Goal: Task Accomplishment & Management: Use online tool/utility

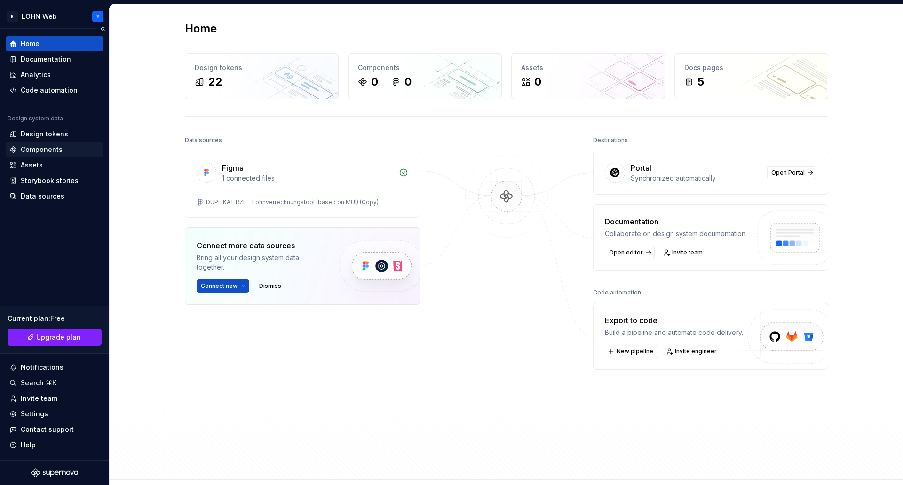
click at [48, 149] on div "Components" at bounding box center [42, 149] width 42 height 9
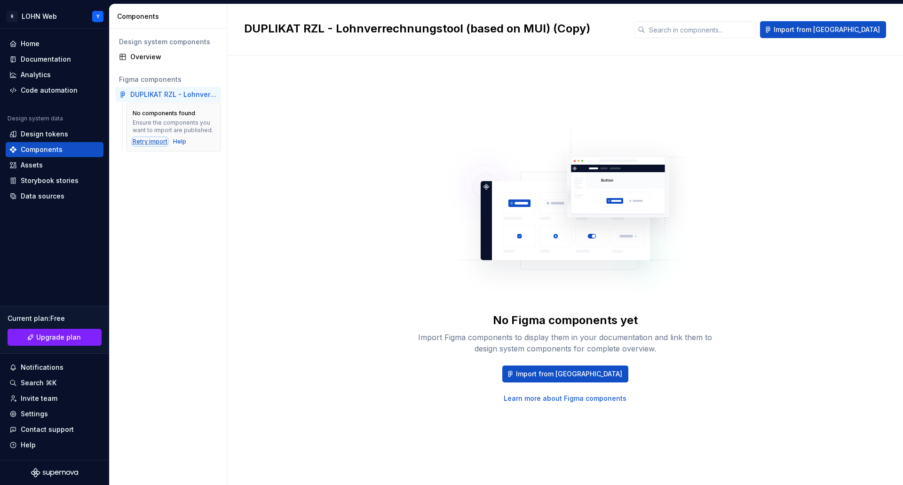
click at [150, 143] on div "Retry import" at bounding box center [150, 142] width 35 height 8
click at [580, 371] on span "Import from [GEOGRAPHIC_DATA]" at bounding box center [569, 373] width 106 height 9
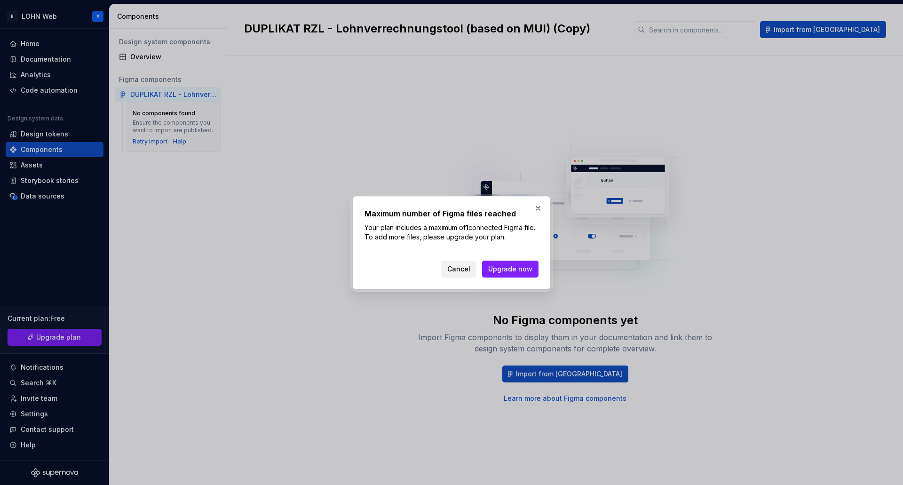
click at [460, 269] on span "Cancel" at bounding box center [458, 268] width 23 height 9
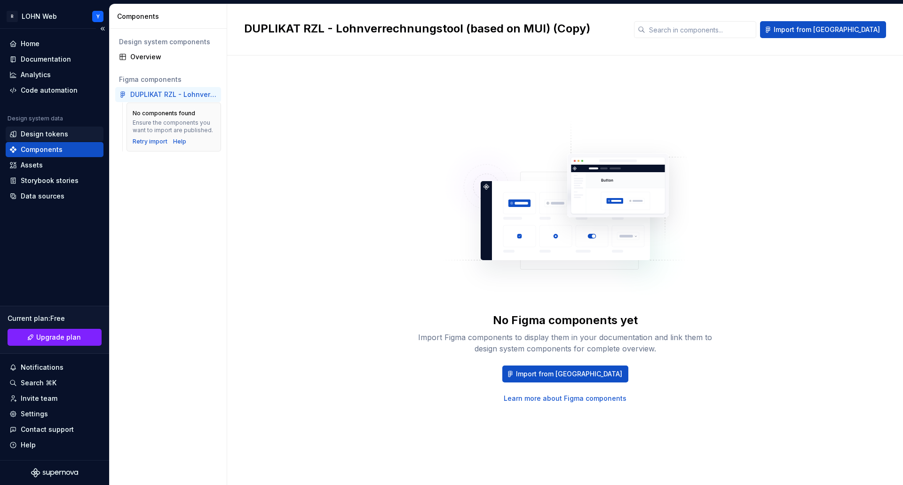
click at [43, 131] on div "Design tokens" at bounding box center [44, 133] width 47 height 9
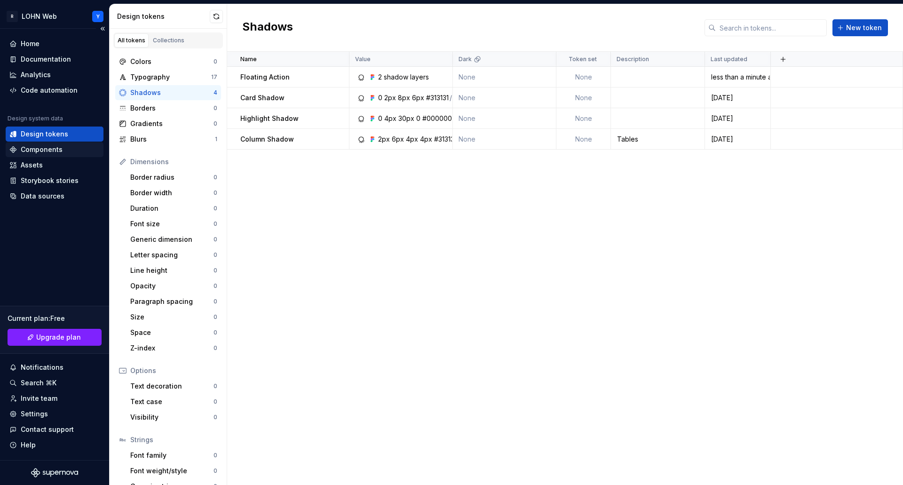
click at [33, 150] on div "Components" at bounding box center [42, 149] width 42 height 9
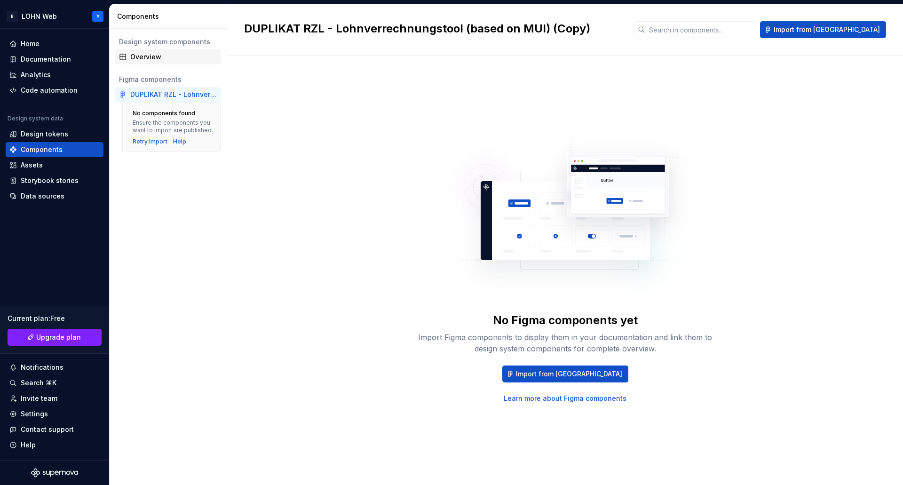
click at [150, 54] on div "Overview" at bounding box center [173, 56] width 87 height 9
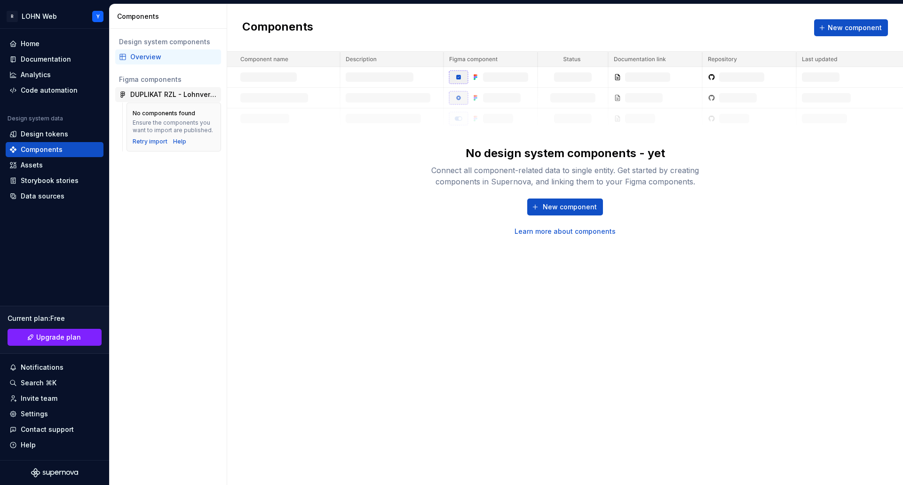
click at [157, 92] on div "DUPLIKAT RZL - Lohnverrechnungstool (based on MUI) (Copy)" at bounding box center [173, 94] width 87 height 9
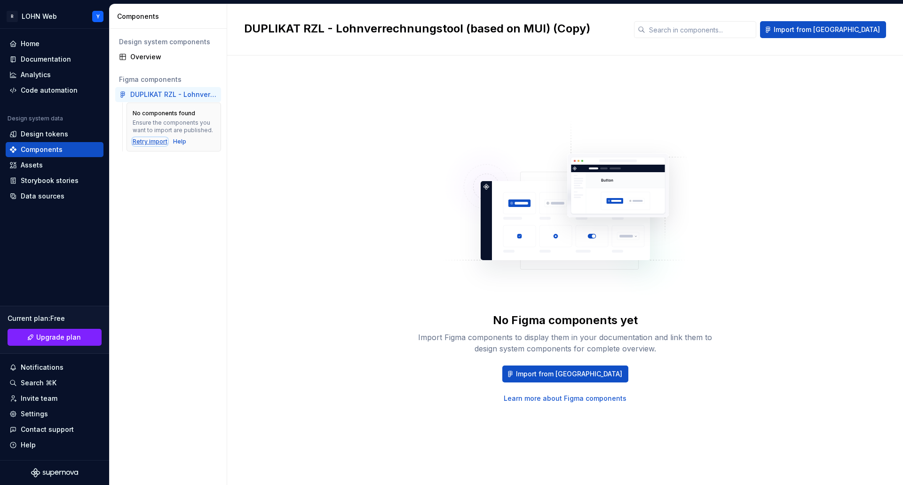
click at [152, 142] on div "Retry import" at bounding box center [150, 142] width 35 height 8
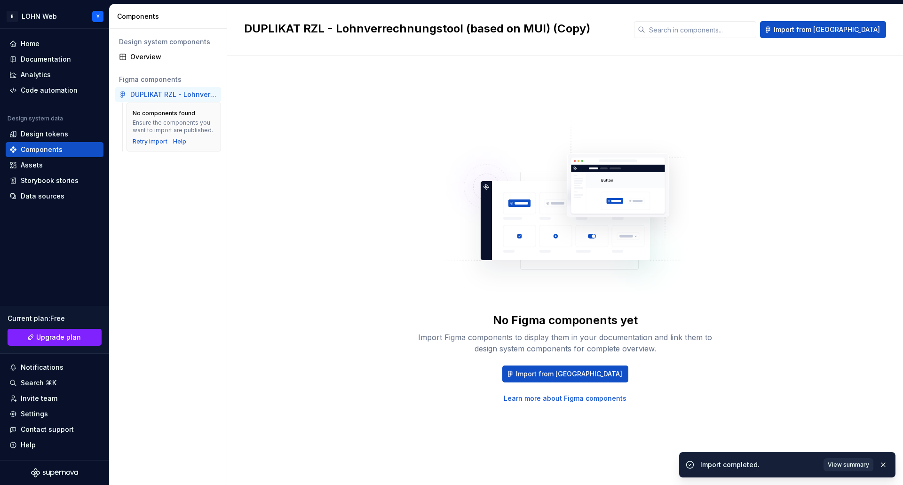
click at [838, 464] on span "View summary" at bounding box center [847, 465] width 41 height 8
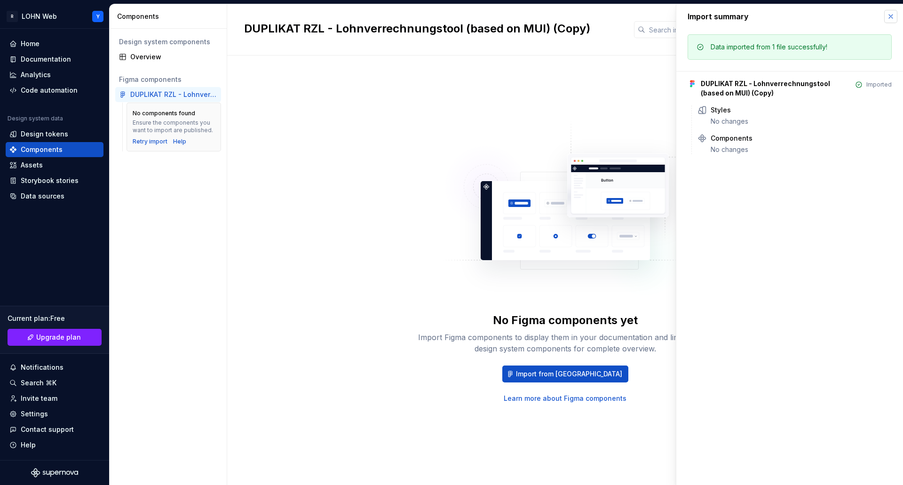
click at [889, 17] on button "button" at bounding box center [890, 16] width 13 height 13
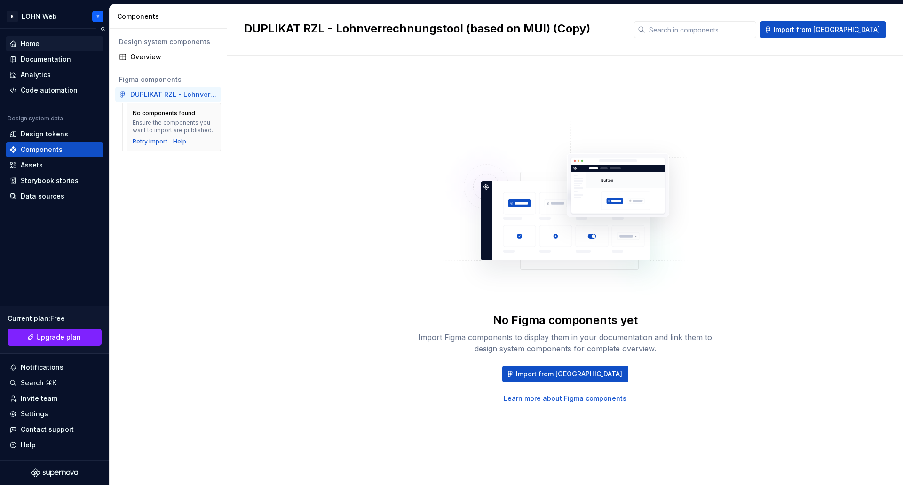
click at [37, 43] on div "Home" at bounding box center [30, 43] width 19 height 9
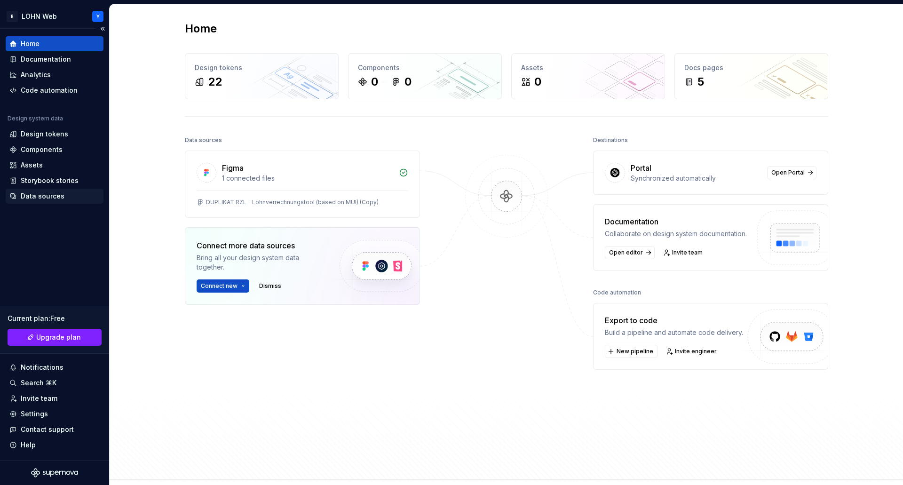
click at [42, 193] on div "Data sources" at bounding box center [43, 195] width 44 height 9
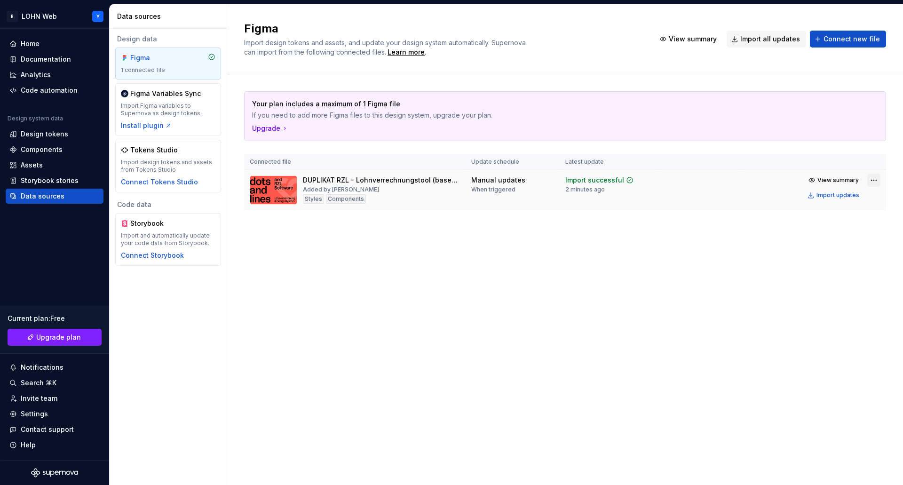
click at [872, 181] on html "R LOHN Web Y Home Documentation Analytics Code automation Design system data De…" at bounding box center [451, 242] width 903 height 485
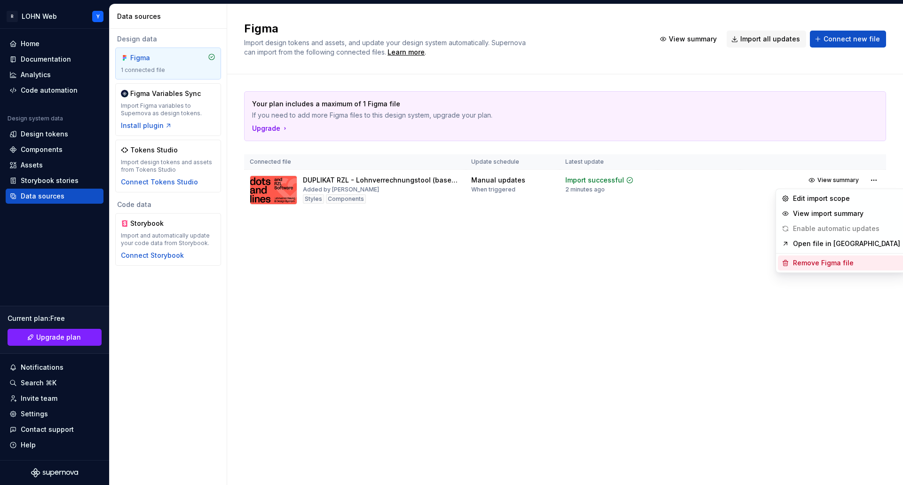
click at [814, 266] on div "Remove Figma file" at bounding box center [846, 262] width 107 height 9
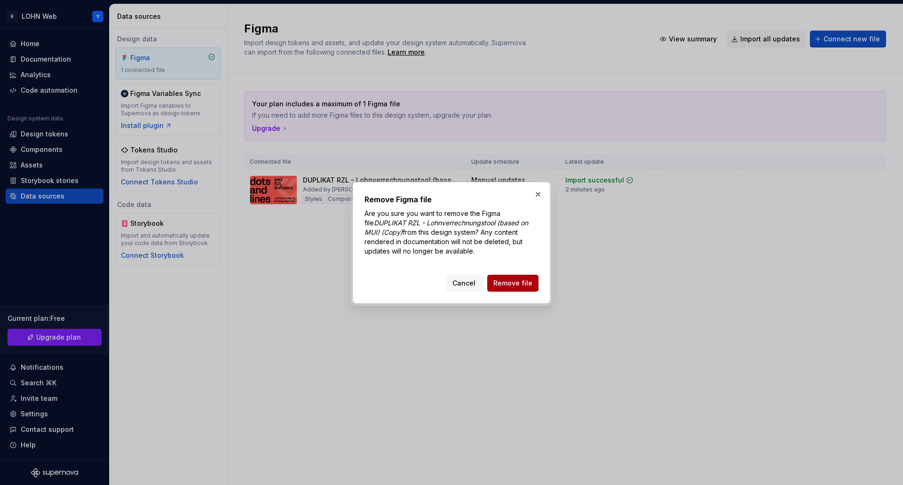
click at [508, 281] on span "Remove file" at bounding box center [512, 282] width 39 height 9
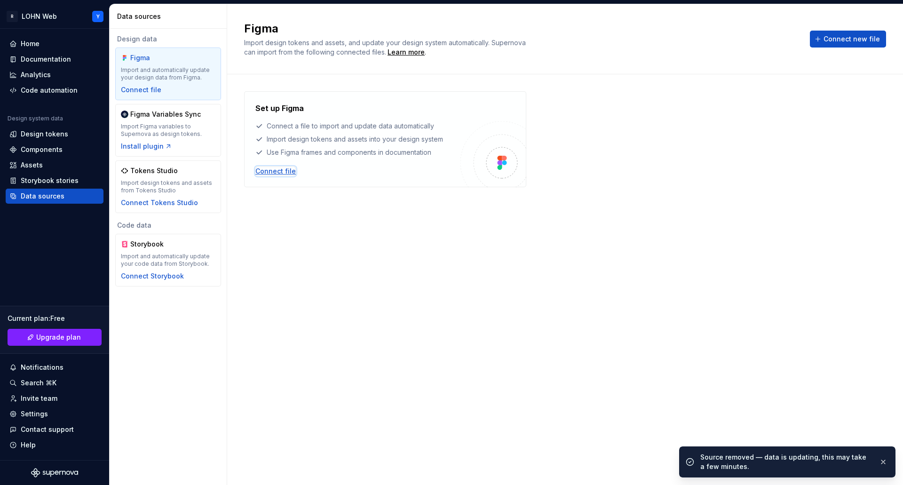
click at [281, 171] on div "Connect file" at bounding box center [275, 170] width 40 height 9
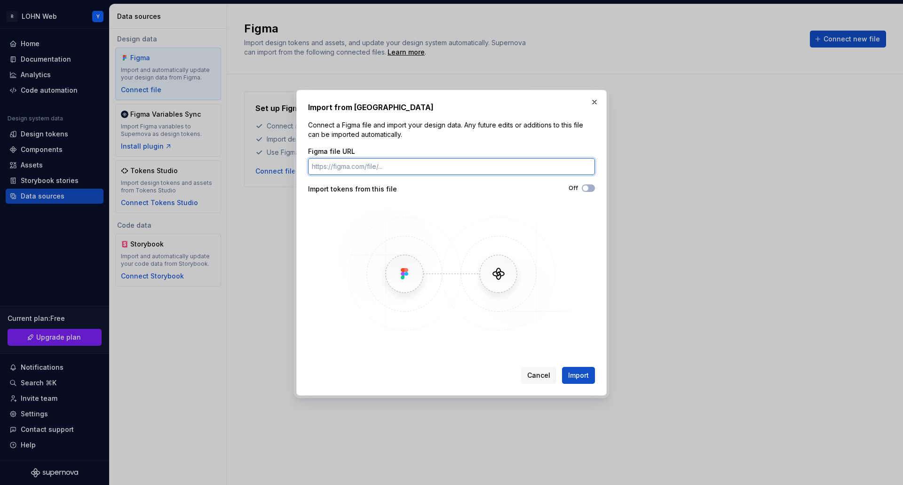
click at [433, 165] on input "Figma file URL" at bounding box center [451, 166] width 287 height 17
paste input "[URL][DOMAIN_NAME]"
type input "[URL][DOMAIN_NAME]"
click at [586, 189] on span "button" at bounding box center [585, 188] width 6 height 6
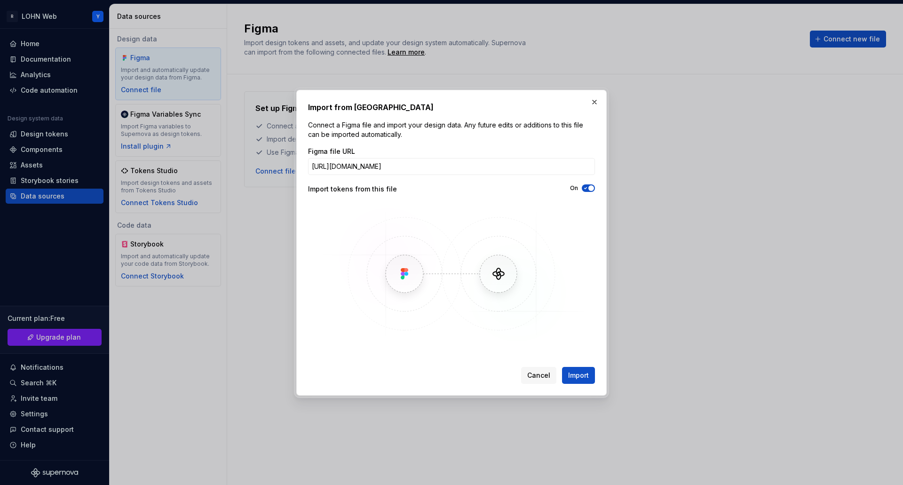
scroll to position [0, 0]
click at [574, 373] on span "Import" at bounding box center [578, 374] width 21 height 9
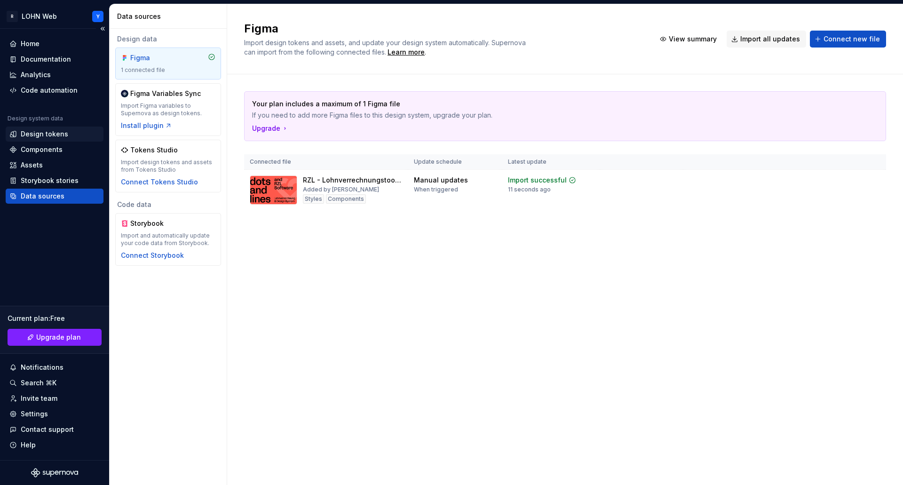
click at [43, 133] on div "Design tokens" at bounding box center [44, 133] width 47 height 9
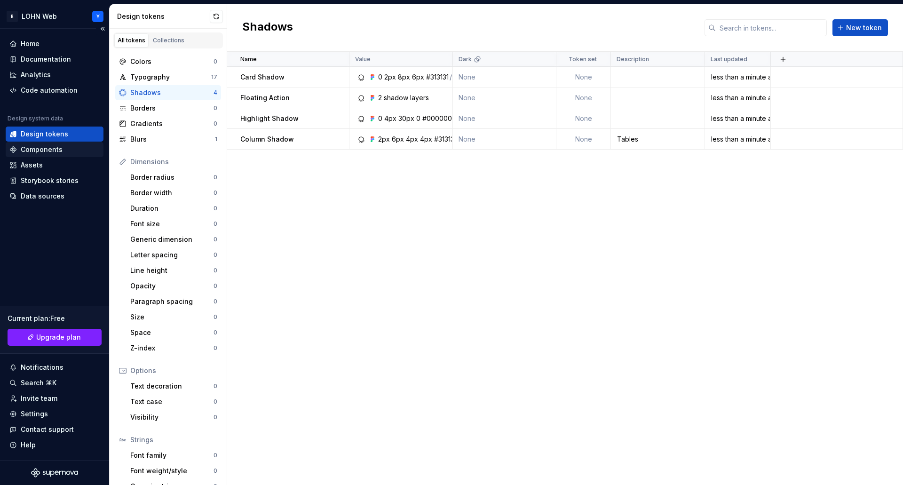
click at [39, 155] on div "Components" at bounding box center [55, 149] width 98 height 15
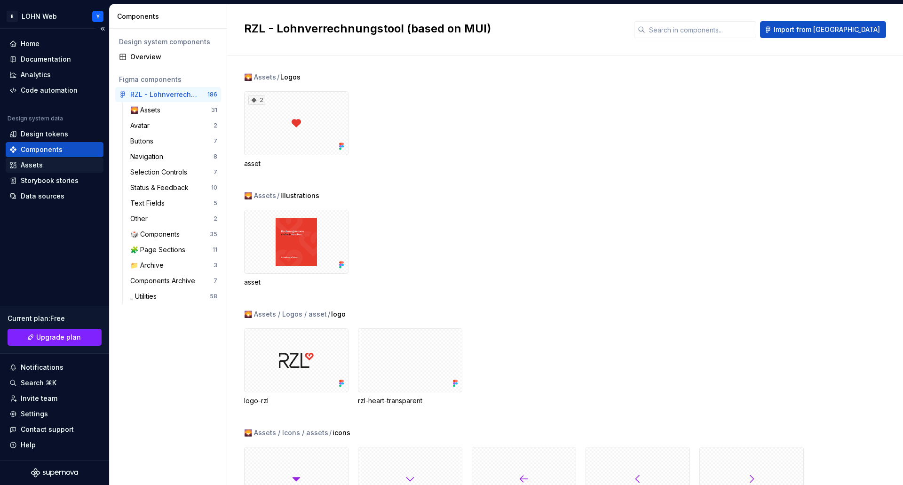
click at [34, 162] on div "Assets" at bounding box center [32, 164] width 22 height 9
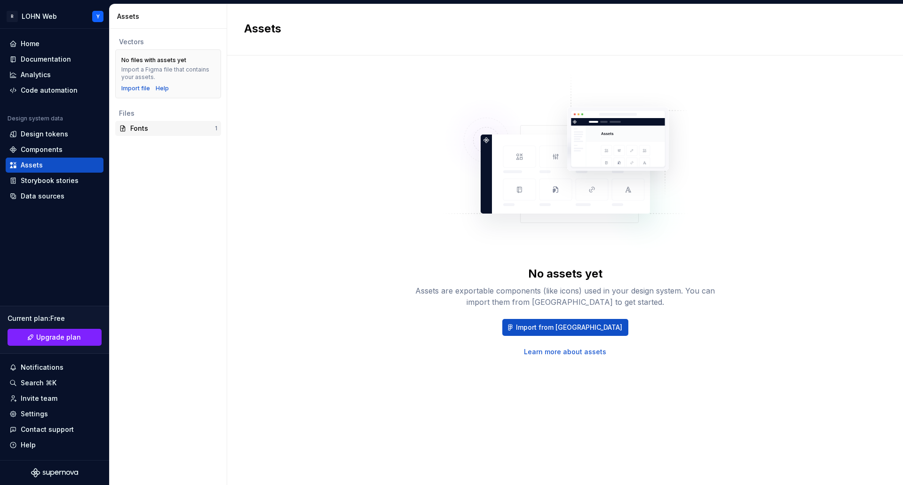
click at [135, 127] on div "Fonts" at bounding box center [172, 128] width 85 height 9
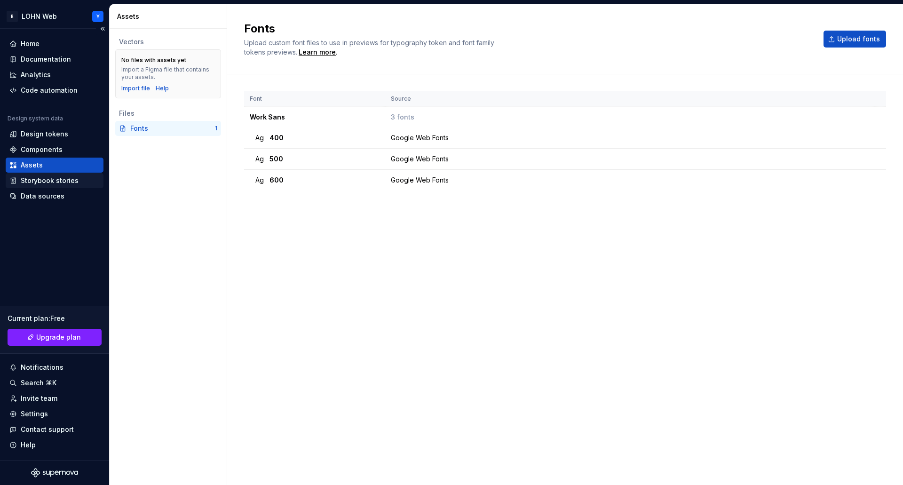
click at [53, 177] on div "Storybook stories" at bounding box center [50, 180] width 58 height 9
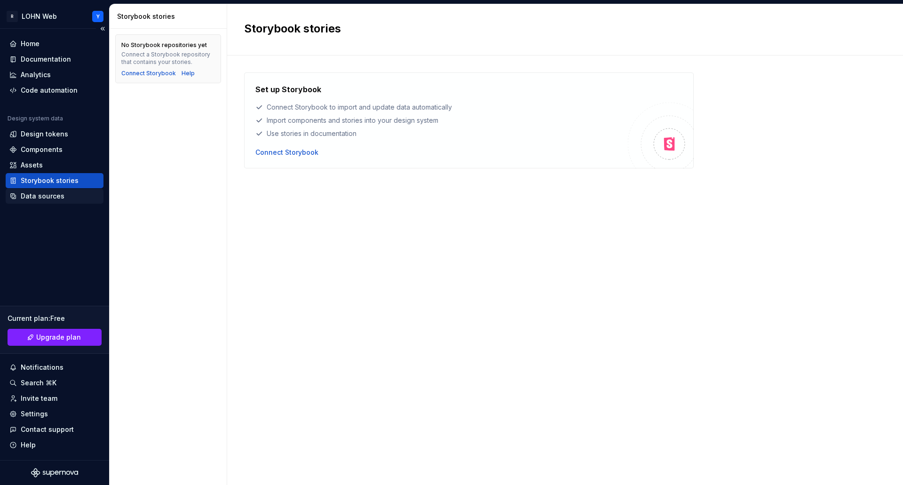
click at [58, 196] on div "Data sources" at bounding box center [43, 195] width 44 height 9
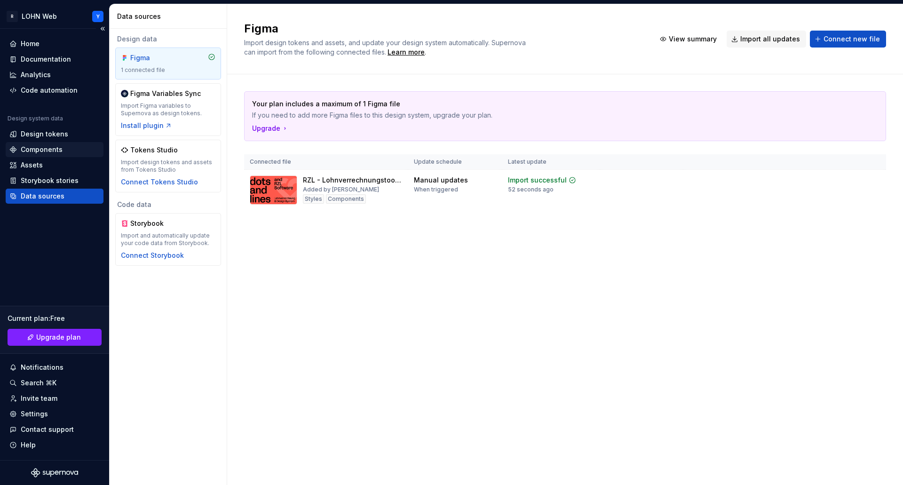
click at [45, 150] on div "Components" at bounding box center [42, 149] width 42 height 9
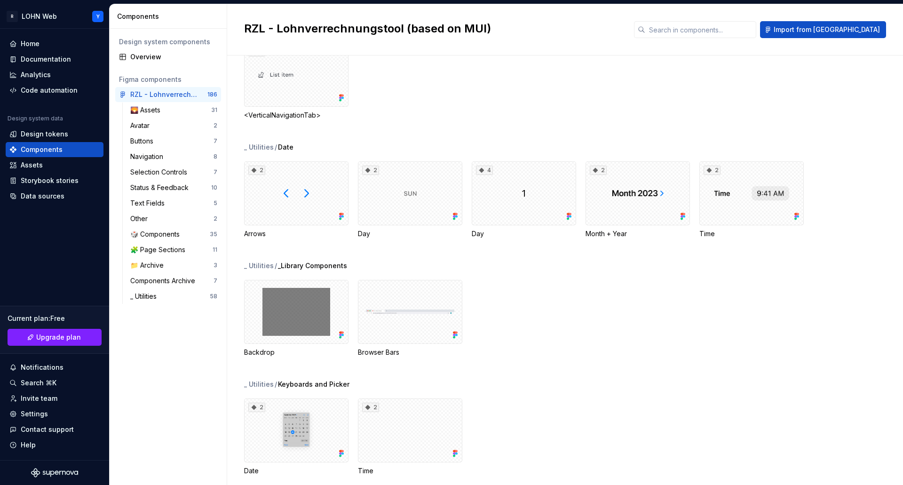
scroll to position [5375, 0]
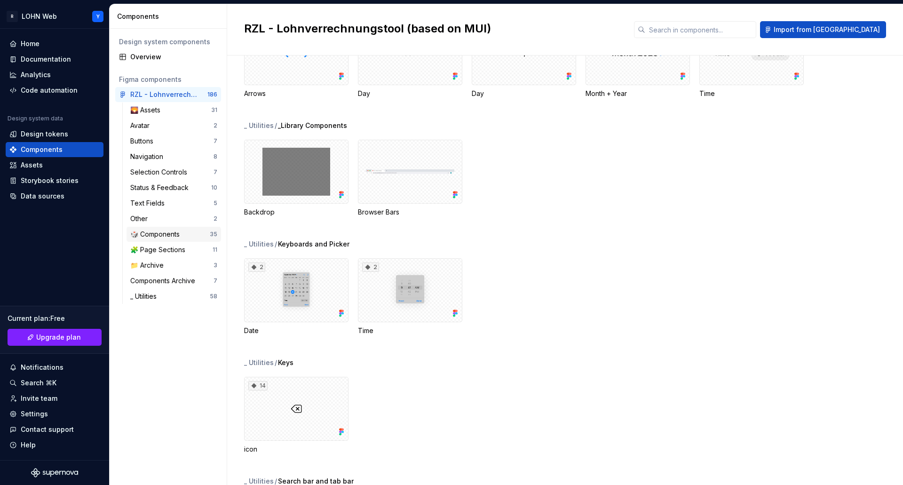
click at [168, 235] on div "🎲 Components" at bounding box center [156, 233] width 53 height 9
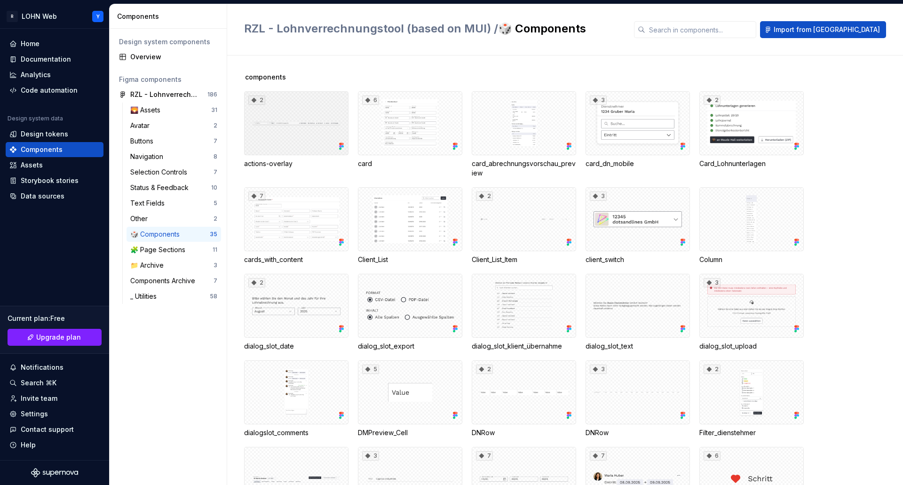
click at [297, 133] on div "2" at bounding box center [296, 123] width 104 height 64
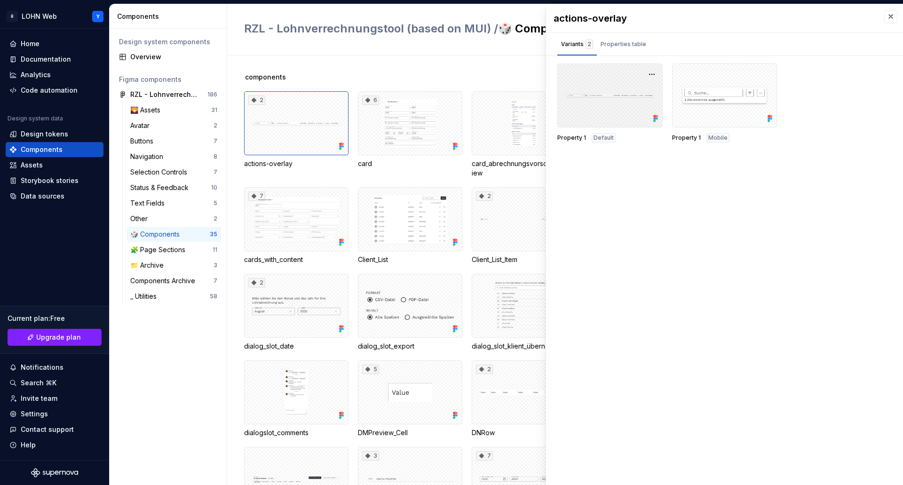
click at [620, 99] on div at bounding box center [609, 95] width 105 height 64
click at [891, 17] on button "button" at bounding box center [890, 16] width 13 height 13
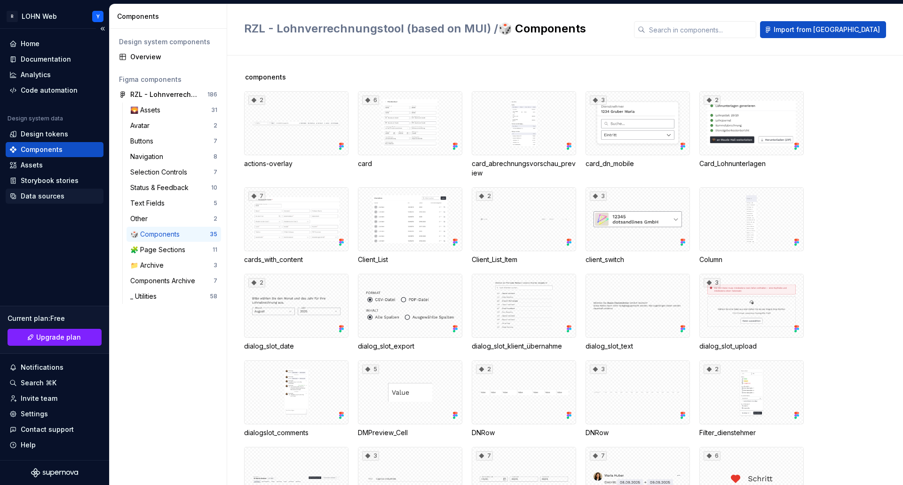
click at [42, 195] on div "Data sources" at bounding box center [43, 195] width 44 height 9
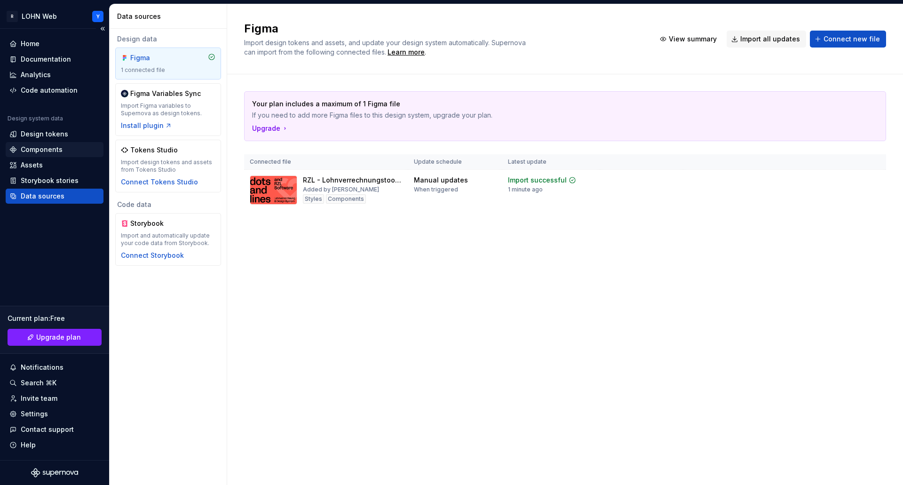
click at [47, 150] on div "Components" at bounding box center [42, 149] width 42 height 9
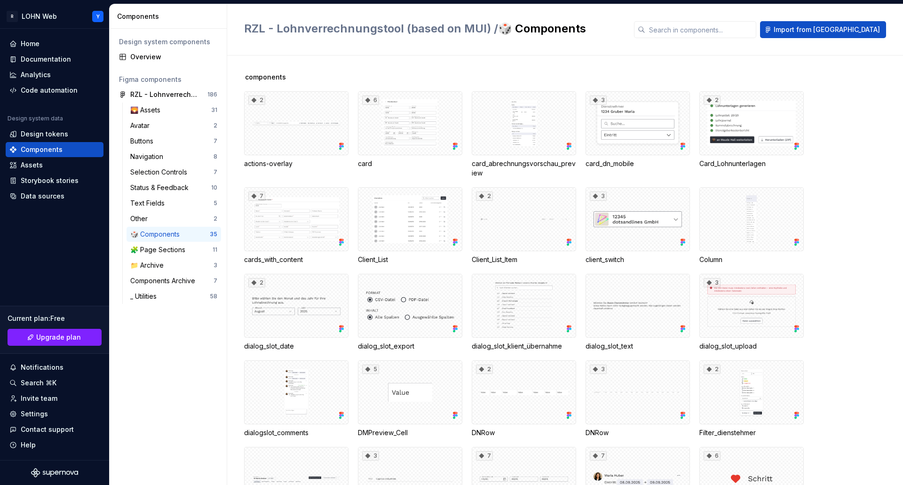
scroll to position [353, 0]
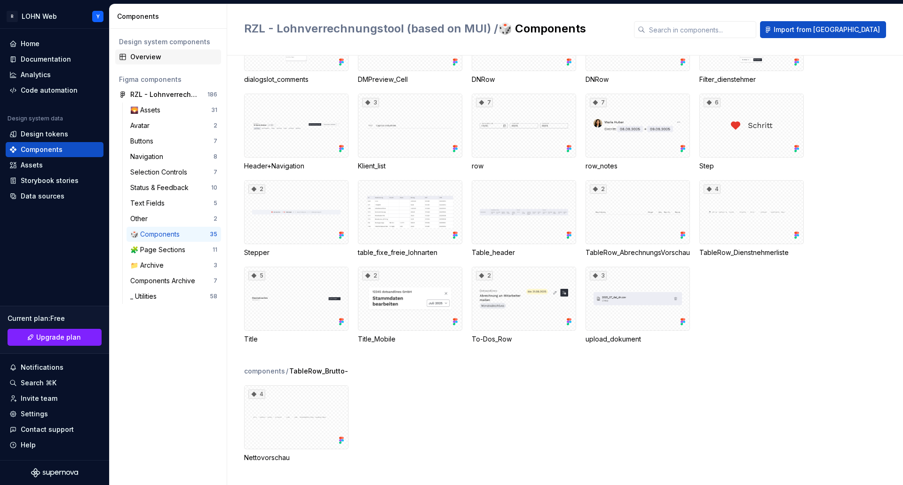
click at [149, 56] on div "Overview" at bounding box center [173, 56] width 87 height 9
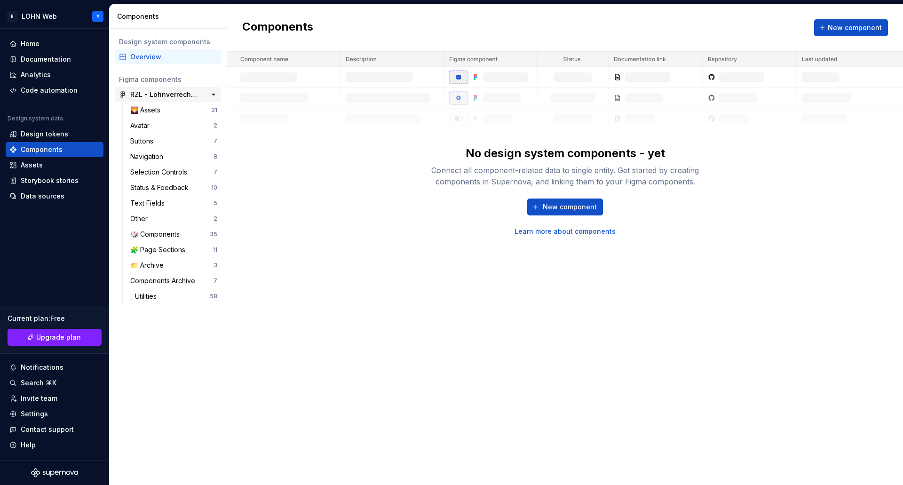
click at [152, 96] on div "RZL - Lohnverrechnungstool (based on MUI)" at bounding box center [165, 94] width 70 height 9
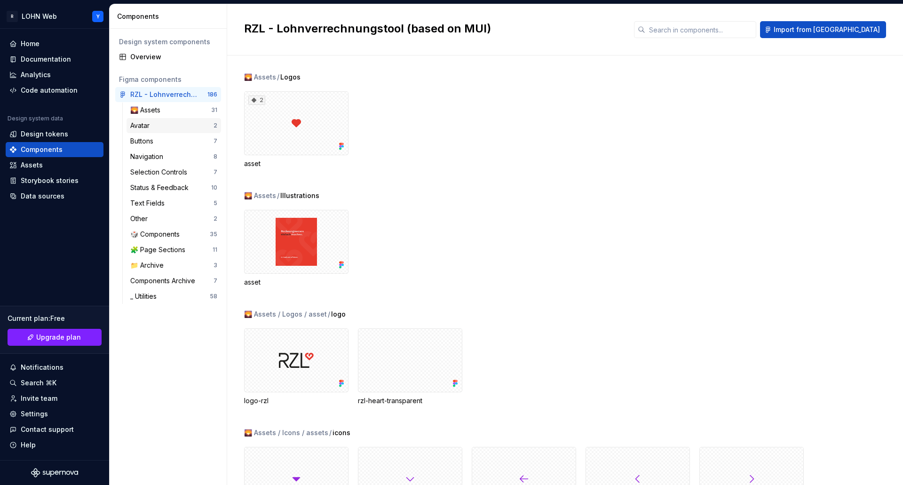
click at [148, 126] on div "Avatar" at bounding box center [141, 125] width 23 height 9
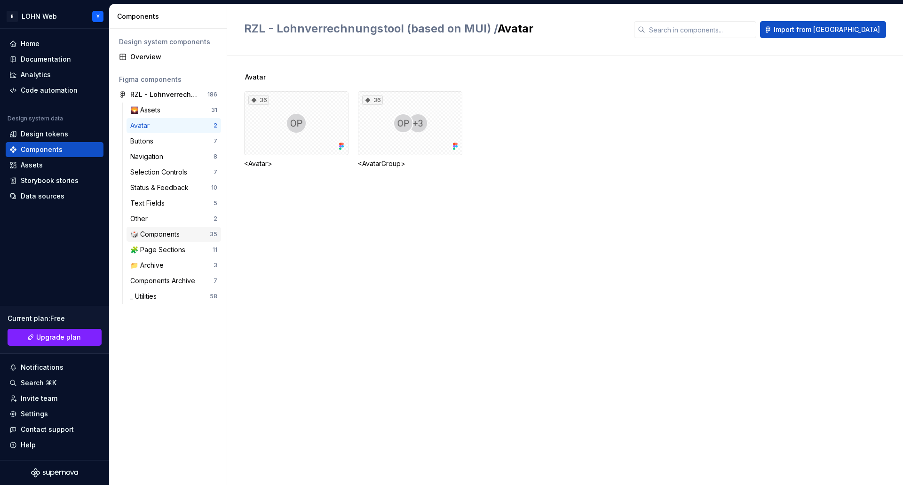
click at [155, 236] on div "🎲 Components" at bounding box center [156, 233] width 53 height 9
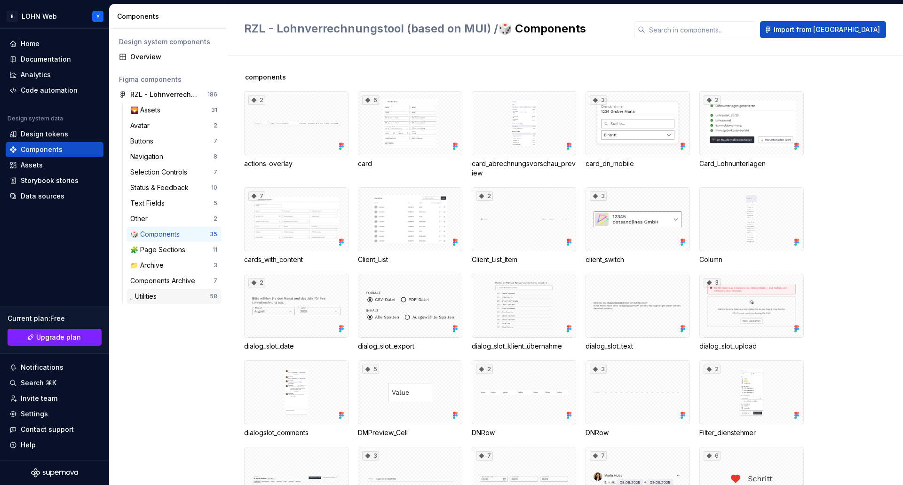
click at [150, 297] on div "_ Utilities" at bounding box center [145, 295] width 30 height 9
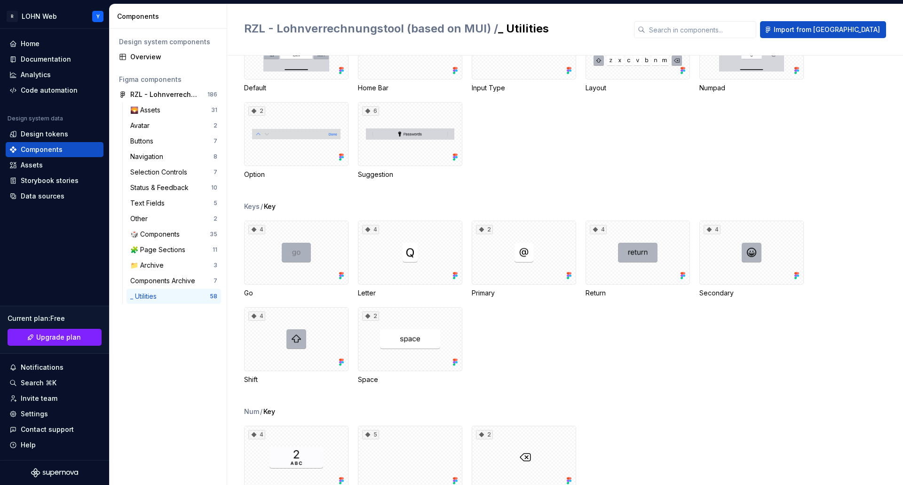
scroll to position [3890, 0]
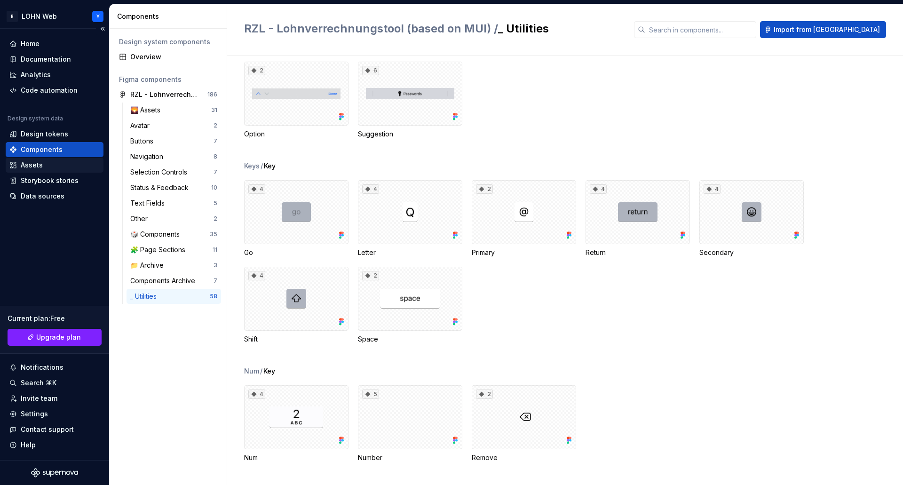
click at [33, 161] on div "Assets" at bounding box center [32, 164] width 22 height 9
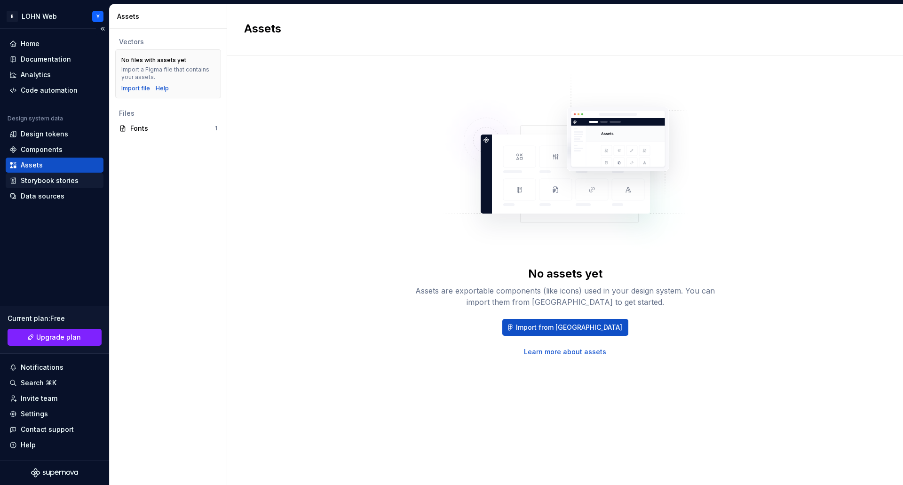
click at [35, 181] on div "Storybook stories" at bounding box center [50, 180] width 58 height 9
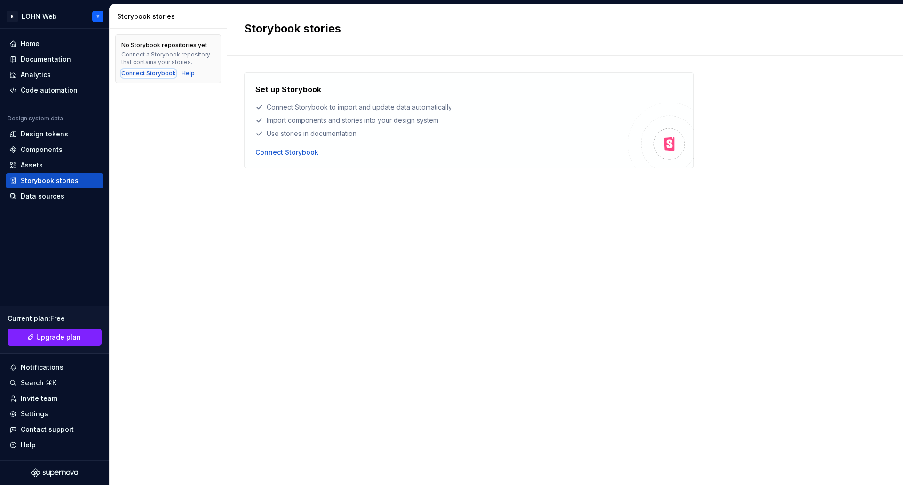
click at [145, 73] on div "Connect Storybook" at bounding box center [148, 74] width 55 height 8
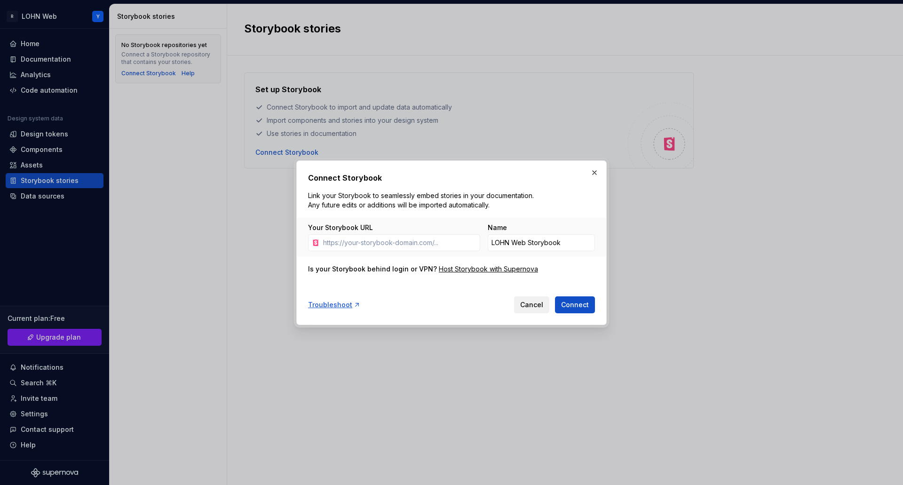
click at [532, 304] on span "Cancel" at bounding box center [531, 304] width 23 height 9
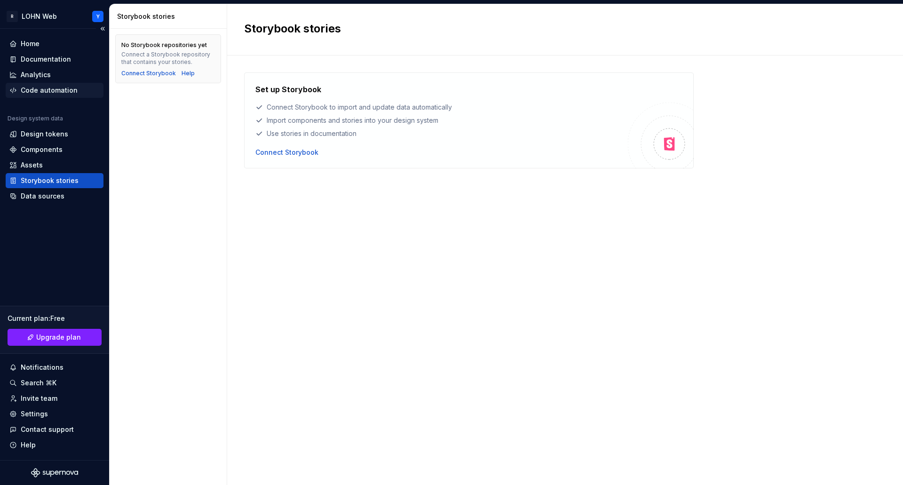
click at [44, 84] on div "Code automation" at bounding box center [55, 90] width 98 height 15
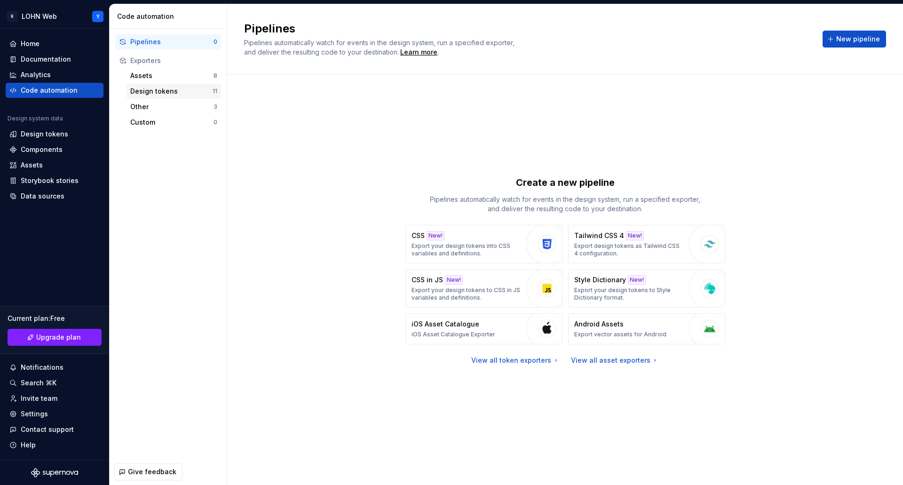
click at [150, 94] on div "Design tokens" at bounding box center [171, 91] width 82 height 9
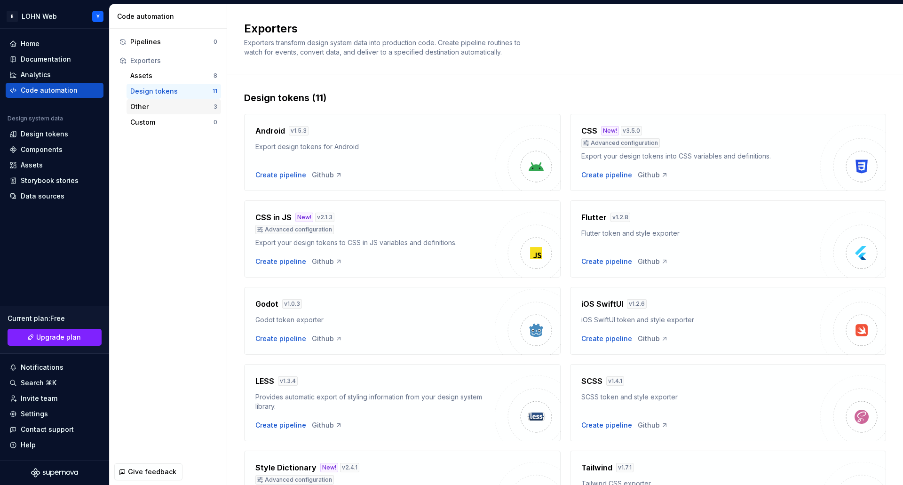
click at [143, 107] on div "Other" at bounding box center [171, 106] width 83 height 9
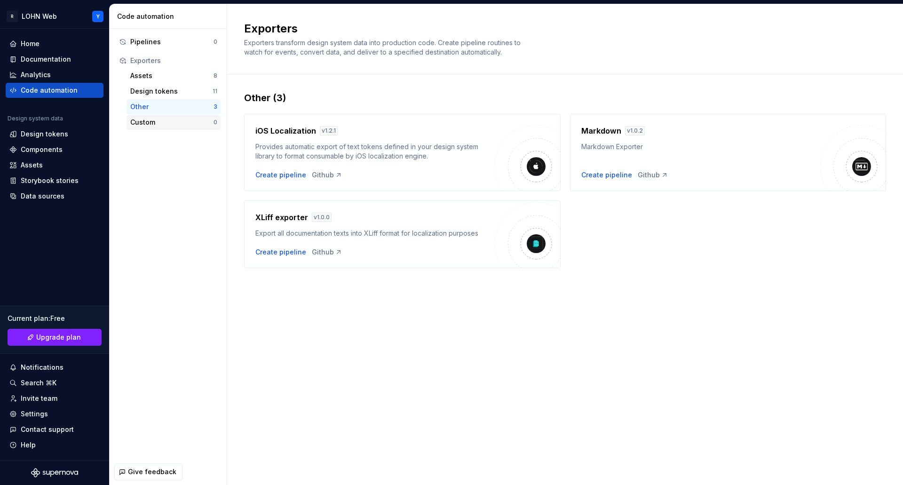
click at [146, 123] on div "Custom" at bounding box center [171, 122] width 83 height 9
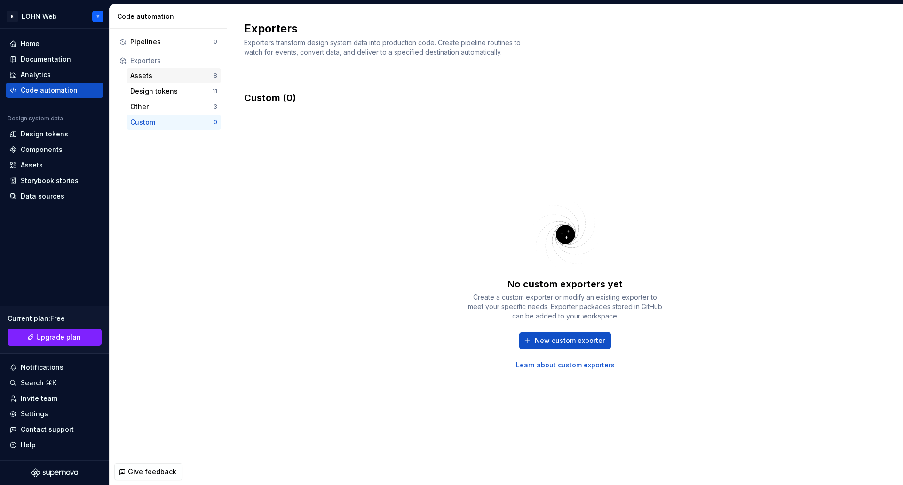
click at [147, 74] on div "Assets" at bounding box center [171, 75] width 83 height 9
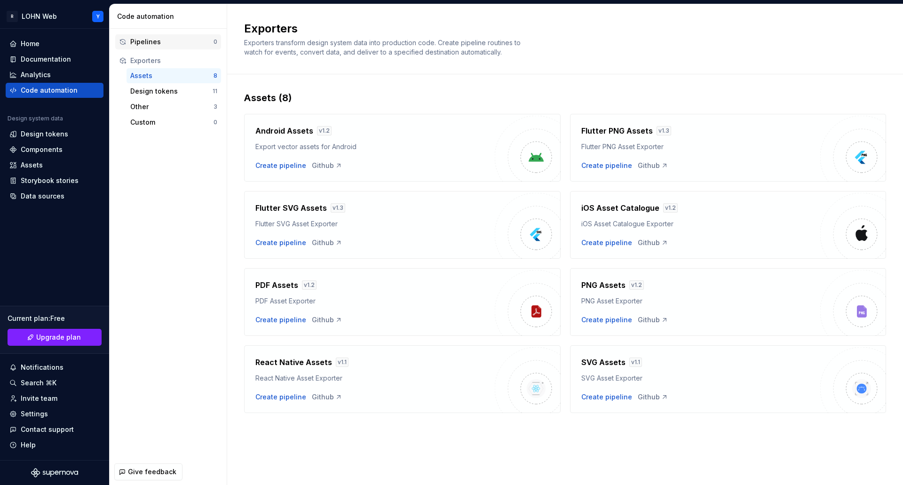
click at [148, 42] on div "Pipelines" at bounding box center [171, 41] width 83 height 9
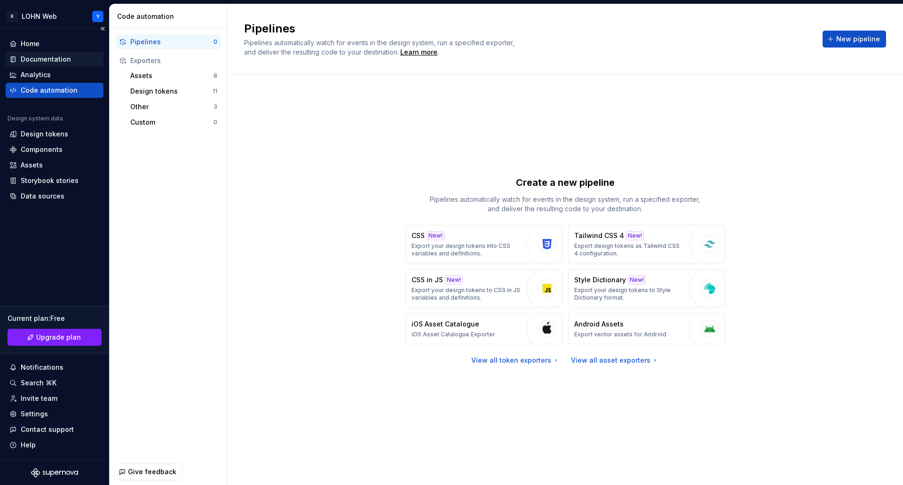
click at [49, 56] on div "Documentation" at bounding box center [46, 59] width 50 height 9
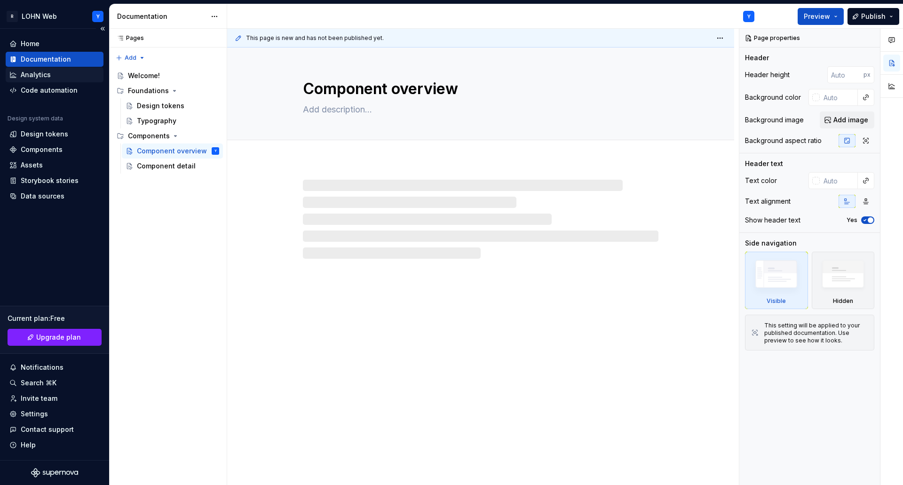
click at [44, 75] on div "Analytics" at bounding box center [36, 74] width 30 height 9
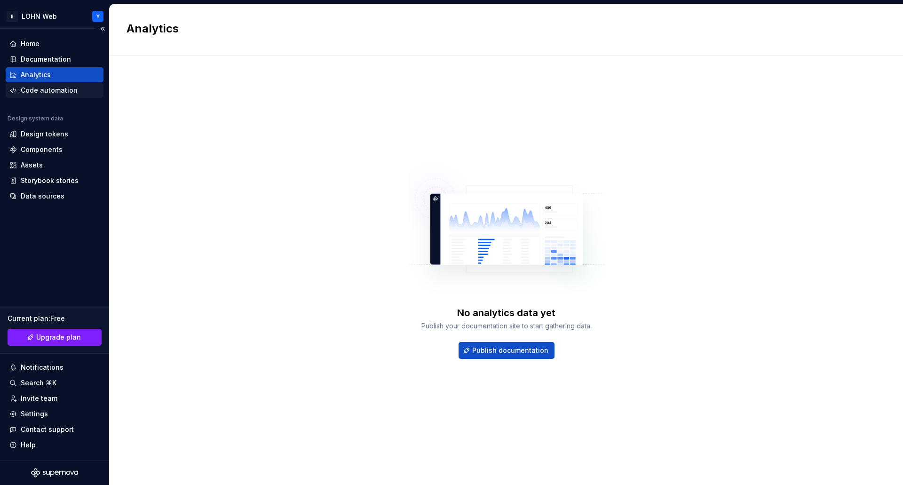
click at [44, 91] on div "Code automation" at bounding box center [49, 90] width 57 height 9
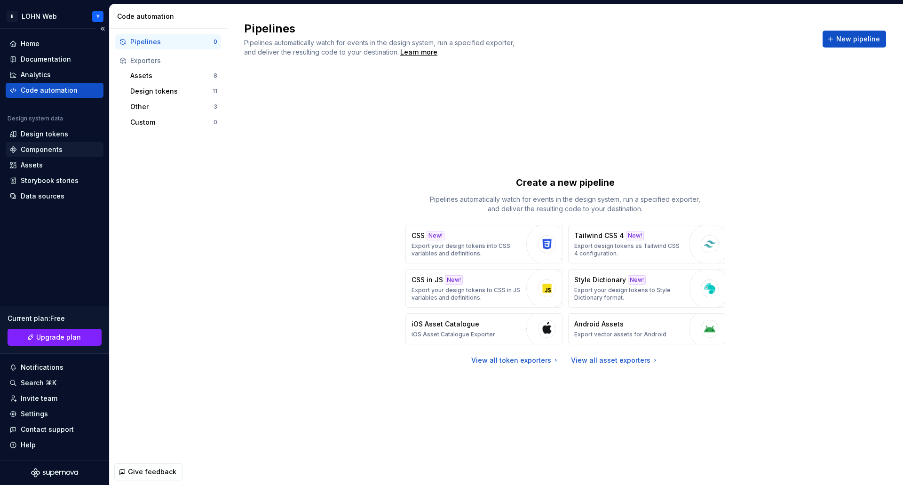
click at [37, 150] on div "Components" at bounding box center [42, 149] width 42 height 9
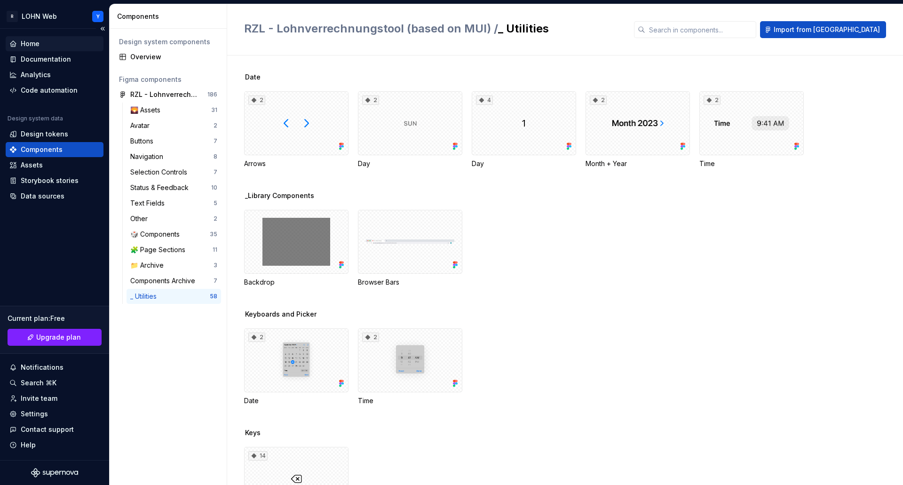
click at [35, 41] on div "Home" at bounding box center [30, 43] width 19 height 9
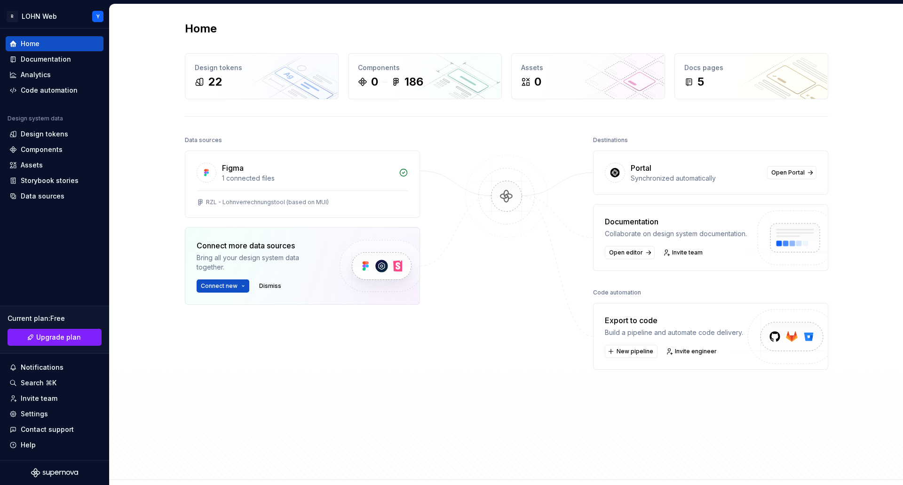
click at [645, 320] on div "Export to code" at bounding box center [674, 320] width 138 height 11
click at [628, 353] on span "New pipeline" at bounding box center [634, 351] width 37 height 8
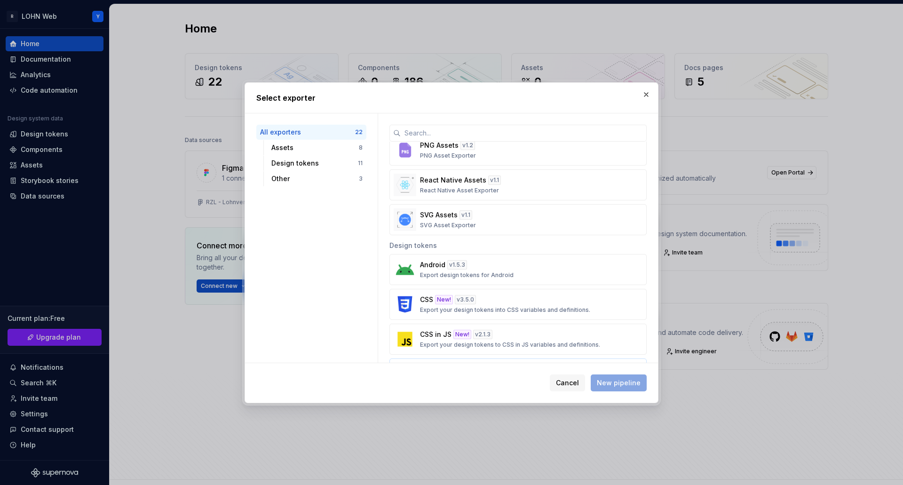
scroll to position [220, 0]
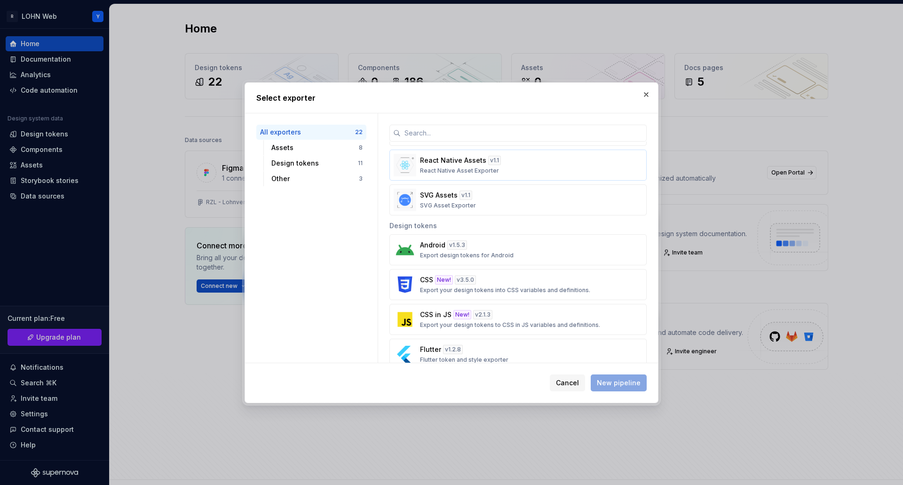
click at [511, 169] on div "React Native Assets v 1.1 React Native Asset Exporter" at bounding box center [515, 165] width 190 height 19
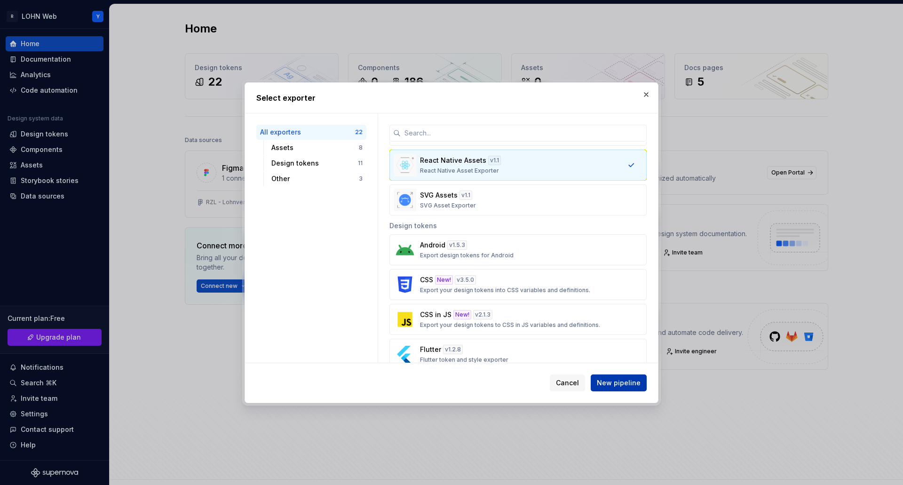
click at [620, 383] on span "New pipeline" at bounding box center [619, 382] width 44 height 9
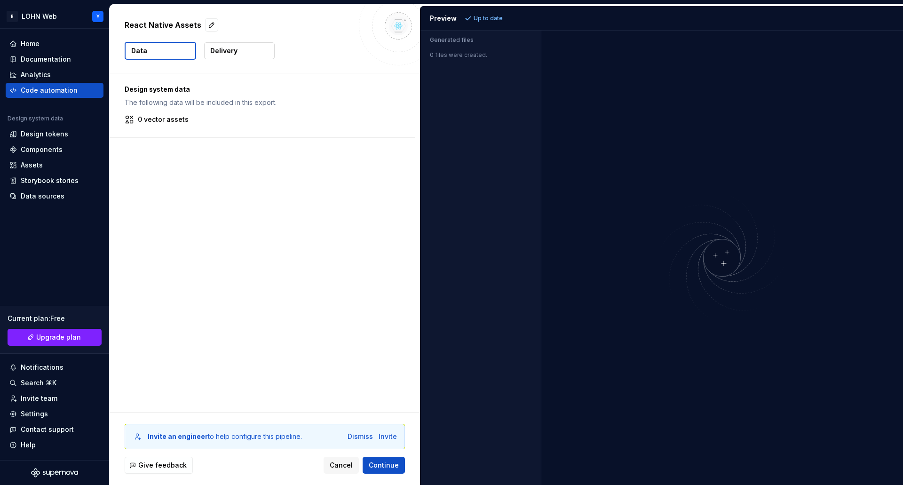
click at [222, 48] on p "Delivery" at bounding box center [223, 50] width 27 height 9
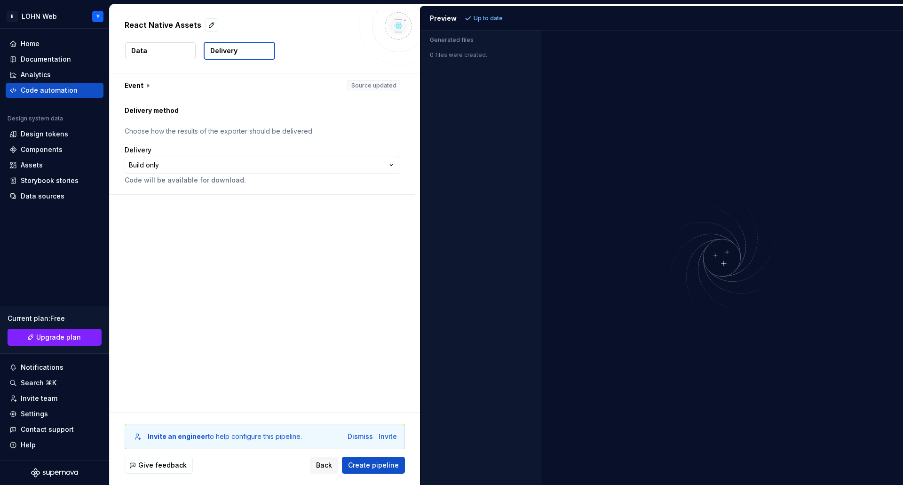
click at [157, 51] on button "Data" at bounding box center [160, 50] width 71 height 17
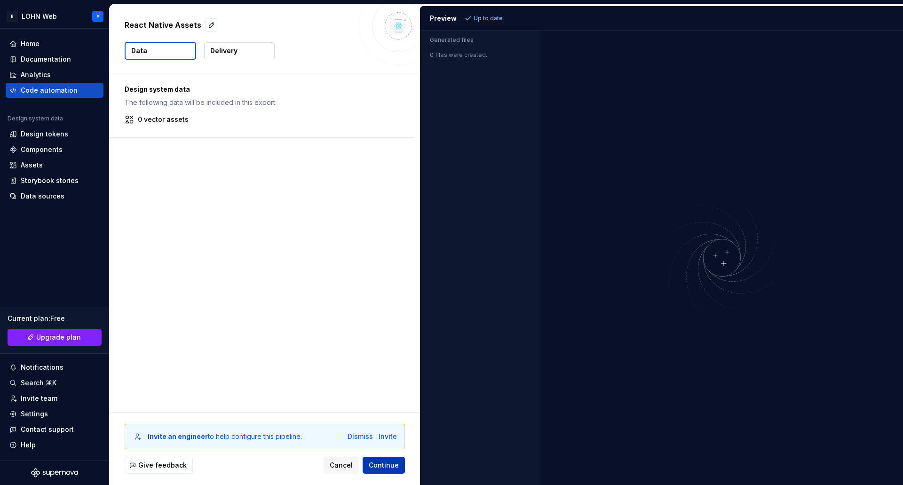
click at [388, 466] on span "Continue" at bounding box center [384, 464] width 30 height 9
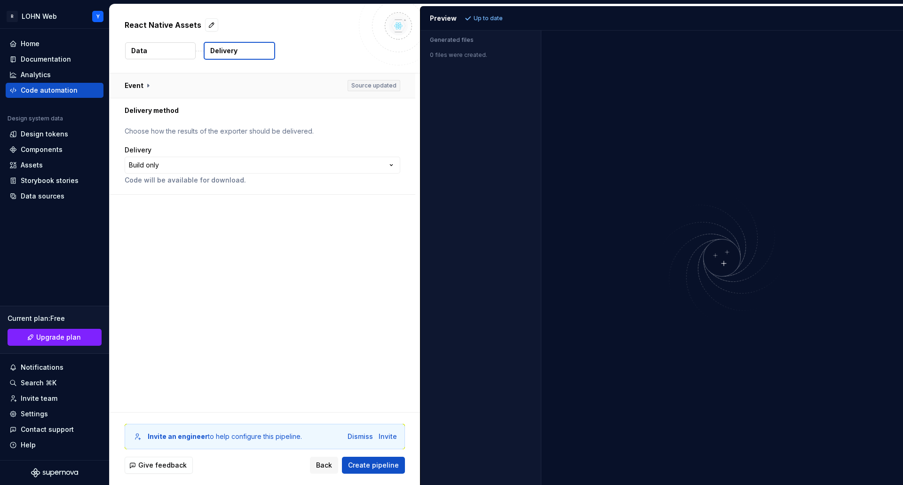
click at [136, 86] on button "button" at bounding box center [263, 85] width 306 height 24
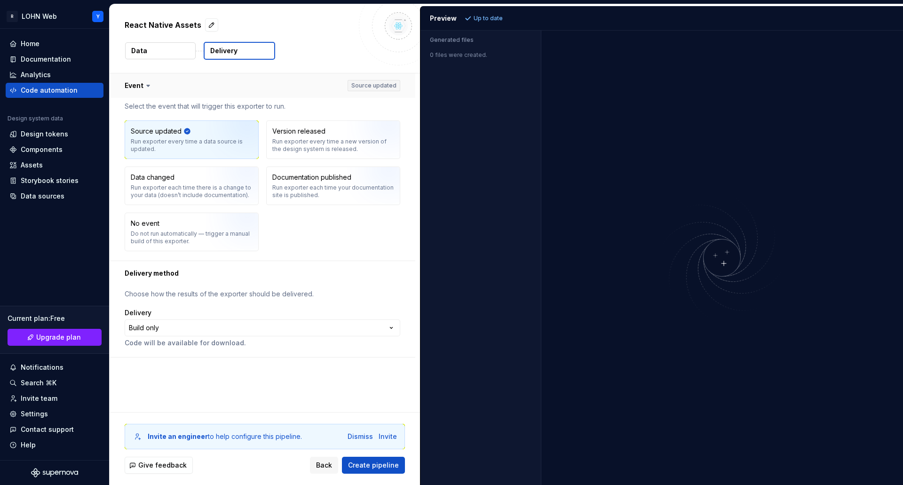
click at [136, 86] on button "button" at bounding box center [263, 85] width 306 height 24
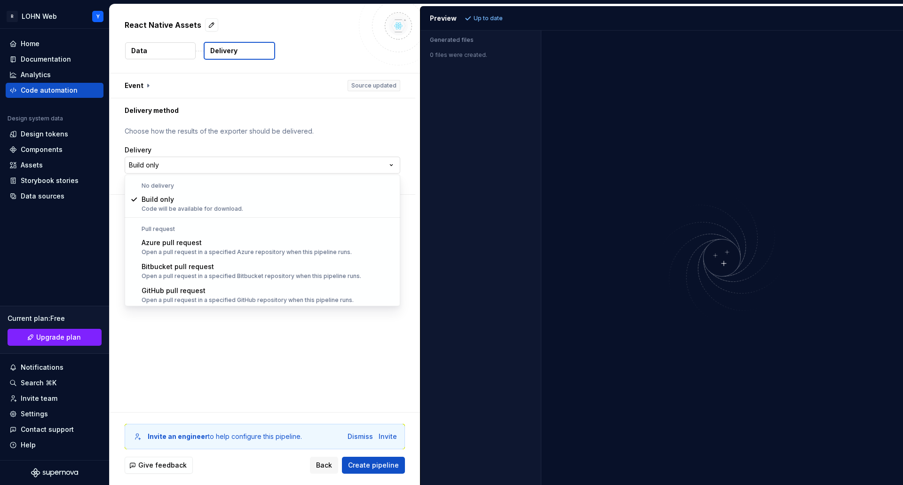
click at [175, 166] on html "**********" at bounding box center [451, 242] width 903 height 485
click at [326, 121] on html "**********" at bounding box center [451, 242] width 903 height 485
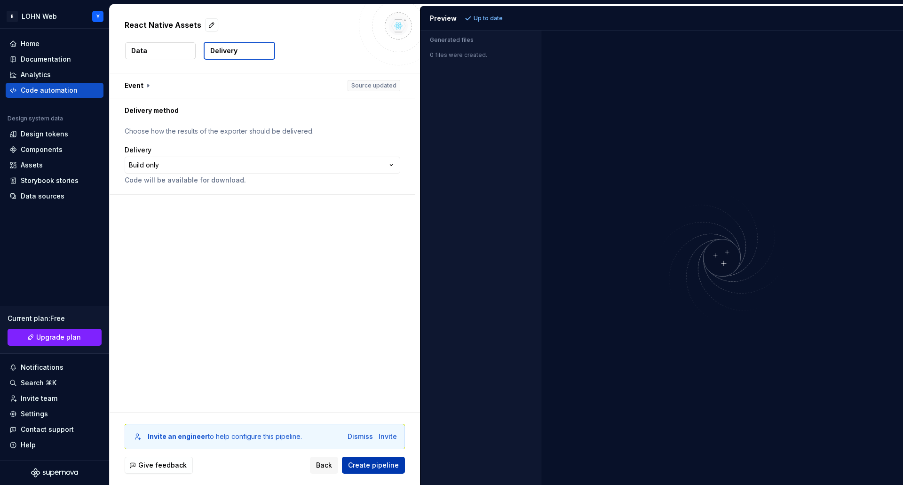
click at [371, 467] on span "Create pipeline" at bounding box center [373, 464] width 51 height 9
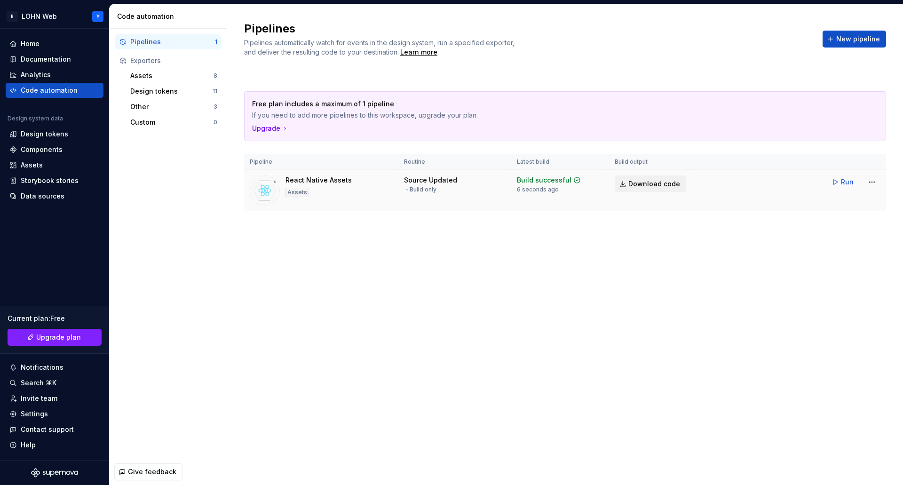
click at [637, 183] on span "Download code" at bounding box center [654, 183] width 52 height 9
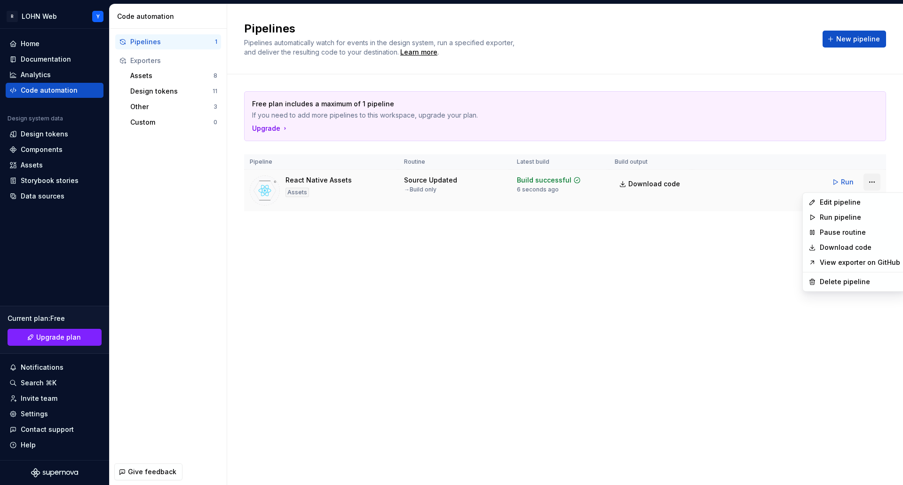
click at [875, 183] on html "R LOHN Web Y Home Documentation Analytics Code automation Design system data De…" at bounding box center [451, 242] width 903 height 485
click at [858, 283] on div "Delete pipeline" at bounding box center [859, 281] width 80 height 9
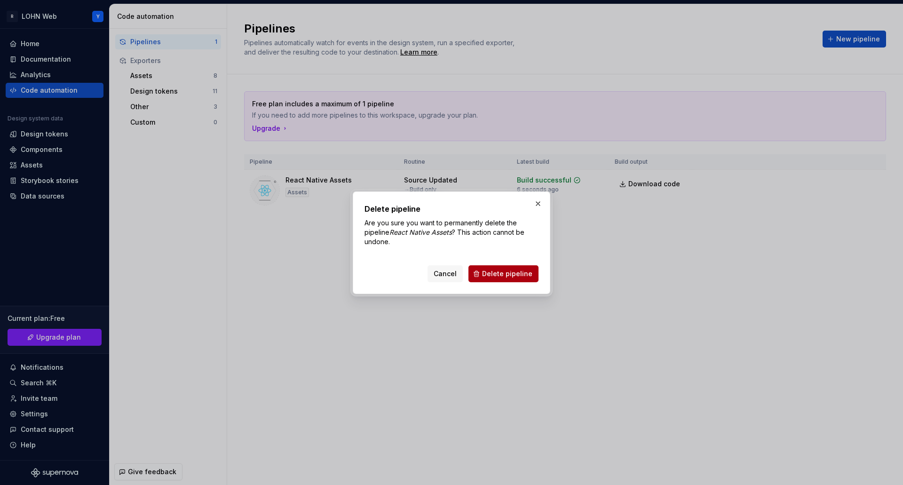
click at [502, 271] on span "Delete pipeline" at bounding box center [507, 273] width 50 height 9
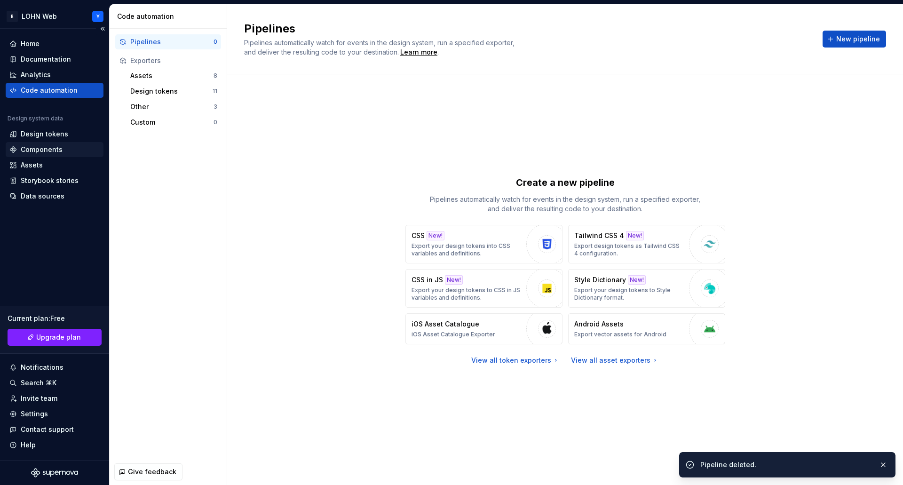
click at [34, 149] on div "Components" at bounding box center [42, 149] width 42 height 9
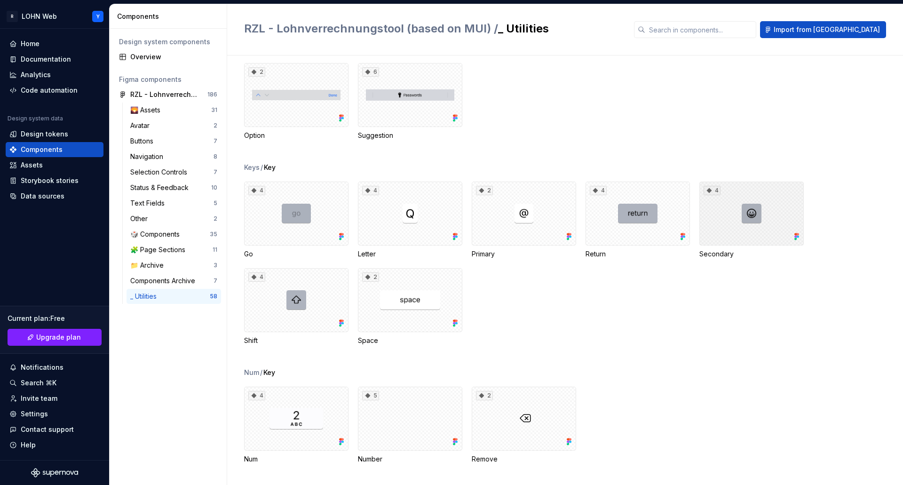
scroll to position [3890, 0]
click at [28, 42] on div "Home" at bounding box center [30, 43] width 19 height 9
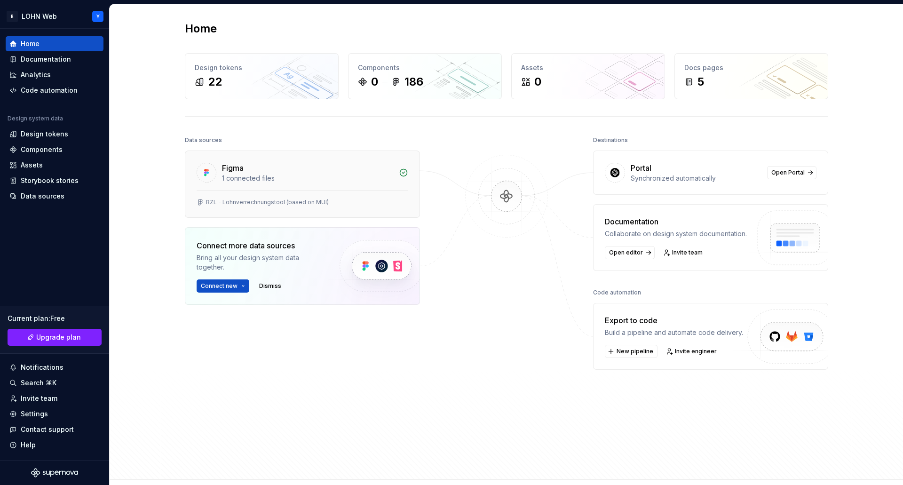
click at [266, 203] on div "RZL - Lohnverrechnungstool (based on MUI)" at bounding box center [267, 202] width 123 height 8
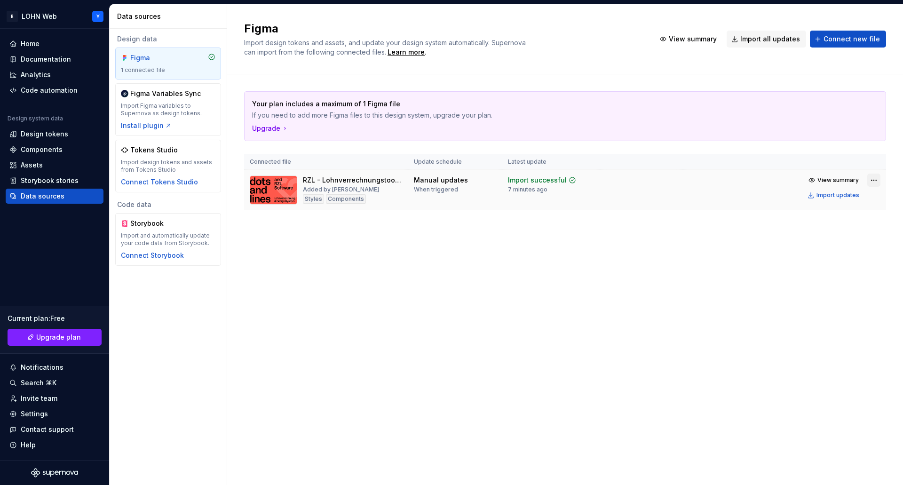
click at [873, 179] on html "R LOHN Web Y Home Documentation Analytics Code automation Design system data De…" at bounding box center [451, 242] width 903 height 485
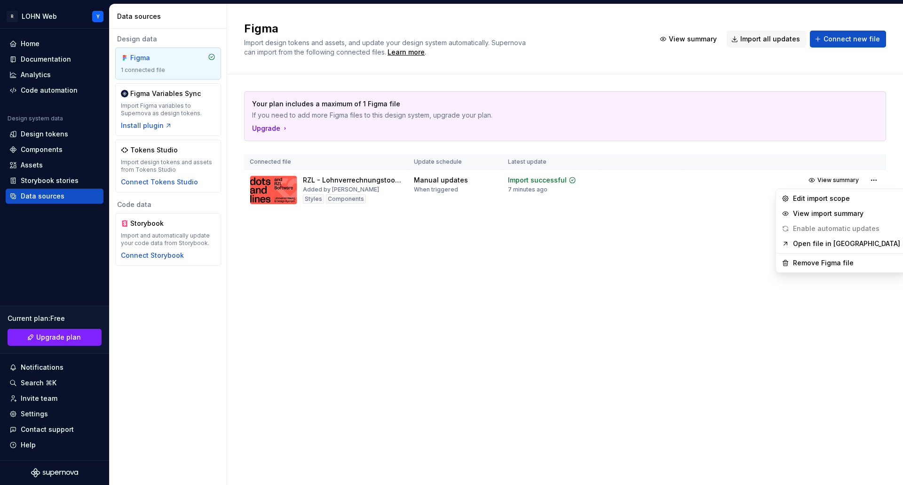
click at [319, 301] on html "R LOHN Web Y Home Documentation Analytics Code automation Design system data De…" at bounding box center [451, 242] width 903 height 485
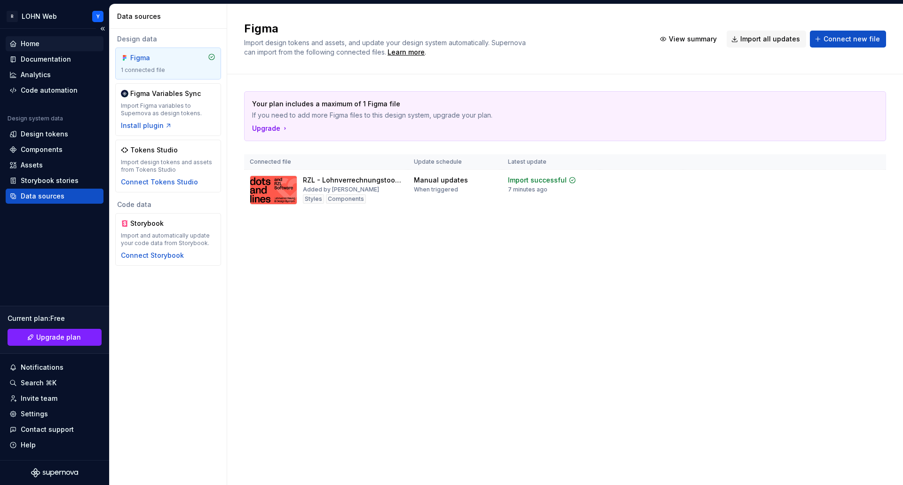
click at [34, 41] on div "Home" at bounding box center [30, 43] width 19 height 9
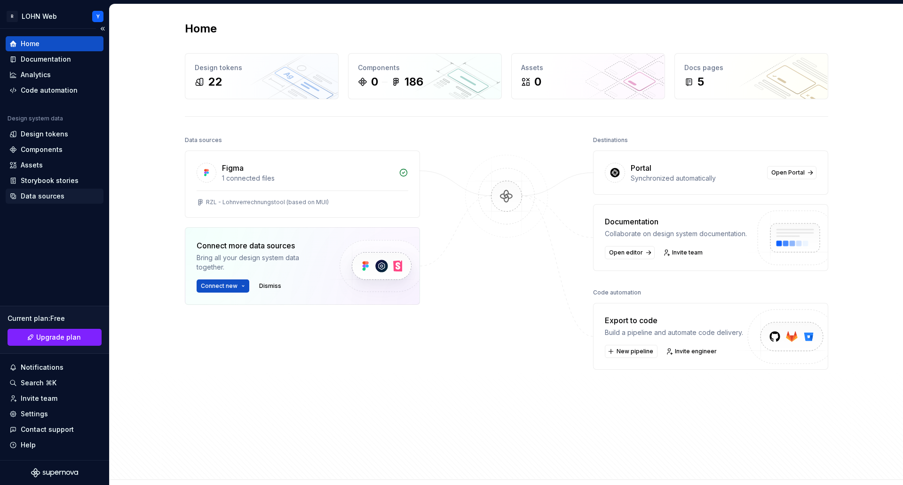
click at [48, 195] on div "Data sources" at bounding box center [43, 195] width 44 height 9
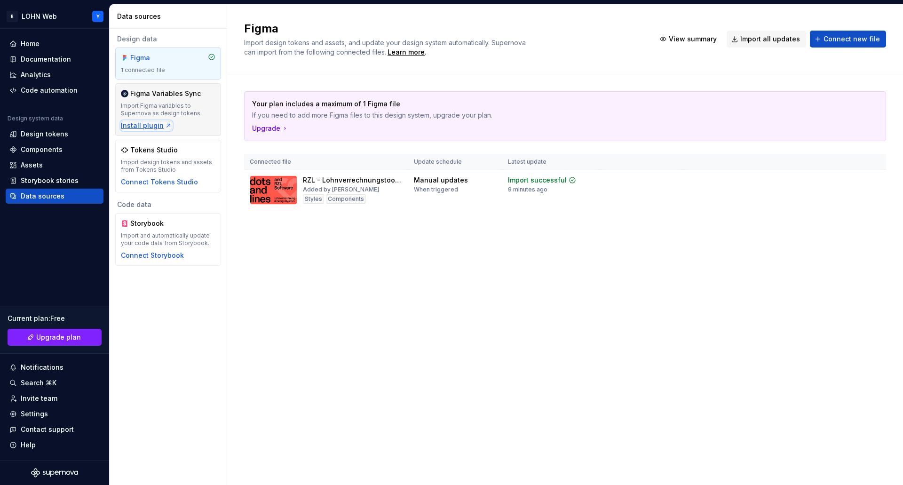
click at [151, 126] on div "Install plugin" at bounding box center [146, 125] width 51 height 9
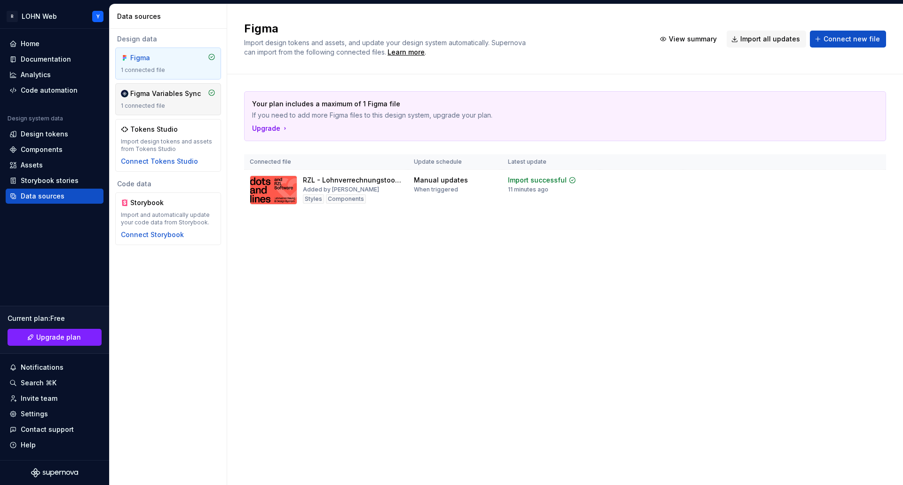
click at [167, 102] on div "Figma Variables Sync 1 connected file" at bounding box center [168, 99] width 94 height 21
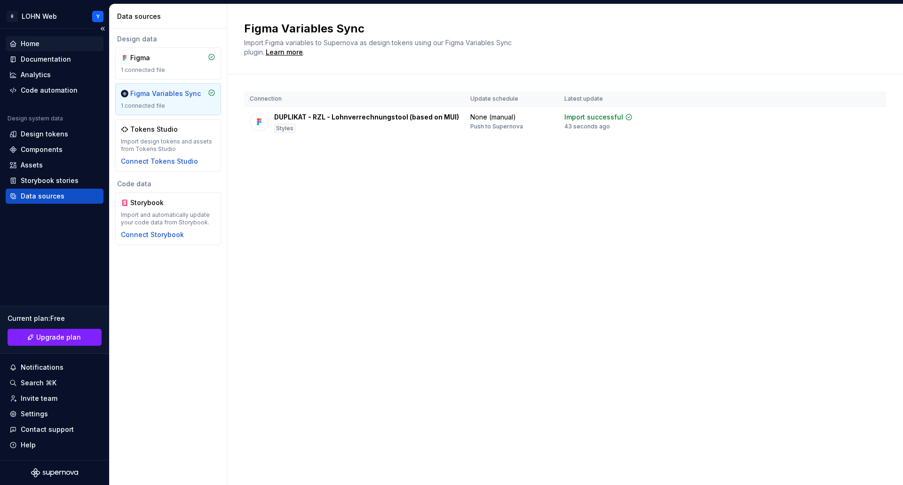
click at [36, 42] on div "Home" at bounding box center [30, 43] width 19 height 9
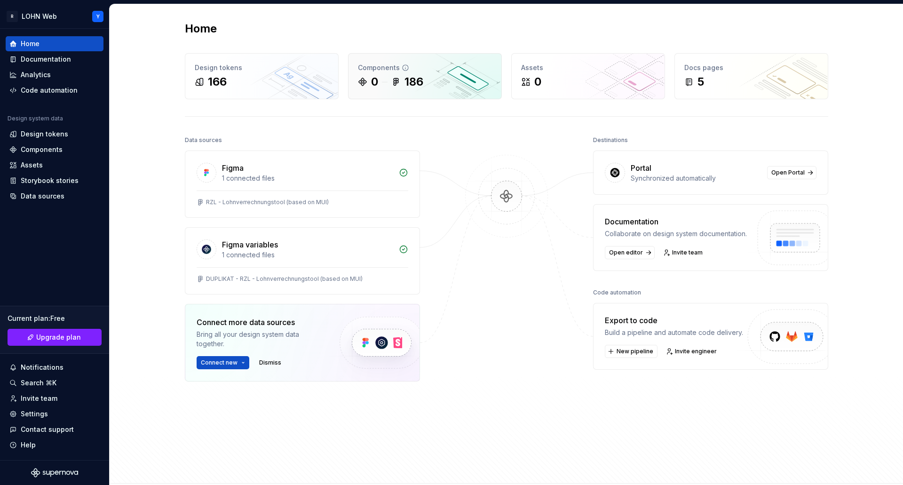
click at [399, 82] on div "186" at bounding box center [407, 81] width 32 height 15
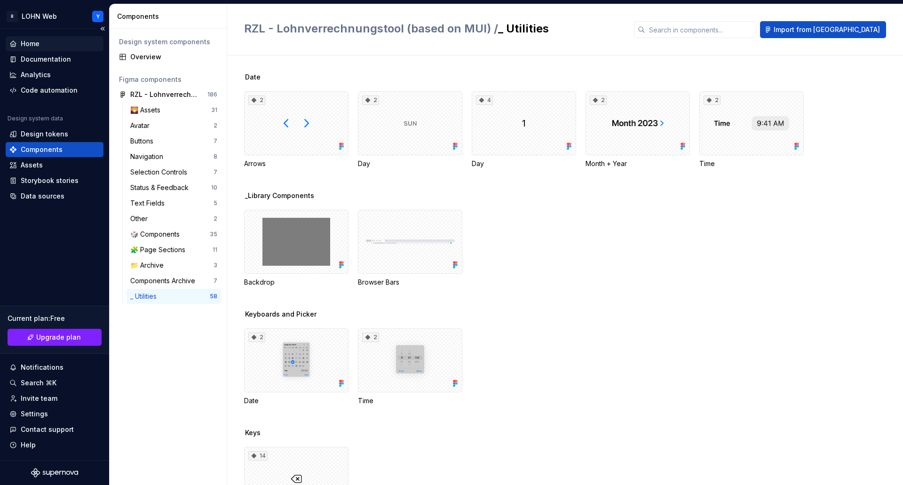
click at [39, 44] on div "Home" at bounding box center [30, 43] width 19 height 9
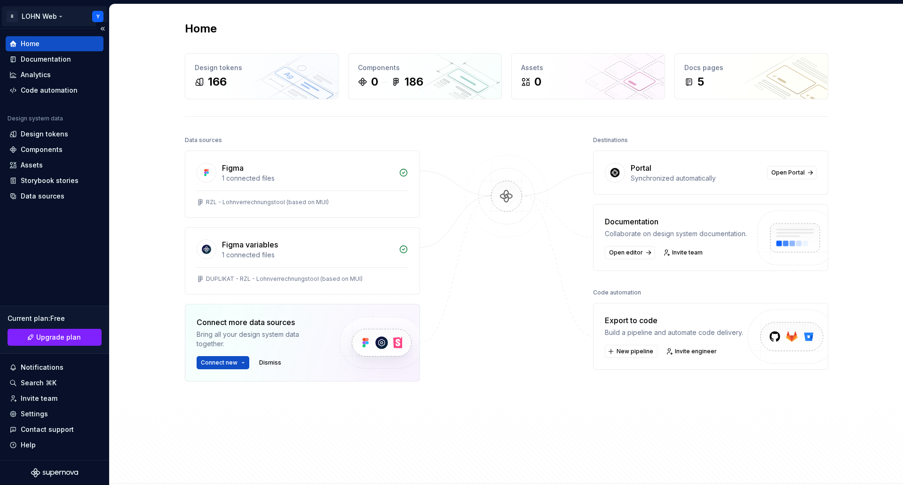
click at [96, 15] on html "R LOHN Web Y Home Documentation Analytics Code automation Design system data De…" at bounding box center [451, 242] width 903 height 485
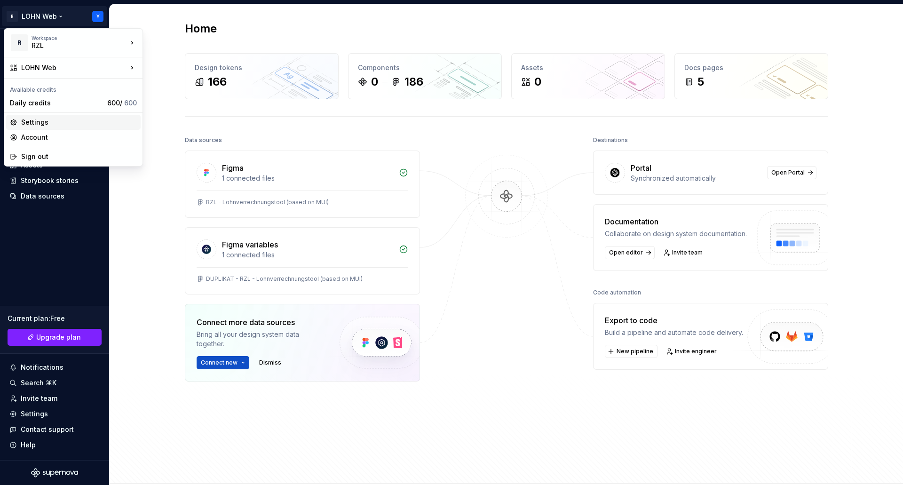
click at [43, 122] on div "Settings" at bounding box center [79, 122] width 116 height 9
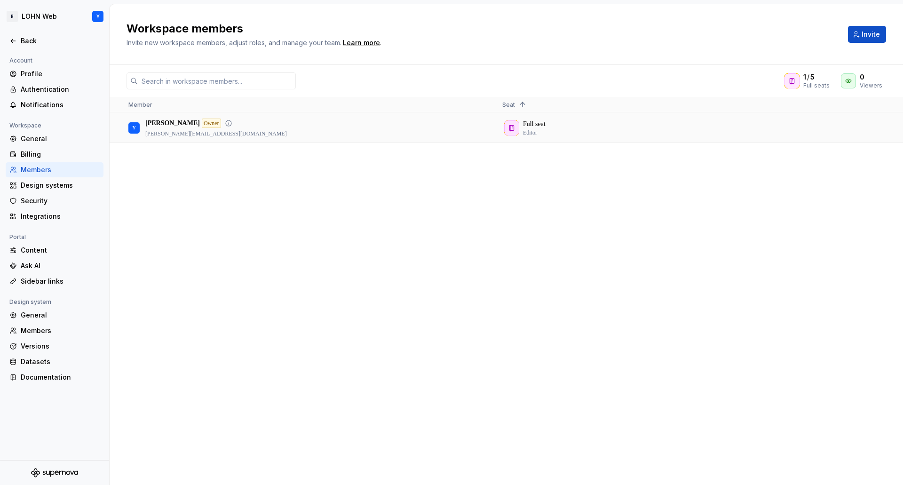
drag, startPoint x: 216, startPoint y: 127, endPoint x: 717, endPoint y: 119, distance: 500.7
click at [714, 119] on div "Full seat Editor" at bounding box center [681, 127] width 358 height 29
click at [49, 187] on div "Design systems" at bounding box center [60, 185] width 79 height 9
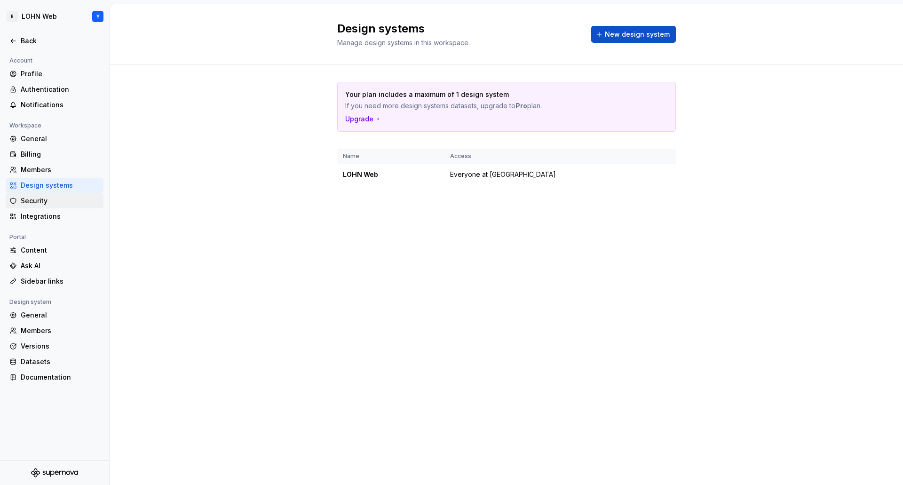
click at [31, 203] on div "Security" at bounding box center [60, 200] width 79 height 9
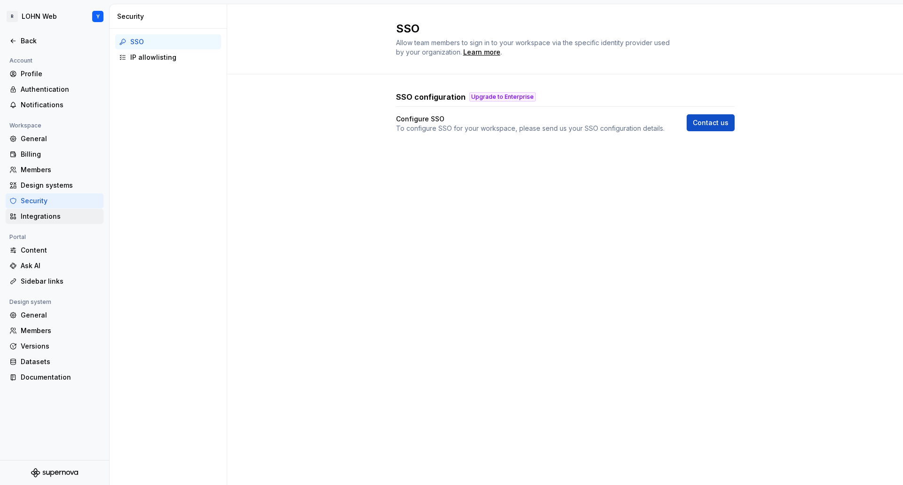
click at [36, 216] on div "Integrations" at bounding box center [60, 216] width 79 height 9
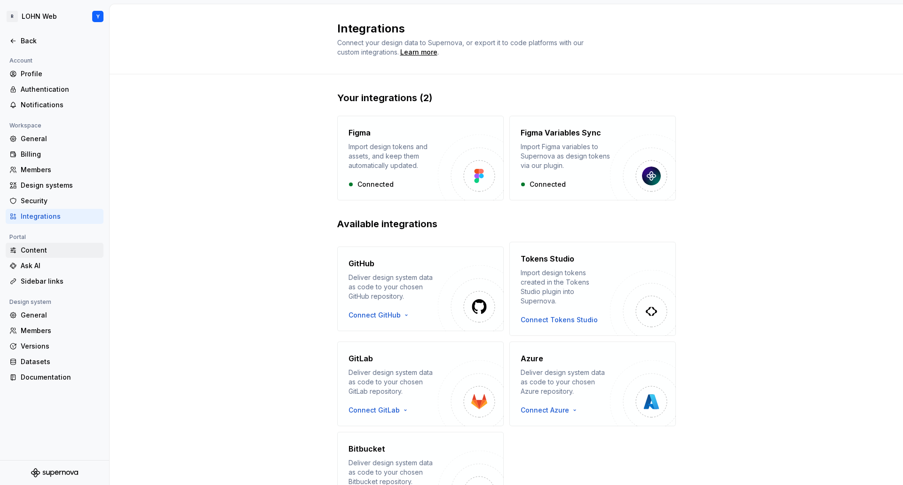
click at [36, 252] on div "Content" at bounding box center [60, 249] width 79 height 9
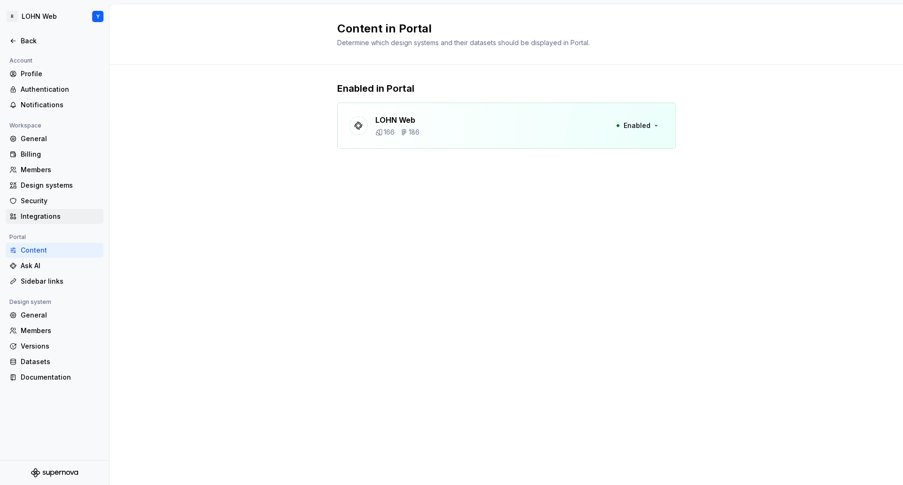
click at [37, 218] on div "Integrations" at bounding box center [60, 216] width 79 height 9
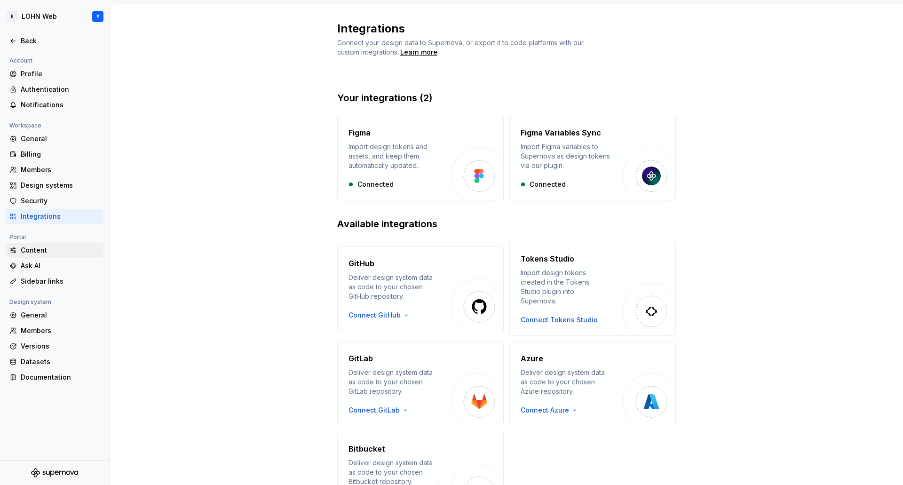
click at [24, 249] on div "Content" at bounding box center [60, 249] width 79 height 9
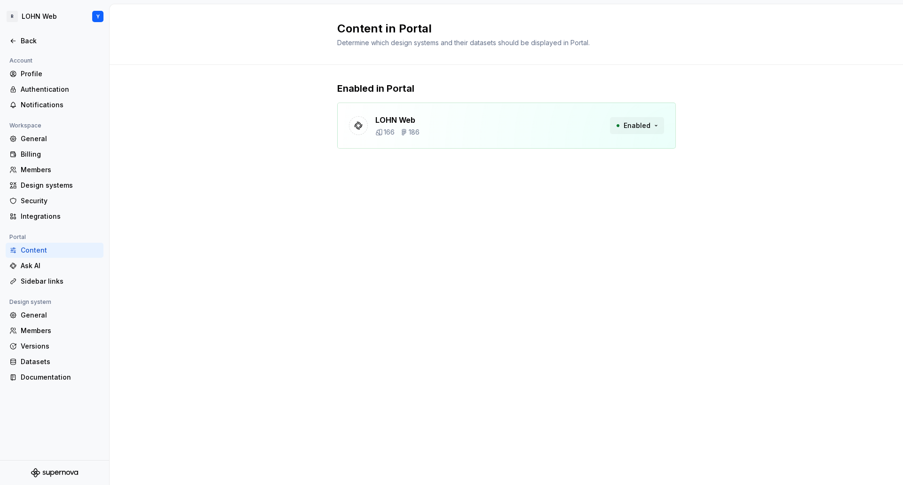
click at [654, 125] on button "Enabled" at bounding box center [637, 125] width 54 height 17
click at [32, 267] on div "Ask AI" at bounding box center [60, 265] width 79 height 9
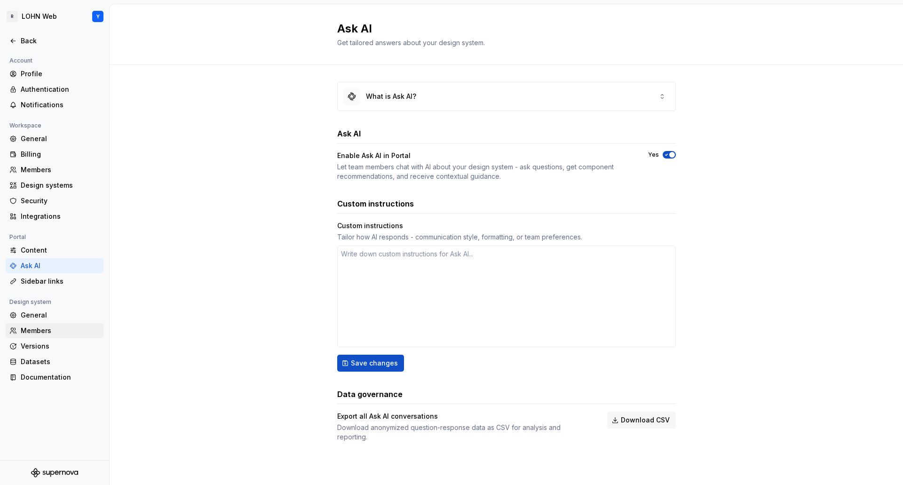
type textarea "*"
click at [38, 378] on div "Documentation" at bounding box center [60, 376] width 79 height 9
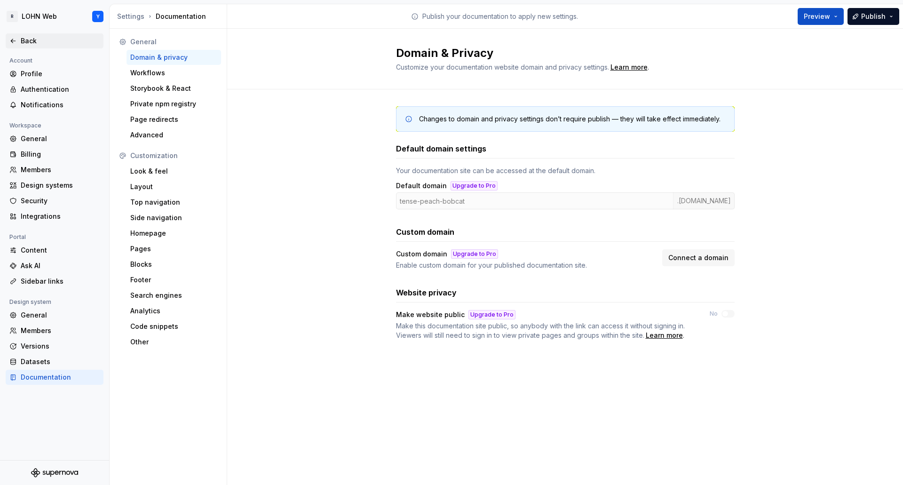
click at [21, 41] on div "Back" at bounding box center [60, 40] width 79 height 9
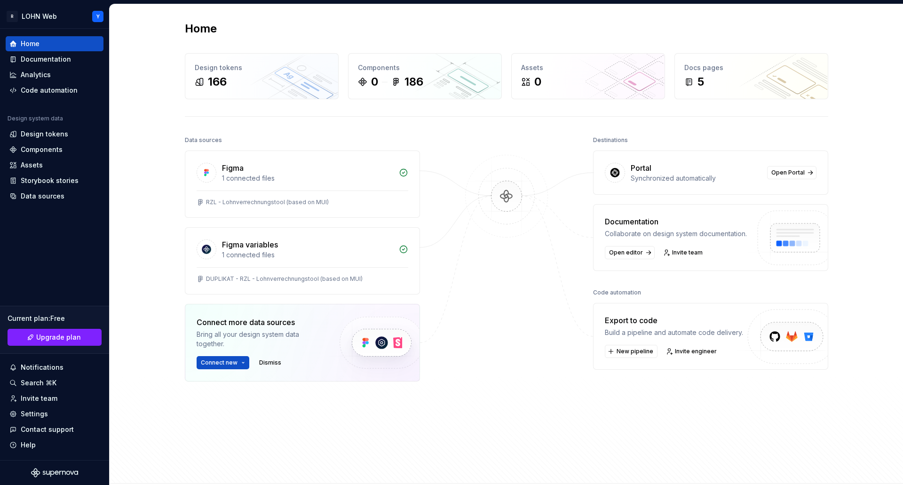
click at [620, 320] on div "Export to code" at bounding box center [674, 320] width 138 height 11
click at [613, 346] on button "New pipeline" at bounding box center [631, 351] width 53 height 13
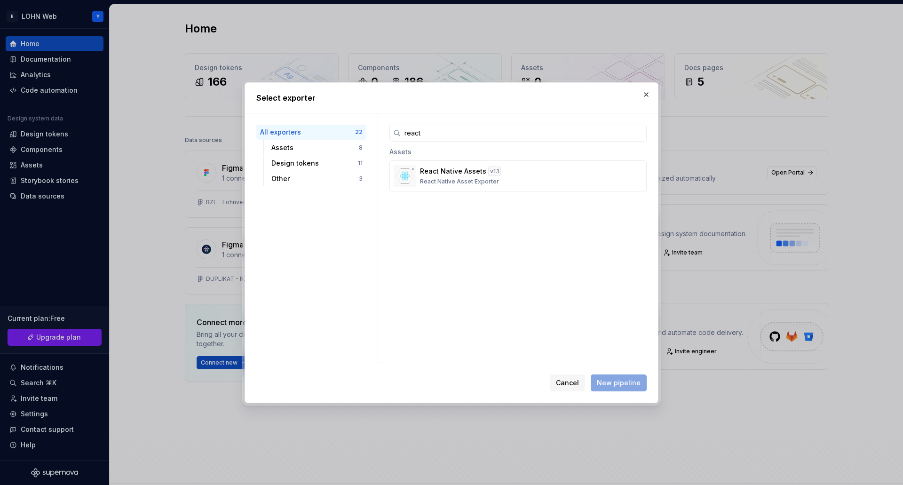
type input "react"
click at [477, 181] on p "React Native Asset Exporter" at bounding box center [459, 182] width 79 height 8
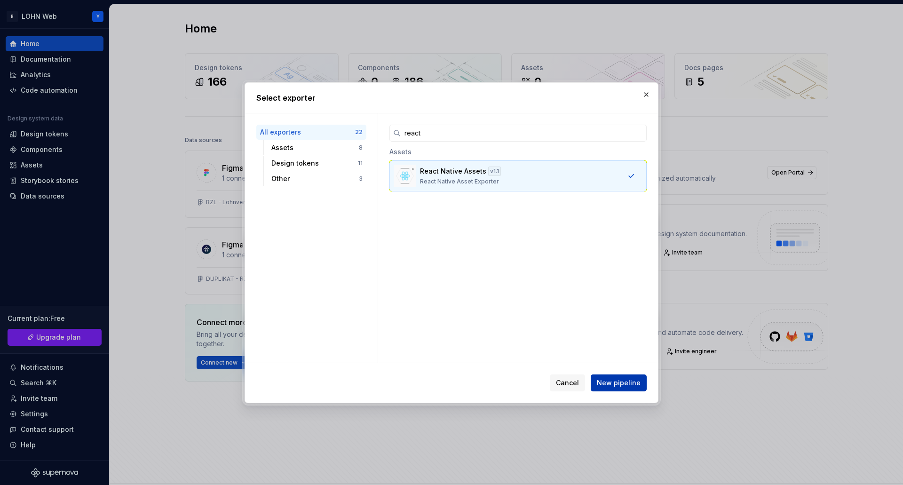
click at [617, 382] on span "New pipeline" at bounding box center [619, 382] width 44 height 9
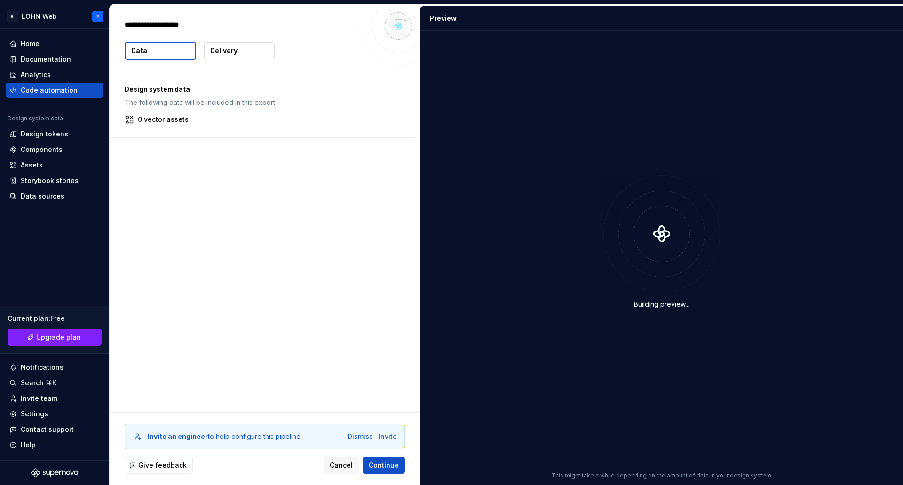
click at [225, 46] on p "Delivery" at bounding box center [223, 50] width 27 height 9
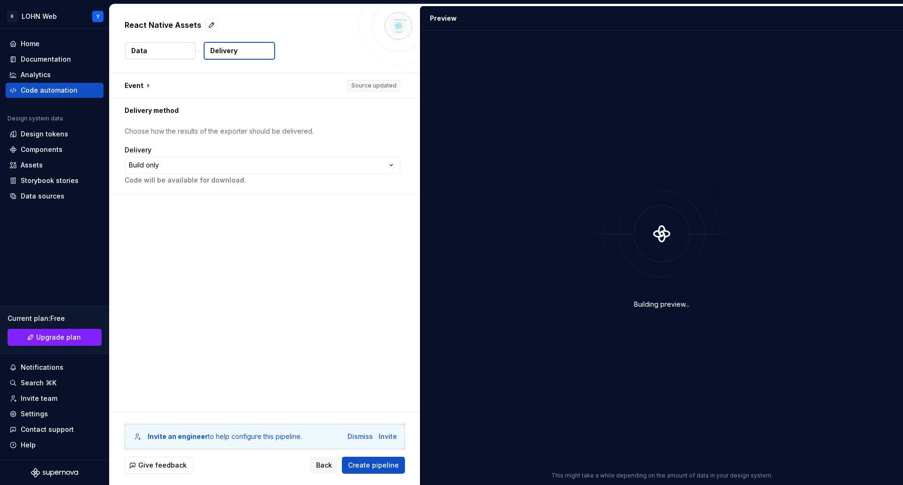
click at [149, 48] on button "Data" at bounding box center [160, 50] width 71 height 17
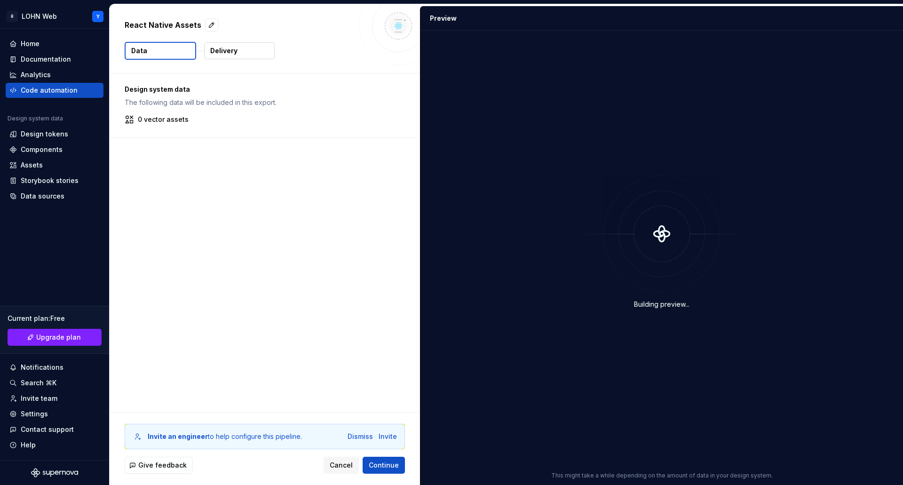
click at [179, 122] on p "0 vector assets" at bounding box center [163, 119] width 51 height 9
click at [234, 48] on p "Delivery" at bounding box center [223, 50] width 27 height 9
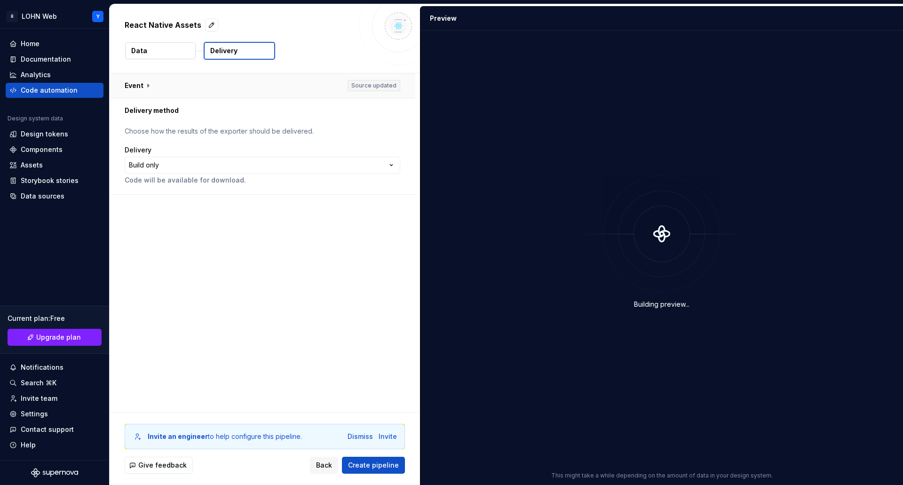
click at [144, 85] on button "button" at bounding box center [263, 85] width 306 height 24
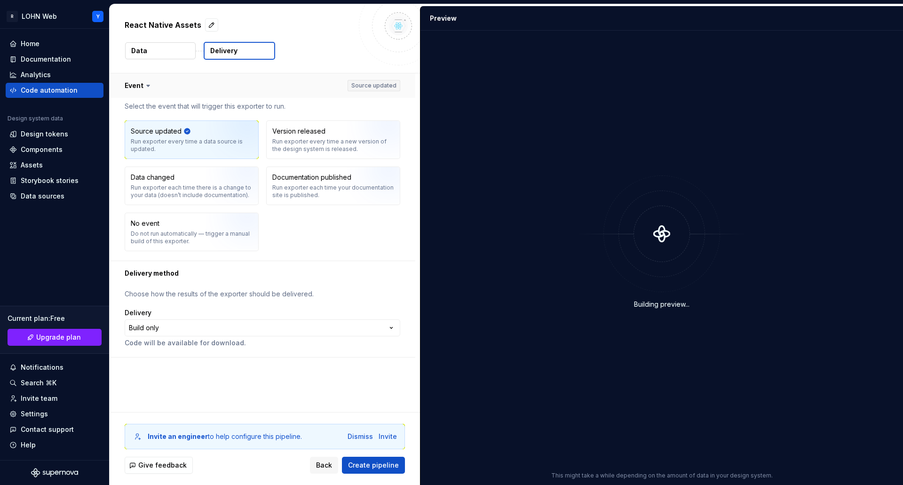
click at [144, 85] on icon at bounding box center [147, 85] width 9 height 9
click at [148, 83] on icon at bounding box center [147, 85] width 9 height 9
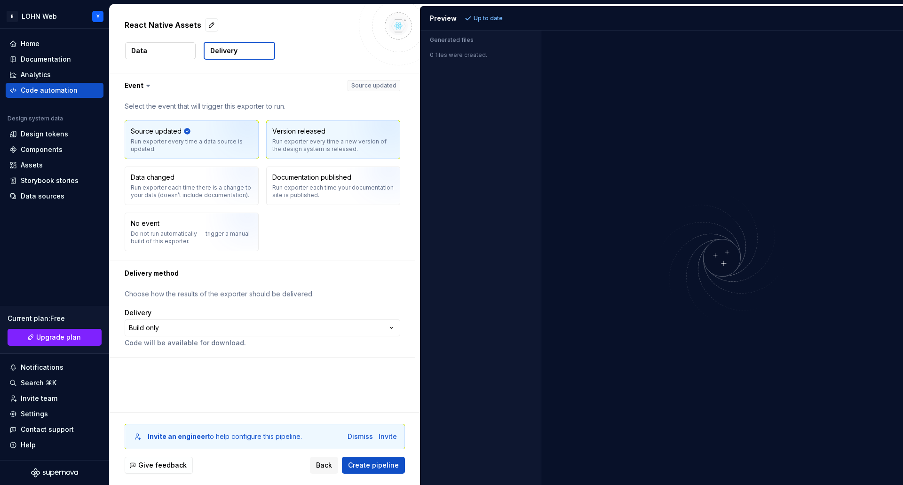
click at [300, 139] on div "Run exporter every time a new version of the design system is released." at bounding box center [333, 145] width 122 height 15
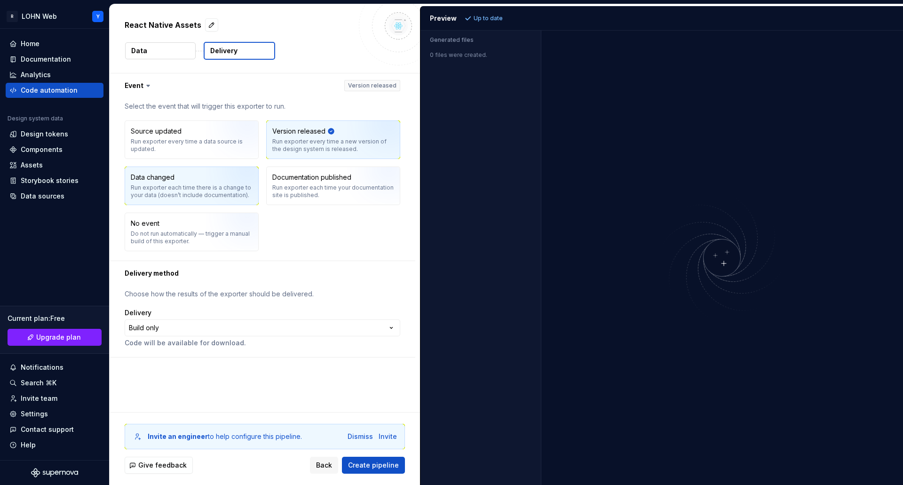
click at [182, 180] on div "Data changed Run exporter each time there is a change to your data (doesn’t inc…" at bounding box center [192, 186] width 122 height 26
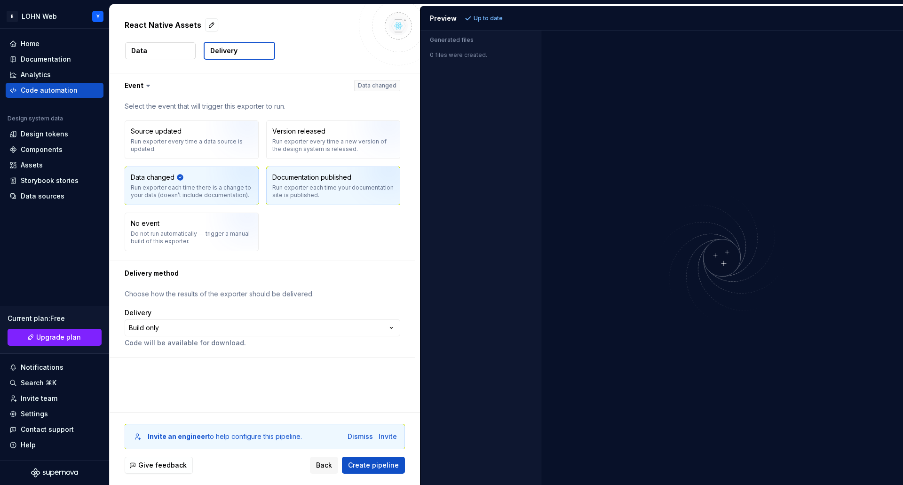
click at [295, 186] on div "Run exporter each time your documentation site is published." at bounding box center [333, 191] width 122 height 15
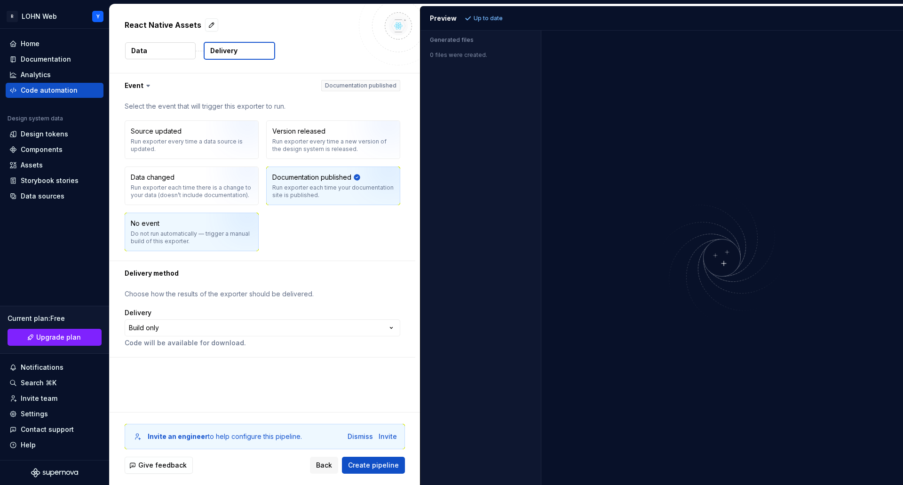
click at [182, 225] on div "No event Do not run automatically — trigger a manual build of this exporter." at bounding box center [192, 232] width 122 height 26
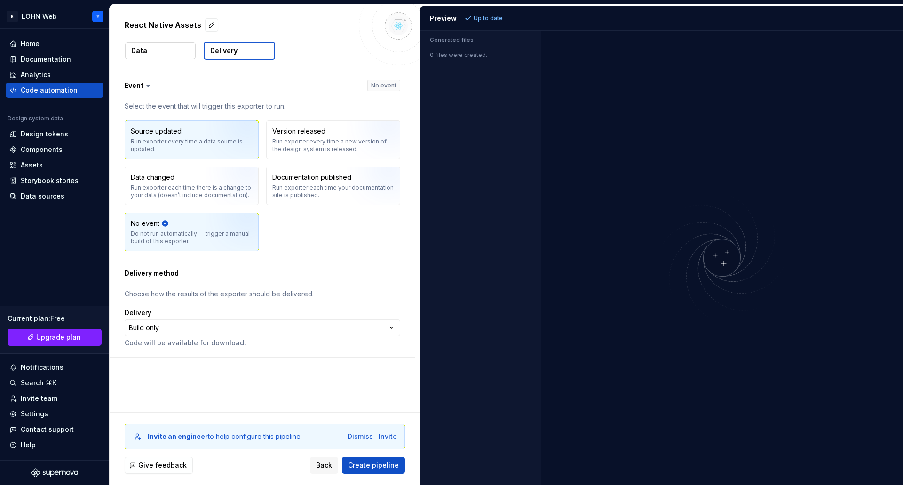
click at [145, 130] on div "Source updated" at bounding box center [156, 130] width 51 height 9
click at [143, 85] on icon at bounding box center [147, 85] width 9 height 9
click at [147, 85] on icon at bounding box center [148, 85] width 3 height 1
click at [135, 85] on button "button" at bounding box center [263, 85] width 306 height 24
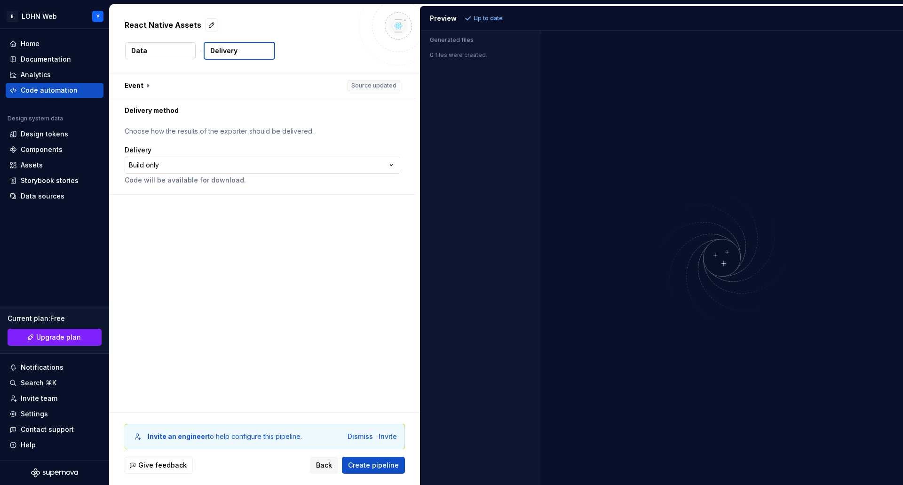
click at [177, 166] on html "**********" at bounding box center [451, 242] width 903 height 485
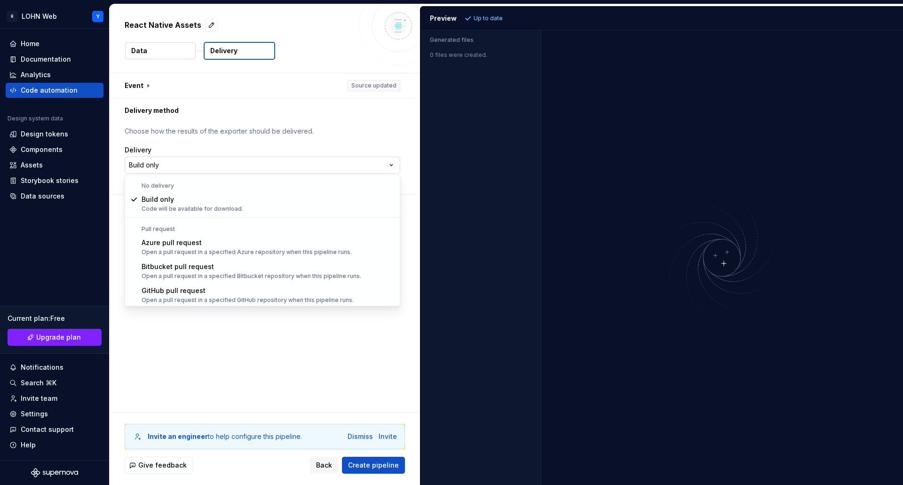
click at [177, 166] on html "**********" at bounding box center [451, 242] width 903 height 485
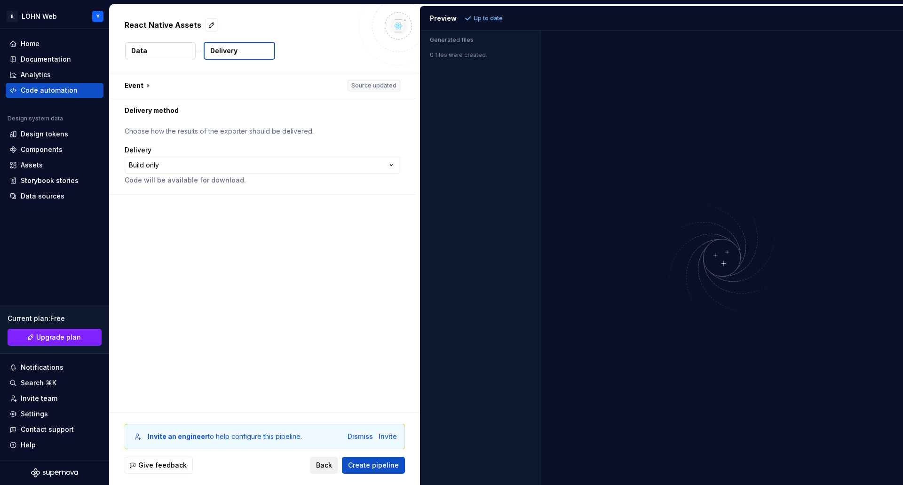
click at [328, 466] on span "Back" at bounding box center [324, 464] width 16 height 9
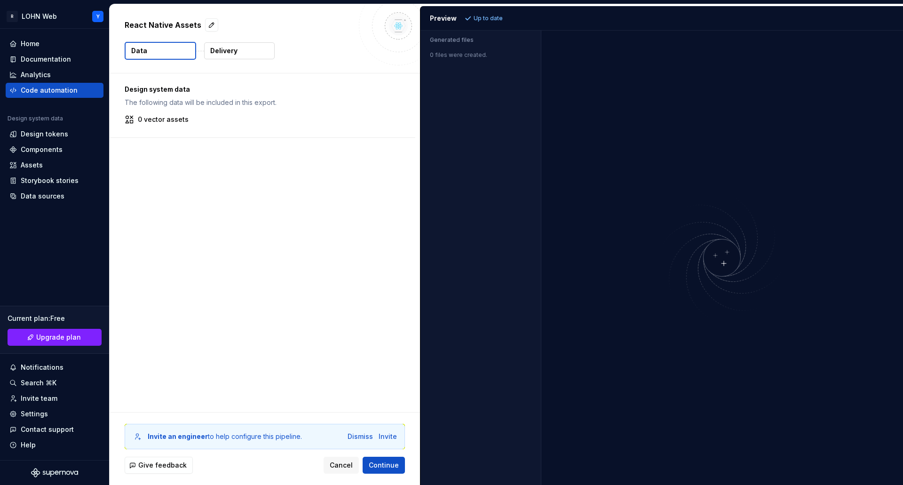
click at [151, 121] on p "0 vector assets" at bounding box center [163, 119] width 51 height 9
click at [211, 23] on button "button" at bounding box center [211, 24] width 13 height 13
click at [317, 164] on div "Design system data The following data will be included in this export. 0 vector…" at bounding box center [265, 242] width 310 height 338
click at [340, 464] on span "Cancel" at bounding box center [341, 464] width 23 height 9
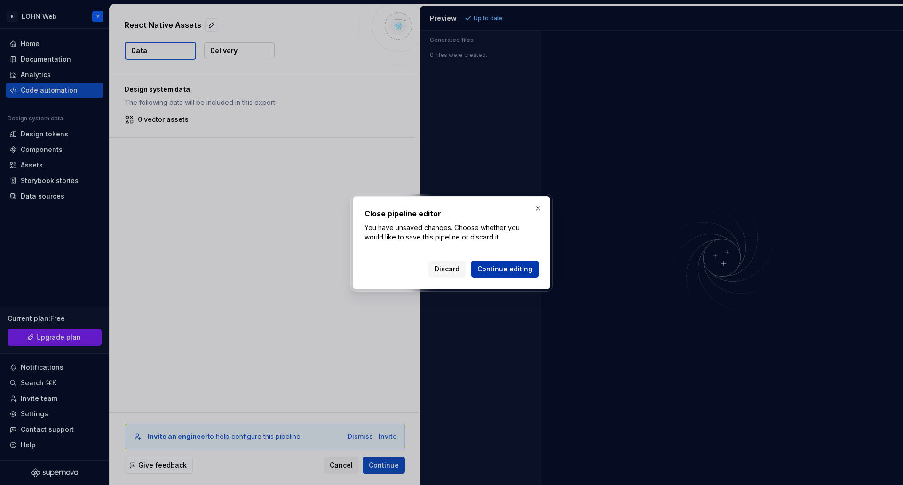
click at [504, 269] on span "Continue editing" at bounding box center [504, 268] width 55 height 9
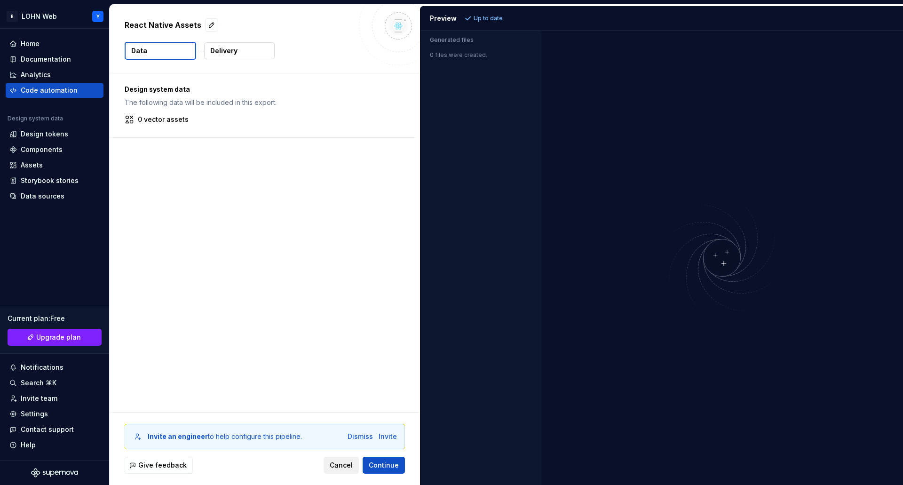
click at [341, 470] on button "Cancel" at bounding box center [340, 464] width 35 height 17
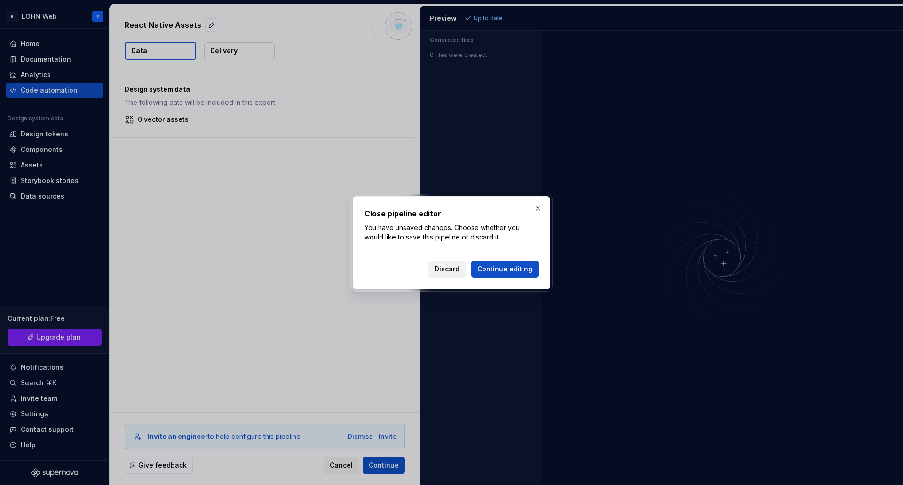
click at [451, 268] on span "Discard" at bounding box center [446, 268] width 25 height 9
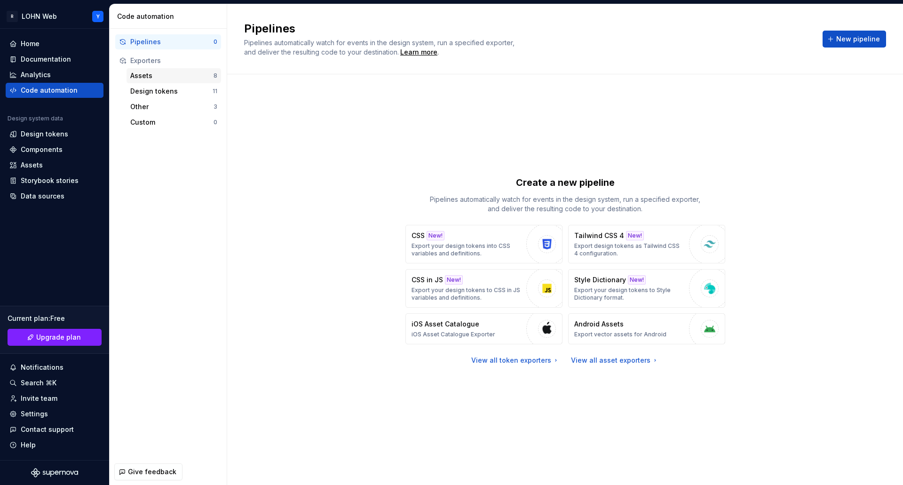
click at [141, 72] on div "Assets" at bounding box center [171, 75] width 83 height 9
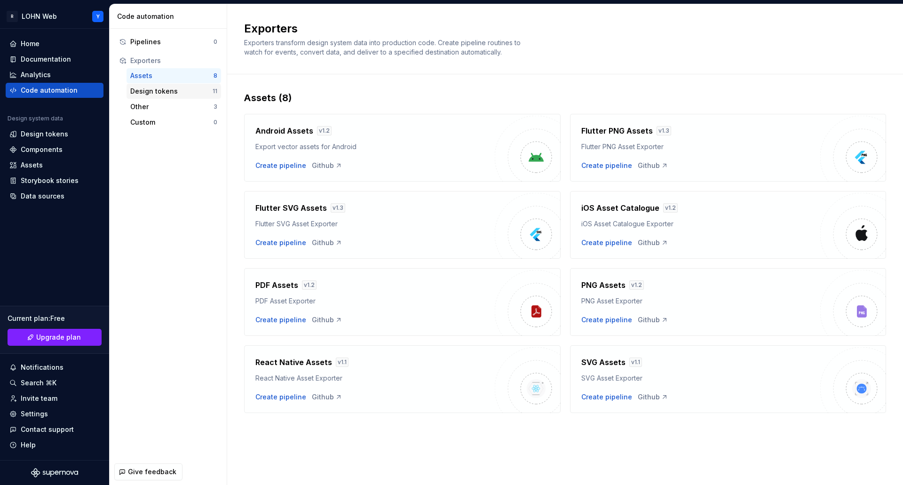
click at [149, 92] on div "Design tokens" at bounding box center [171, 91] width 82 height 9
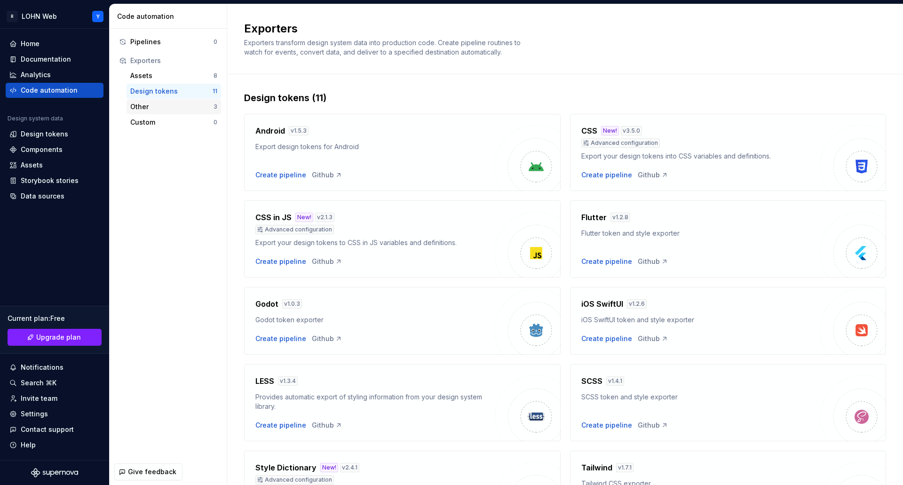
click at [142, 108] on div "Other" at bounding box center [171, 106] width 83 height 9
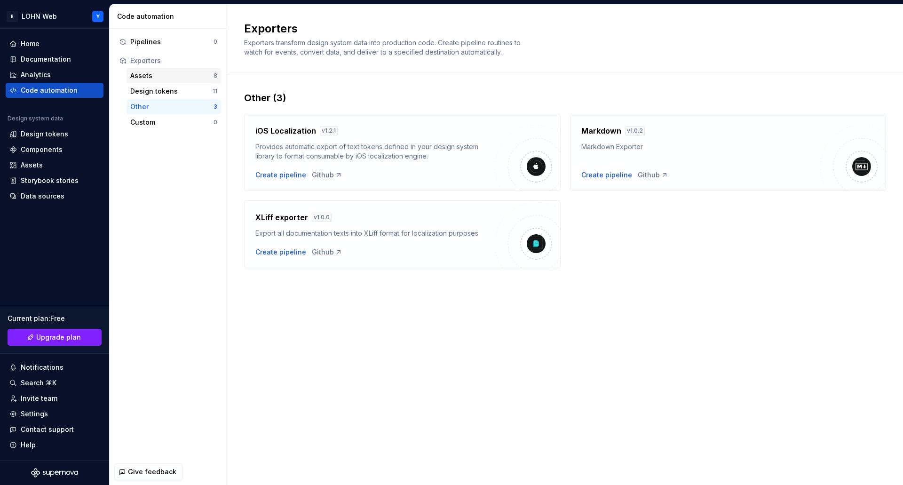
click at [143, 75] on div "Assets" at bounding box center [171, 75] width 83 height 9
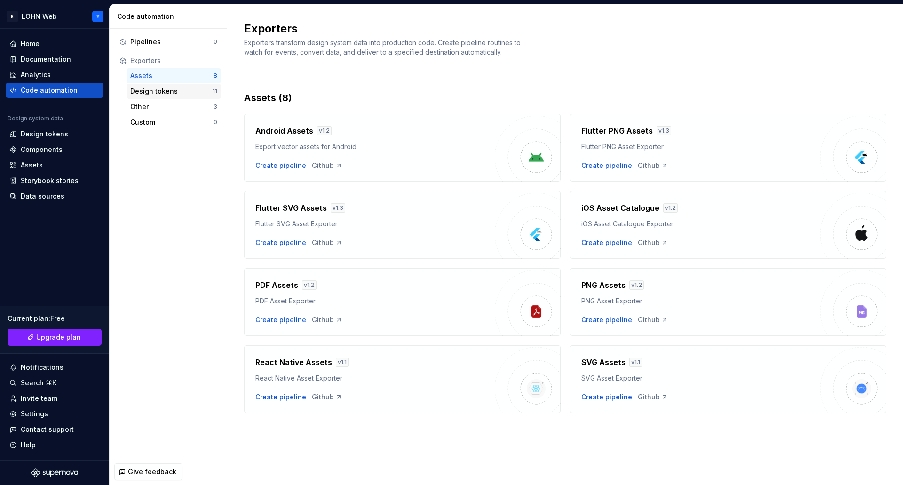
click at [148, 92] on div "Design tokens" at bounding box center [171, 91] width 82 height 9
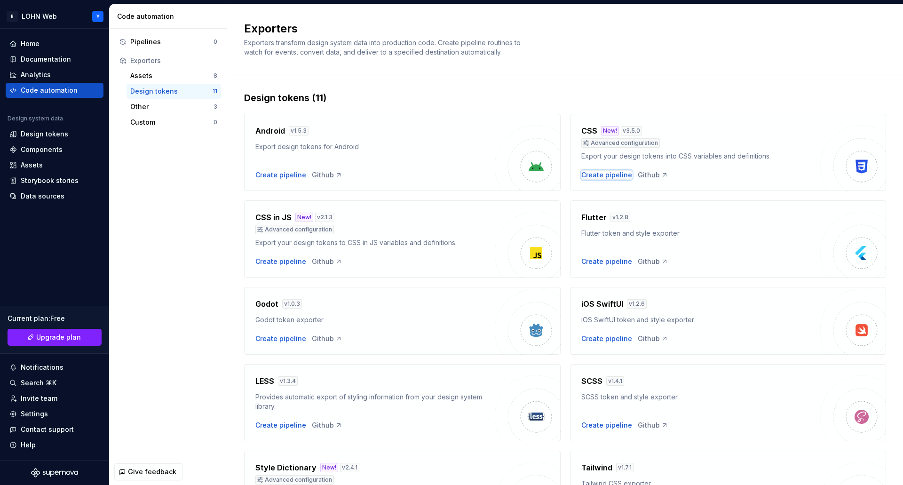
click at [607, 174] on div "Create pipeline" at bounding box center [606, 174] width 51 height 9
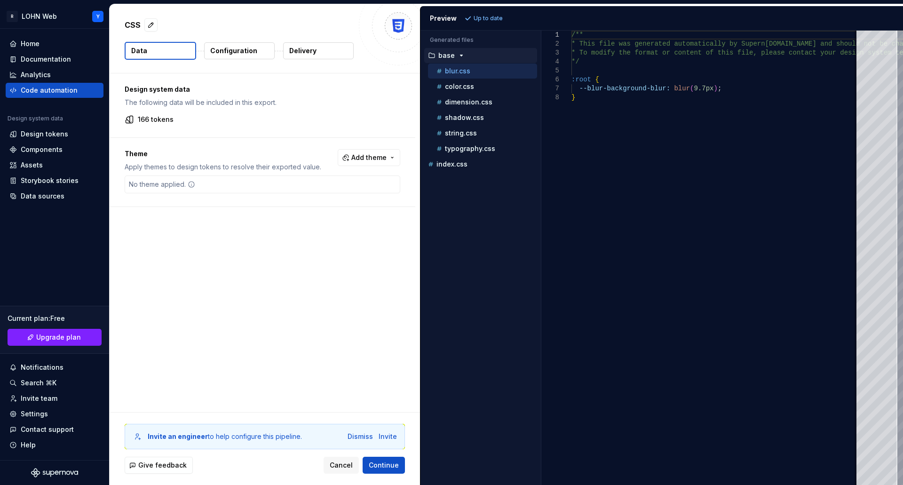
click at [165, 190] on div "No theme applied." at bounding box center [162, 184] width 74 height 17
click at [165, 185] on div "No theme applied." at bounding box center [162, 184] width 74 height 17
click at [386, 459] on button "Continue" at bounding box center [383, 464] width 42 height 17
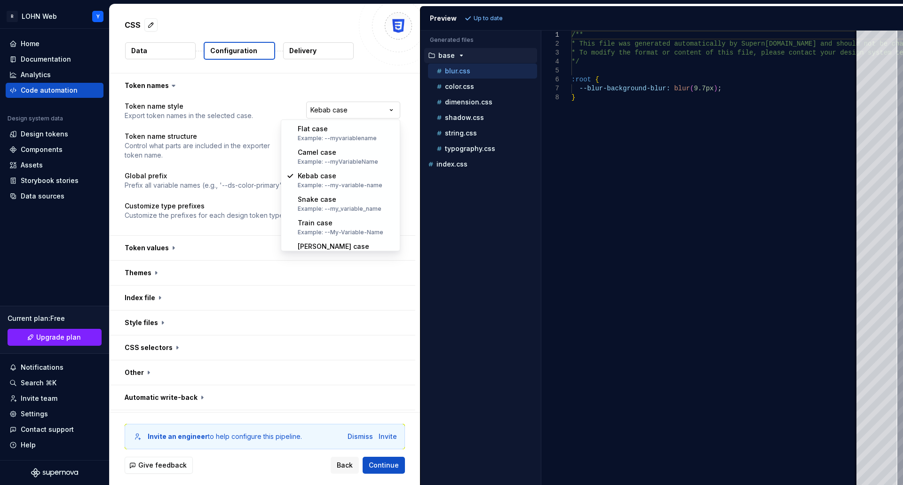
click at [392, 107] on html "**********" at bounding box center [451, 242] width 903 height 485
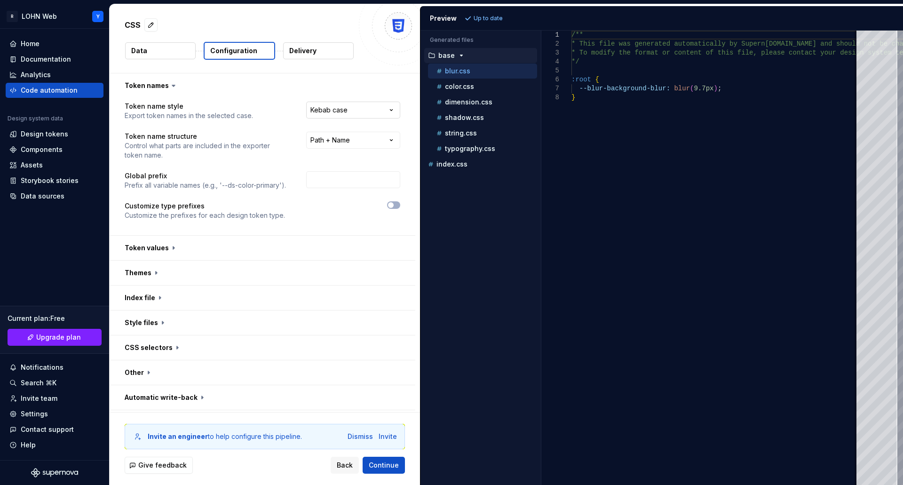
click at [392, 107] on html "**********" at bounding box center [451, 242] width 903 height 485
click at [161, 247] on button "button" at bounding box center [263, 248] width 306 height 24
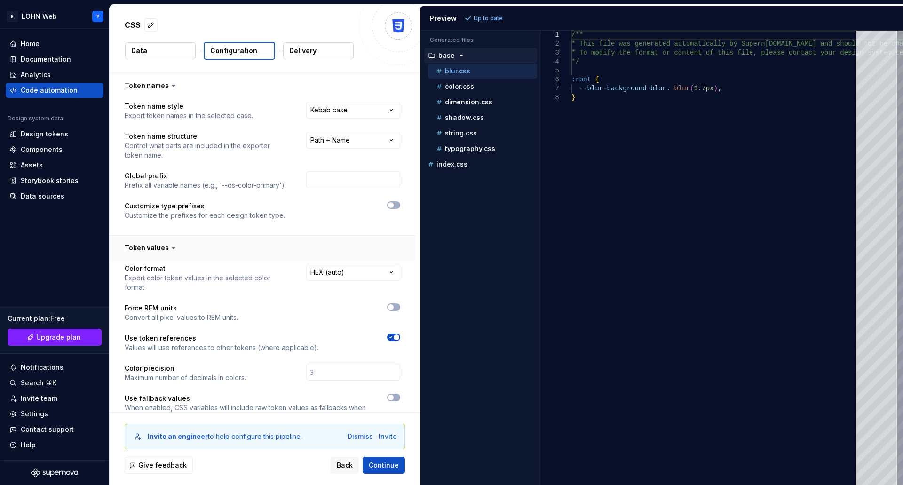
click at [161, 247] on button "button" at bounding box center [263, 248] width 306 height 24
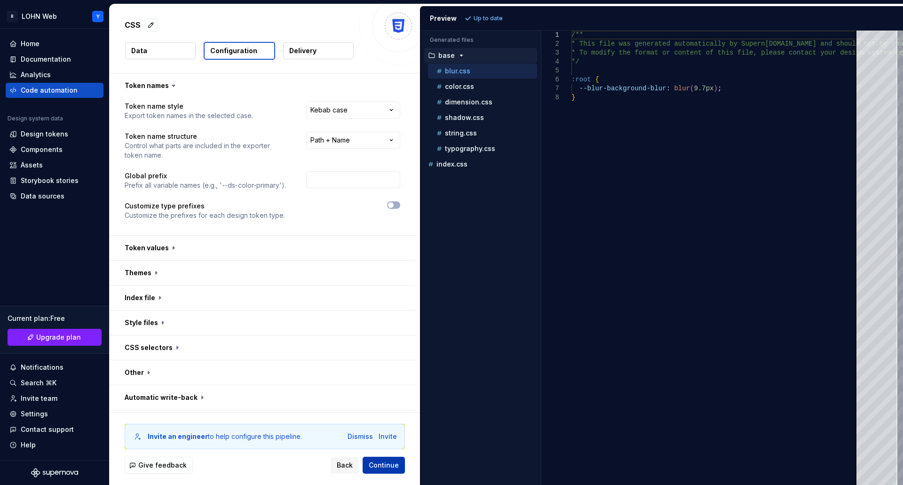
click at [391, 465] on span "Continue" at bounding box center [384, 464] width 30 height 9
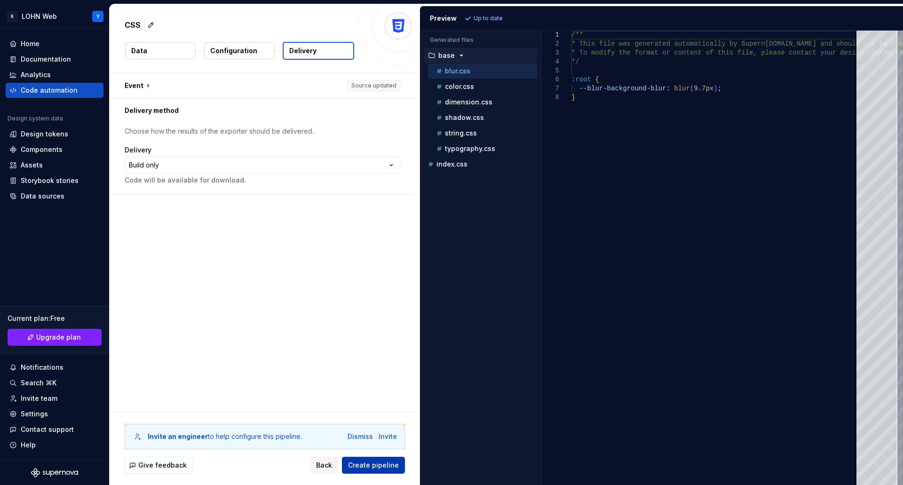
click at [378, 467] on span "Create pipeline" at bounding box center [373, 464] width 51 height 9
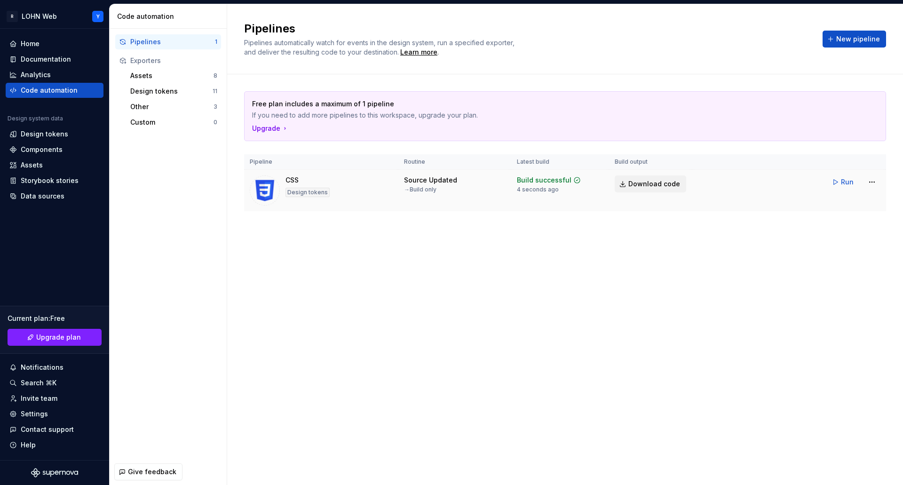
click at [653, 181] on span "Download code" at bounding box center [654, 183] width 52 height 9
click at [679, 231] on div "Free plan includes a maximum of 1 pipeline If you need to add more pipelines to…" at bounding box center [565, 160] width 642 height 173
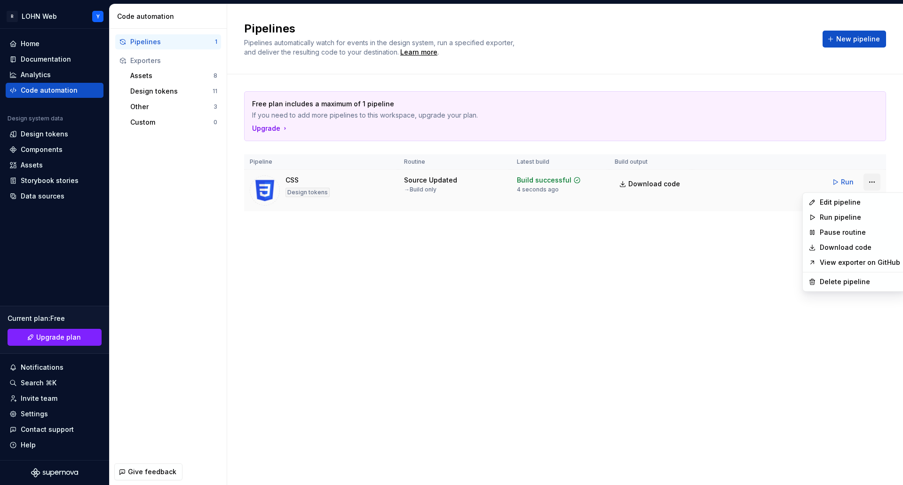
click at [873, 181] on html "R LOHN Web Y Home Documentation Analytics Code automation Design system data De…" at bounding box center [451, 242] width 903 height 485
click at [690, 238] on html "R LOHN Web Y Home Documentation Analytics Code automation Design system data De…" at bounding box center [451, 242] width 903 height 485
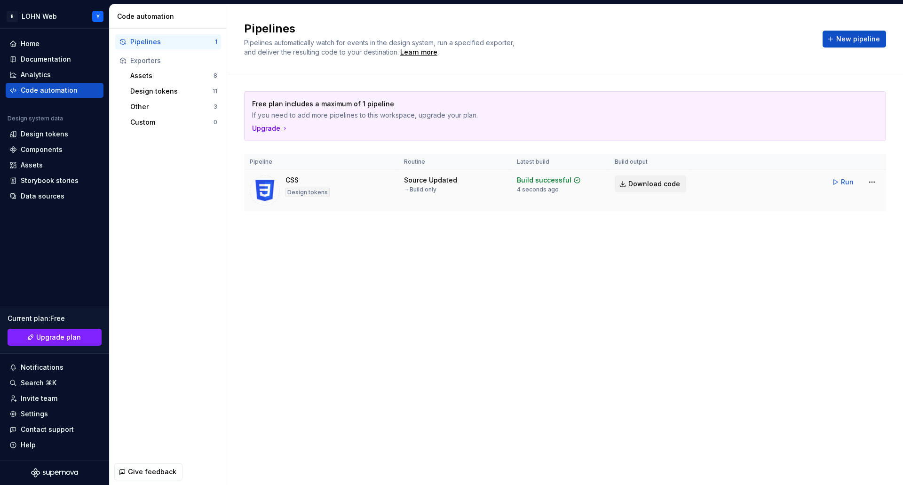
click at [647, 182] on span "Download code" at bounding box center [654, 183] width 52 height 9
click at [43, 72] on div "Analytics" at bounding box center [36, 74] width 30 height 9
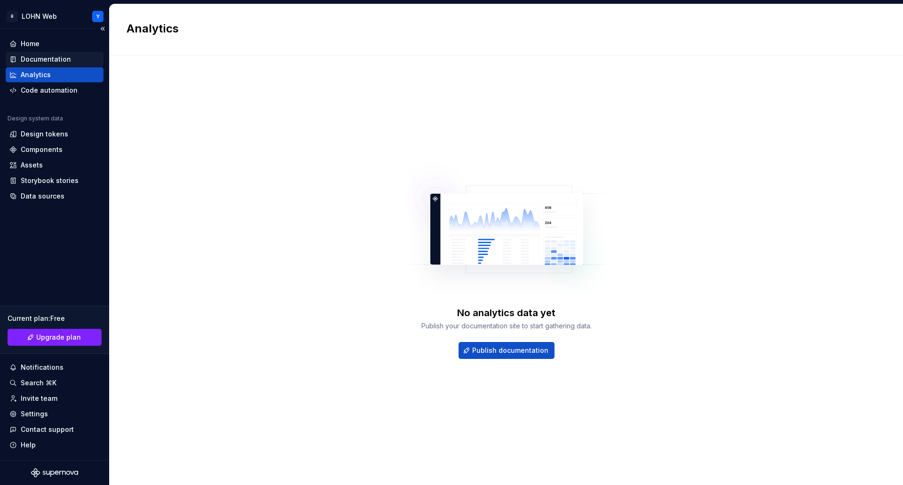
click at [46, 59] on div "Documentation" at bounding box center [46, 59] width 50 height 9
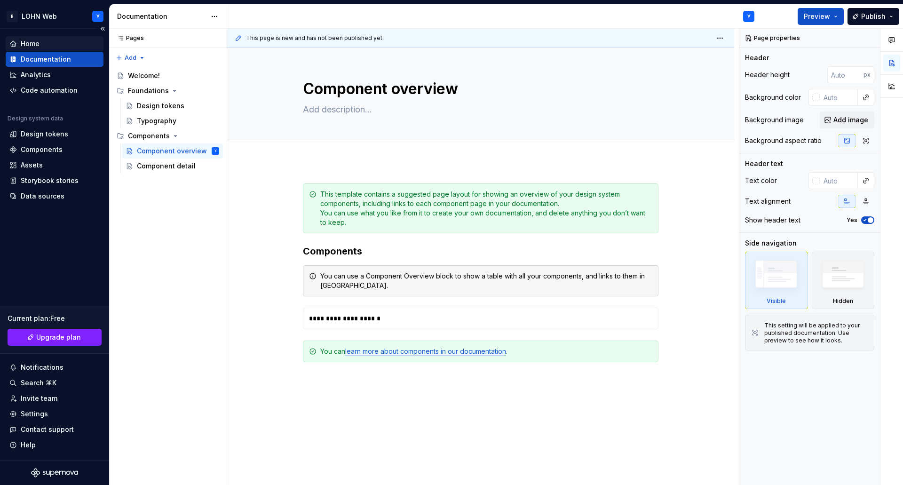
click at [36, 44] on div "Home" at bounding box center [30, 43] width 19 height 9
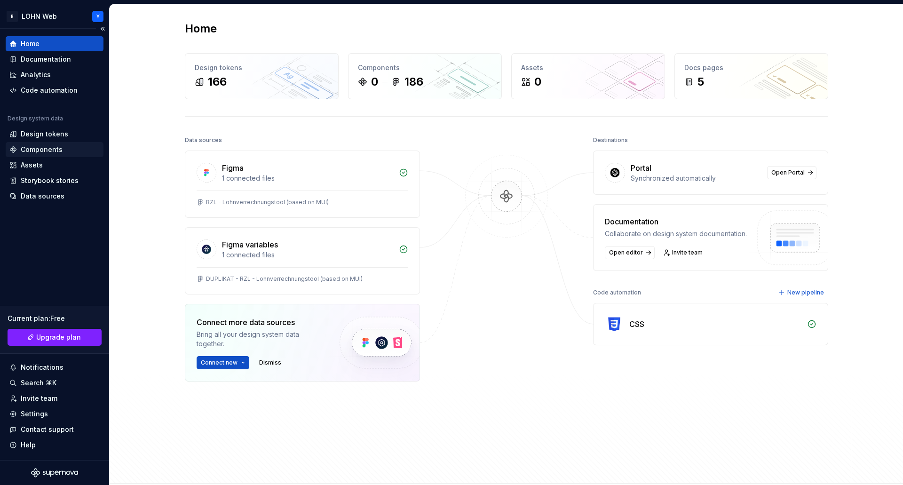
click at [51, 148] on div "Components" at bounding box center [42, 149] width 42 height 9
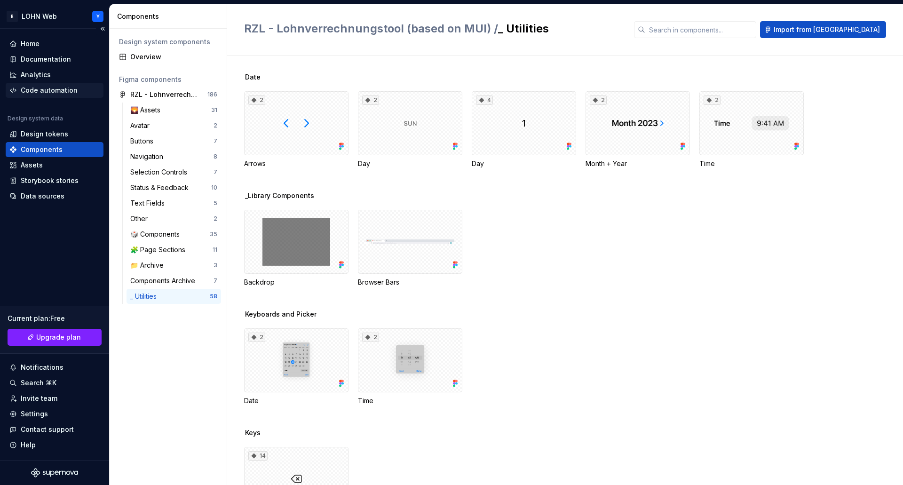
click at [51, 88] on div "Code automation" at bounding box center [49, 90] width 57 height 9
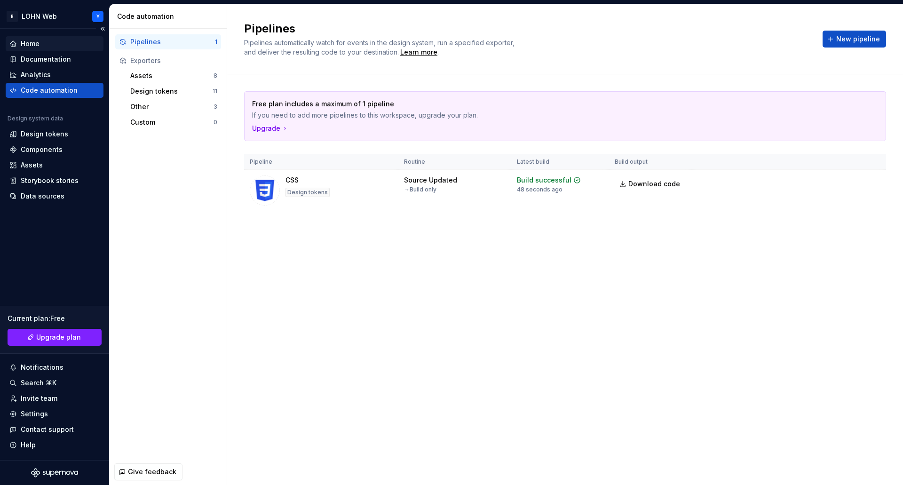
click at [33, 43] on div "Home" at bounding box center [30, 43] width 19 height 9
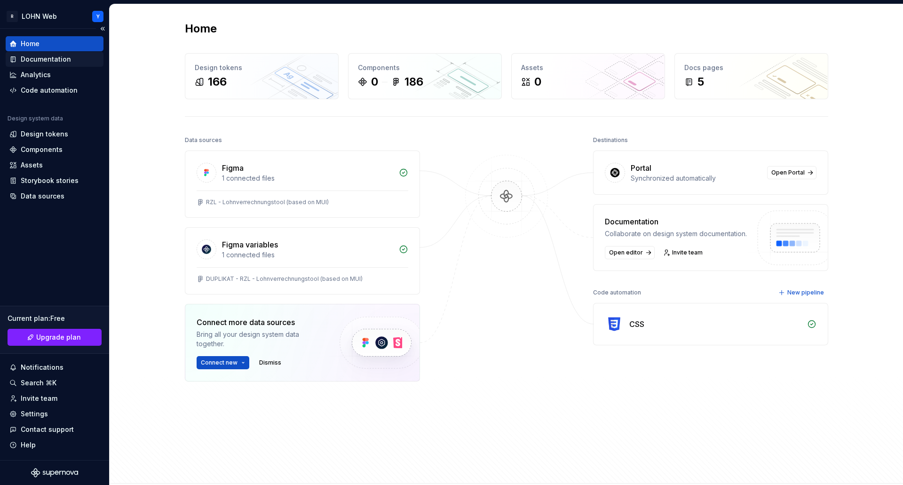
click at [45, 58] on div "Documentation" at bounding box center [46, 59] width 50 height 9
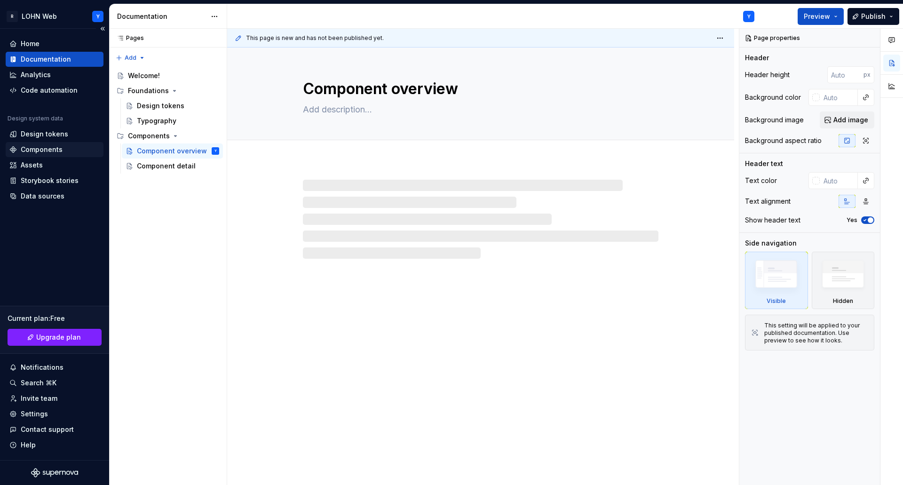
type textarea "*"
click at [33, 148] on div "Components" at bounding box center [42, 149] width 42 height 9
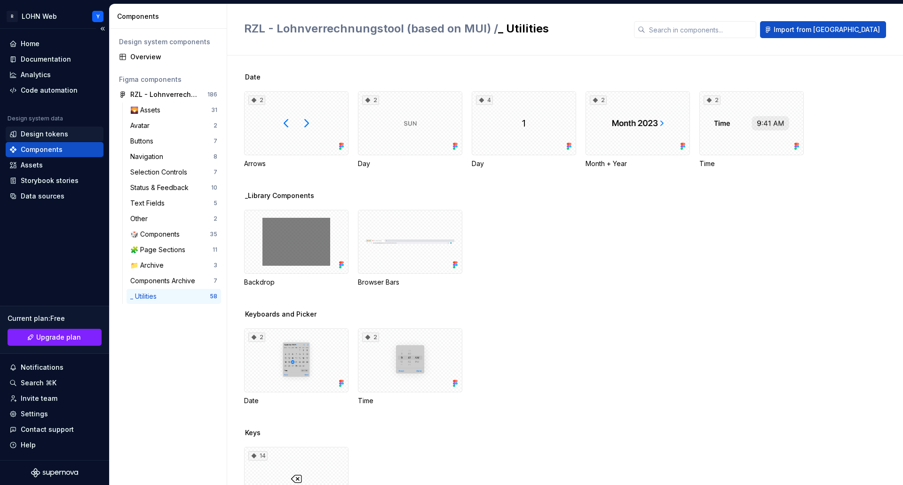
click at [42, 134] on div "Design tokens" at bounding box center [44, 133] width 47 height 9
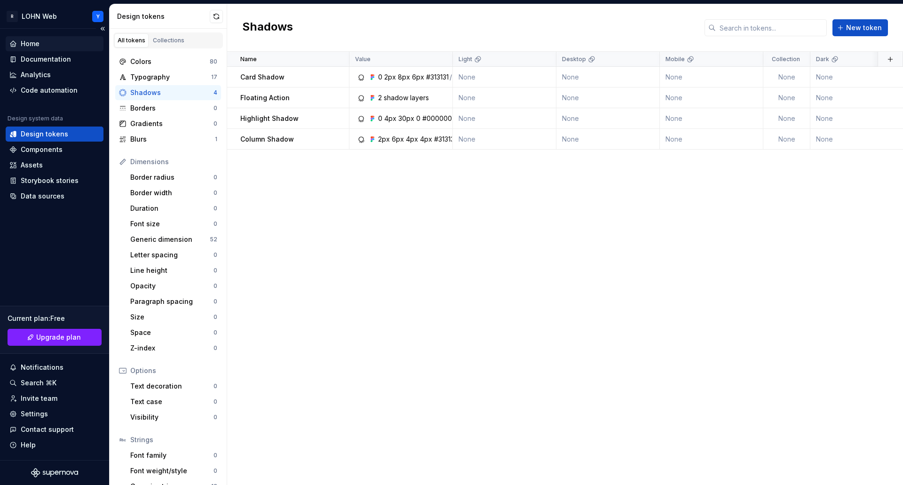
click at [33, 40] on div "Home" at bounding box center [30, 43] width 19 height 9
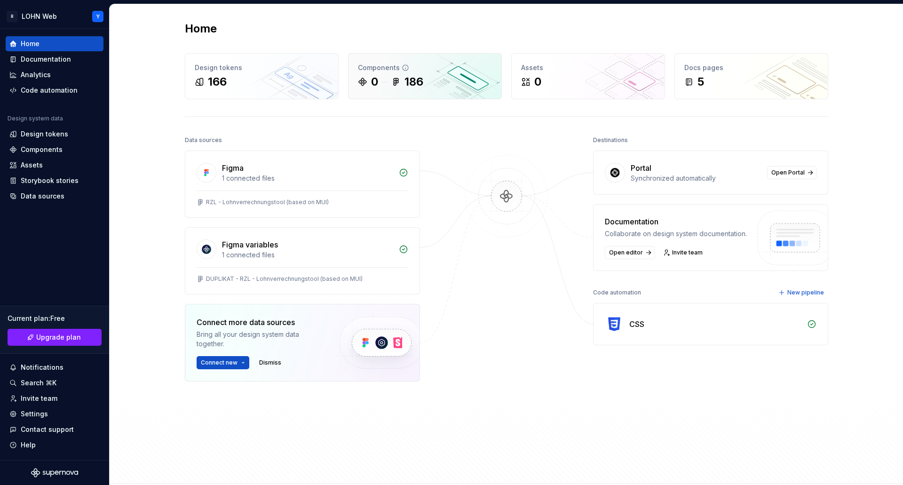
click at [418, 84] on div "186" at bounding box center [413, 81] width 19 height 15
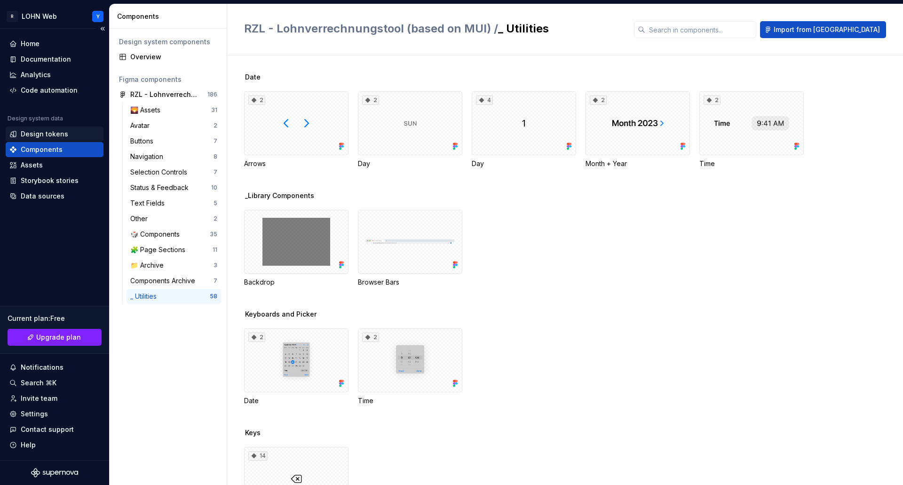
click at [49, 134] on div "Design tokens" at bounding box center [44, 133] width 47 height 9
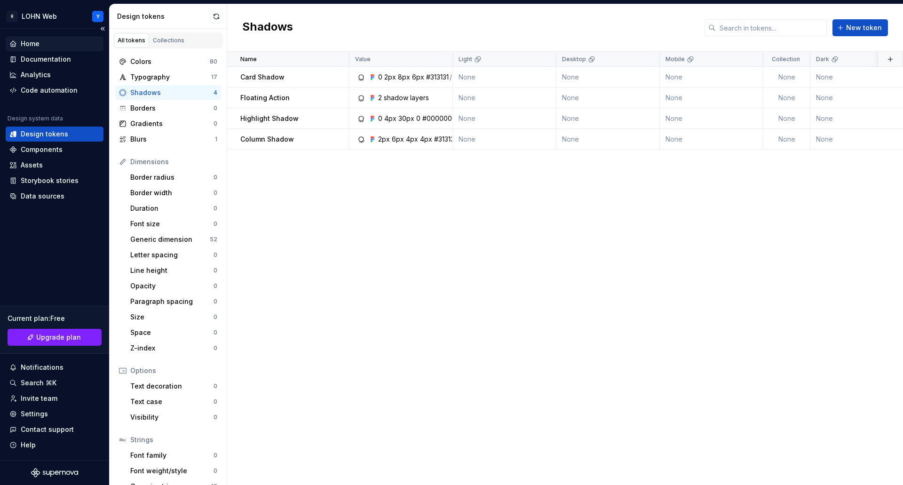
click at [25, 42] on div "Home" at bounding box center [30, 43] width 19 height 9
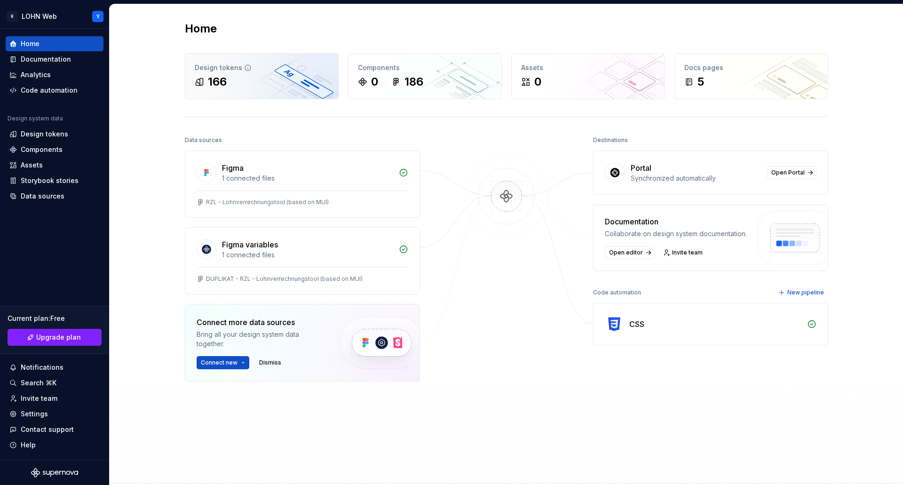
click at [261, 82] on div "166" at bounding box center [262, 81] width 134 height 15
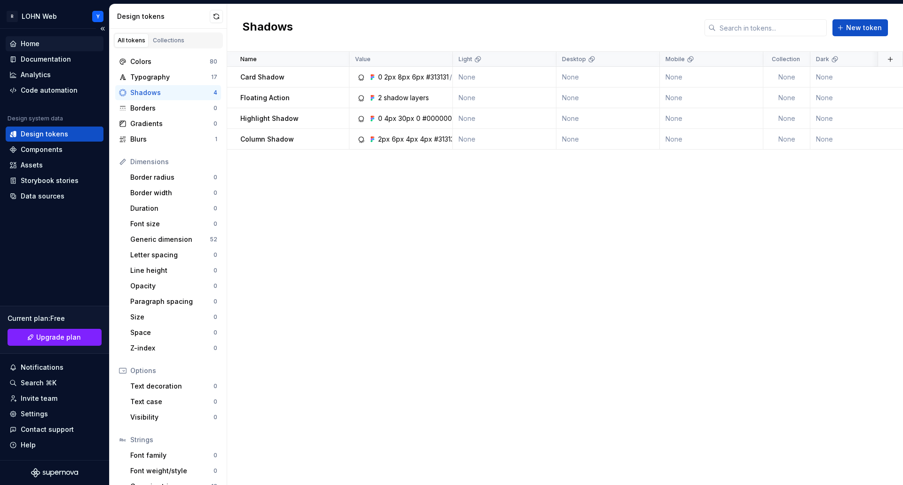
click at [42, 45] on div "Home" at bounding box center [54, 43] width 90 height 9
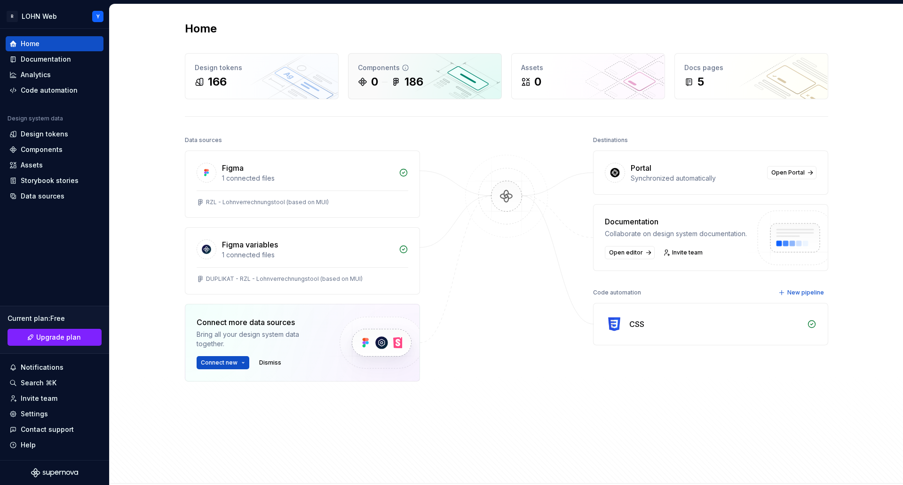
click at [437, 90] on div "Components 0 186" at bounding box center [424, 76] width 153 height 45
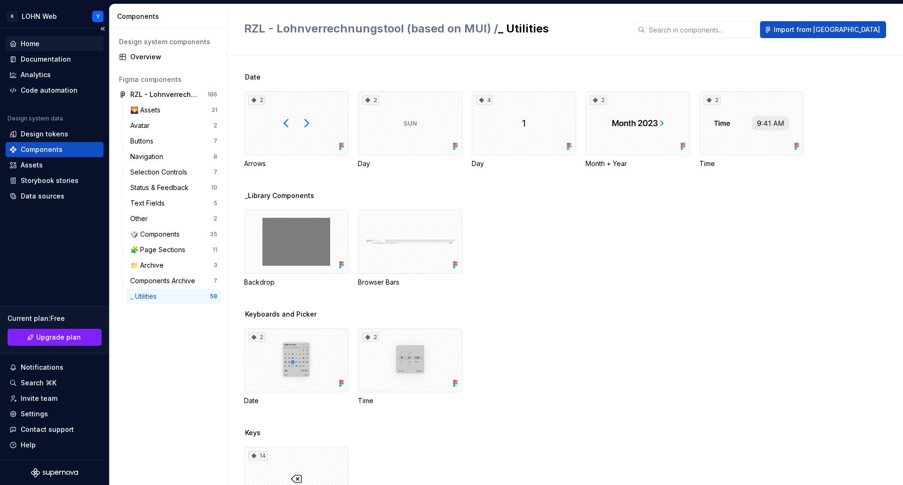
click at [32, 41] on div "Home" at bounding box center [30, 43] width 19 height 9
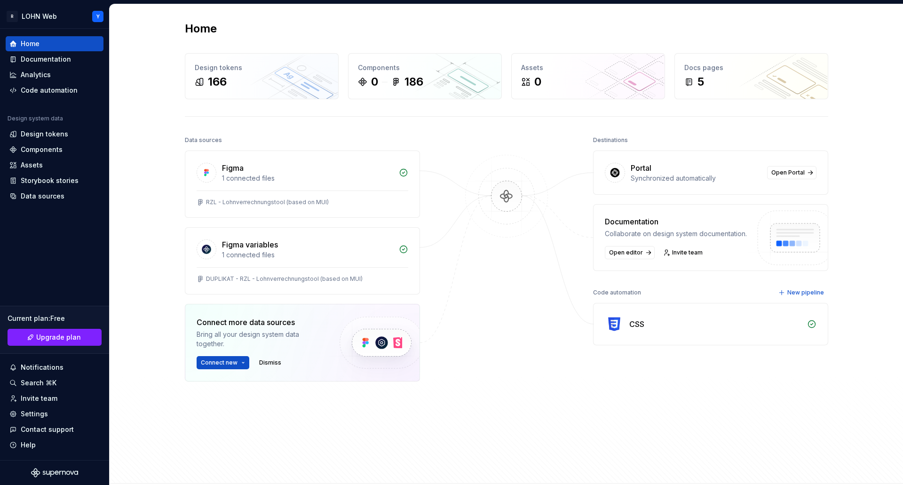
drag, startPoint x: 401, startPoint y: 73, endPoint x: 470, endPoint y: 284, distance: 222.0
click at [470, 284] on div at bounding box center [506, 281] width 94 height 295
click at [410, 80] on div "186" at bounding box center [413, 81] width 19 height 15
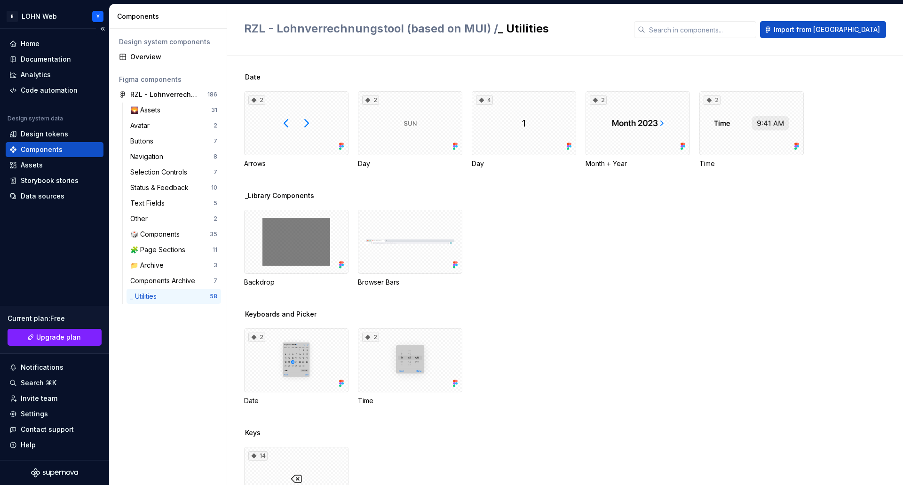
click at [35, 147] on div "Components" at bounding box center [42, 149] width 42 height 9
click at [34, 45] on div "Home" at bounding box center [30, 43] width 19 height 9
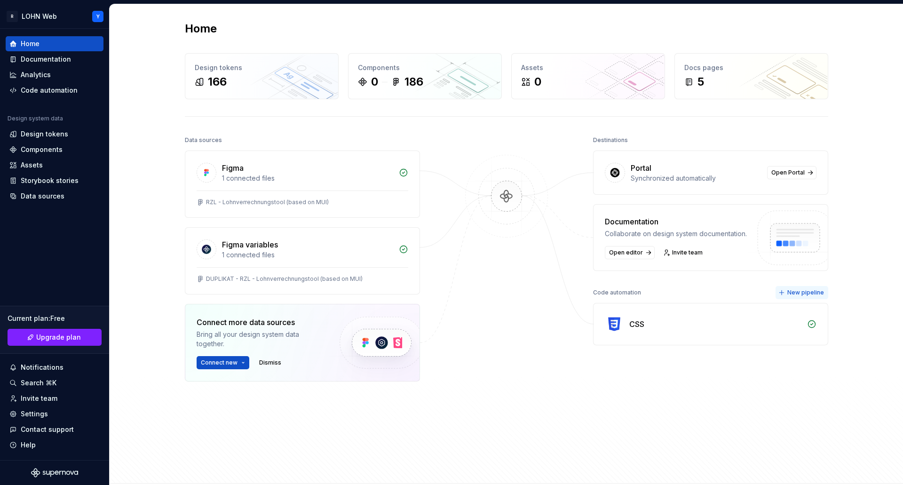
click at [804, 294] on span "New pipeline" at bounding box center [805, 293] width 37 height 8
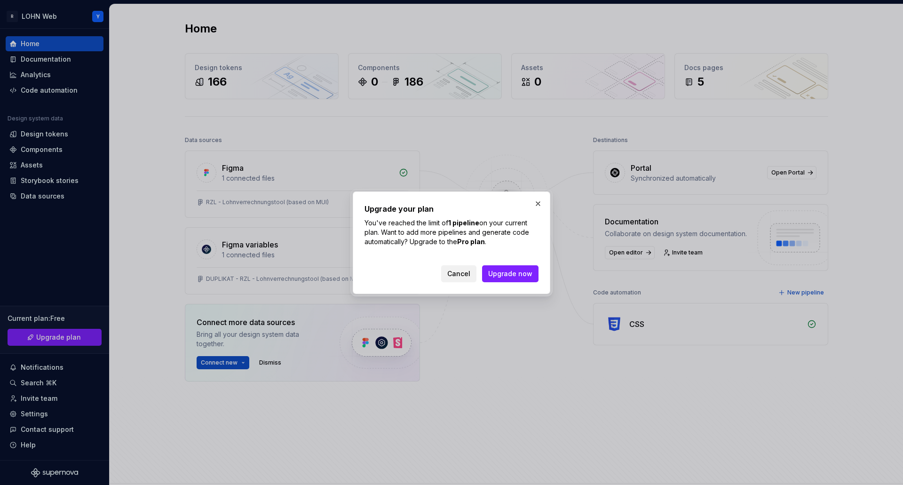
click at [460, 275] on span "Cancel" at bounding box center [458, 273] width 23 height 9
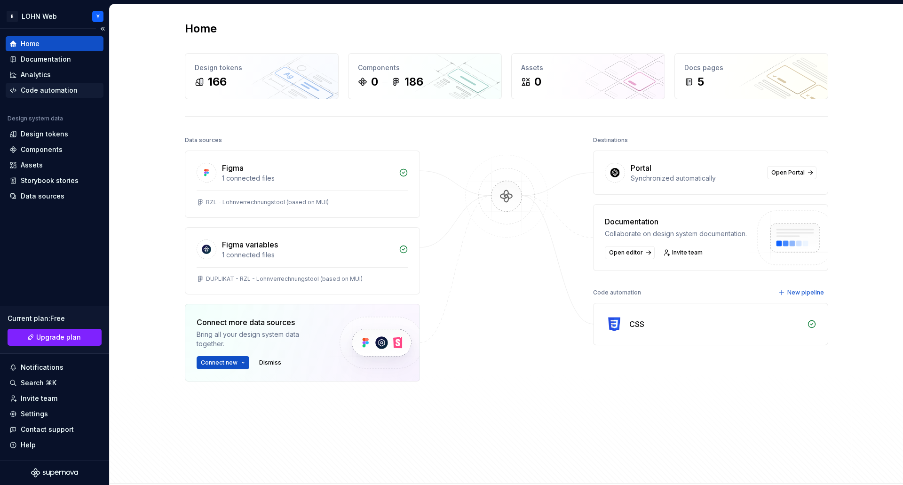
click at [39, 86] on div "Code automation" at bounding box center [49, 90] width 57 height 9
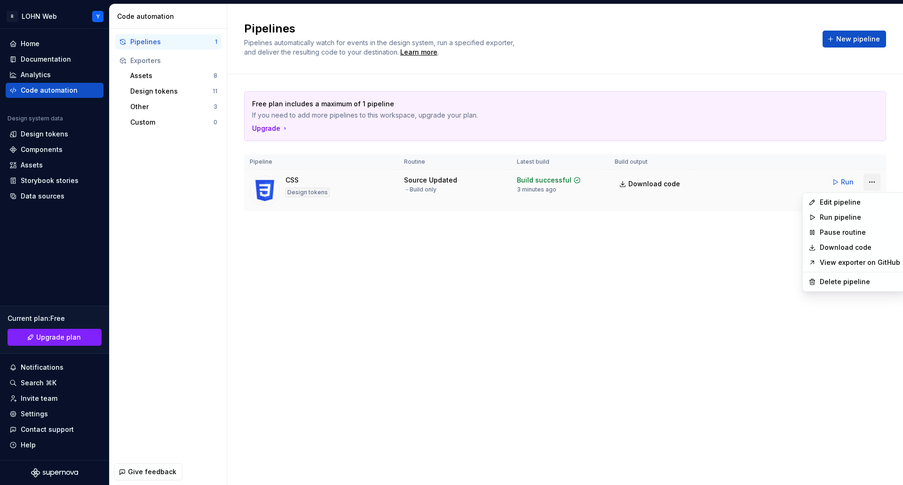
click at [872, 182] on html "R LOHN Web Y Home Documentation Analytics Code automation Design system data De…" at bounding box center [451, 242] width 903 height 485
click at [851, 284] on div "Delete pipeline" at bounding box center [859, 281] width 80 height 9
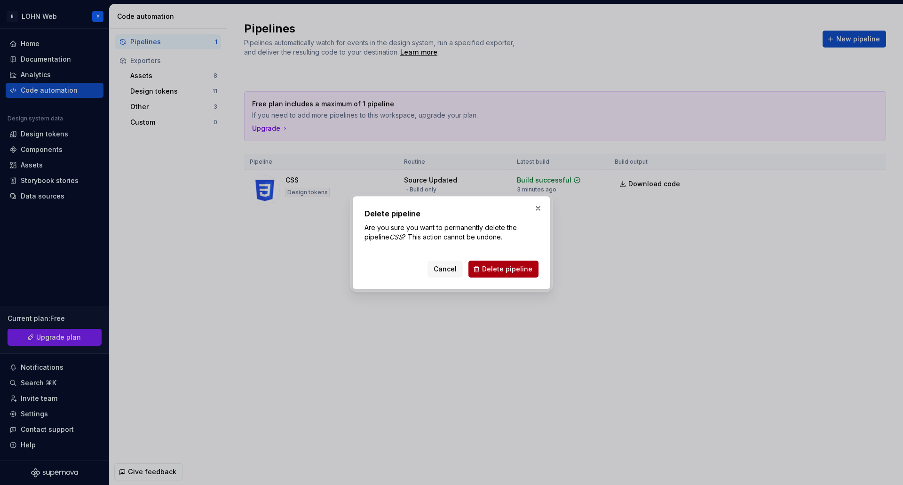
click at [511, 268] on span "Delete pipeline" at bounding box center [507, 268] width 50 height 9
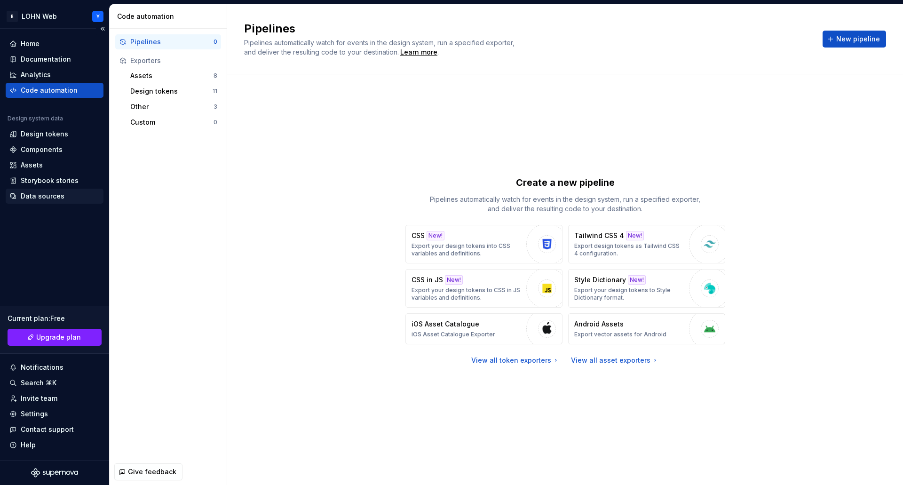
drag, startPoint x: 46, startPoint y: 194, endPoint x: 58, endPoint y: 194, distance: 12.2
click at [46, 194] on div "Data sources" at bounding box center [43, 195] width 44 height 9
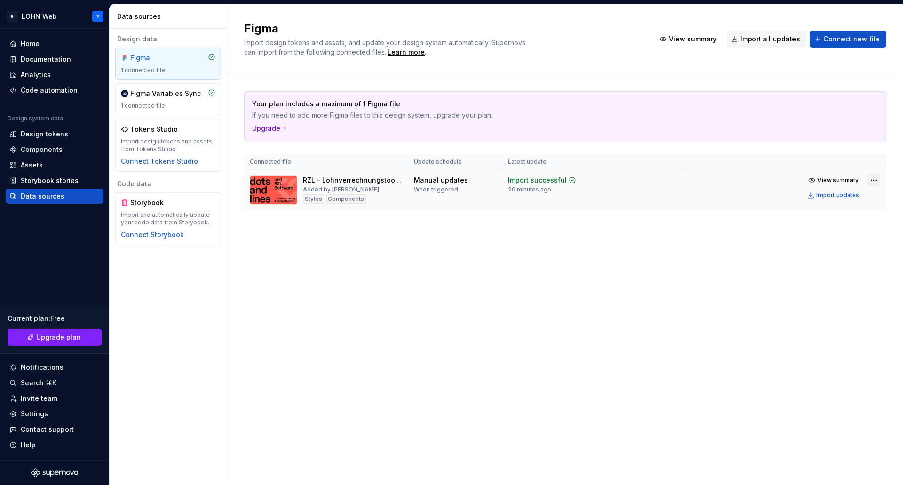
click at [873, 180] on html "R LOHN Web Y Home Documentation Analytics Code automation Design system data De…" at bounding box center [451, 242] width 903 height 485
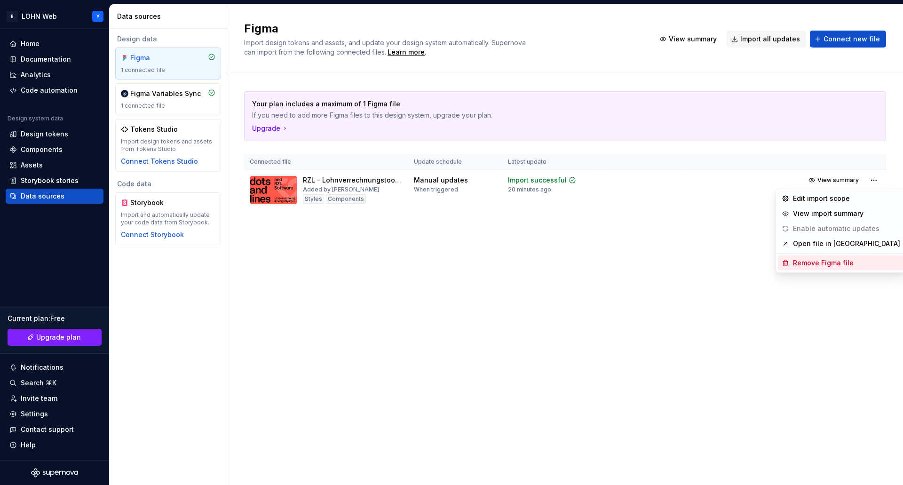
click at [817, 264] on div "Remove Figma file" at bounding box center [846, 262] width 107 height 9
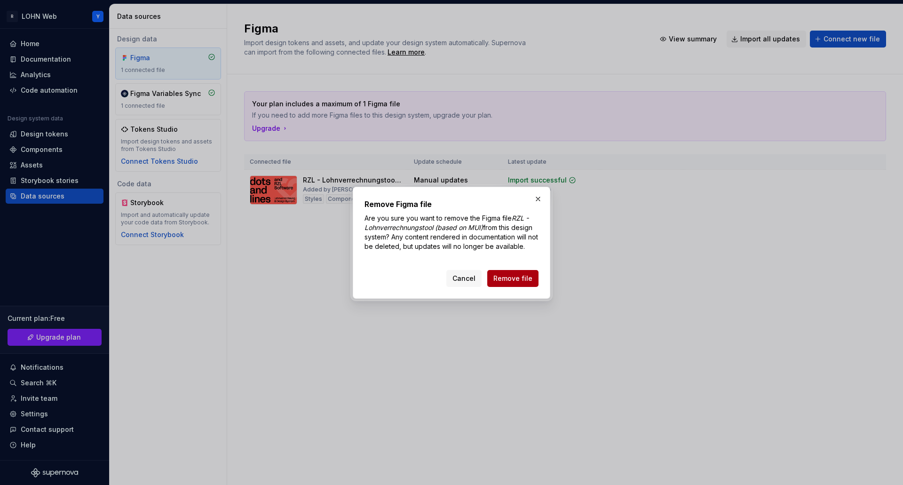
click at [516, 279] on span "Remove file" at bounding box center [512, 278] width 39 height 9
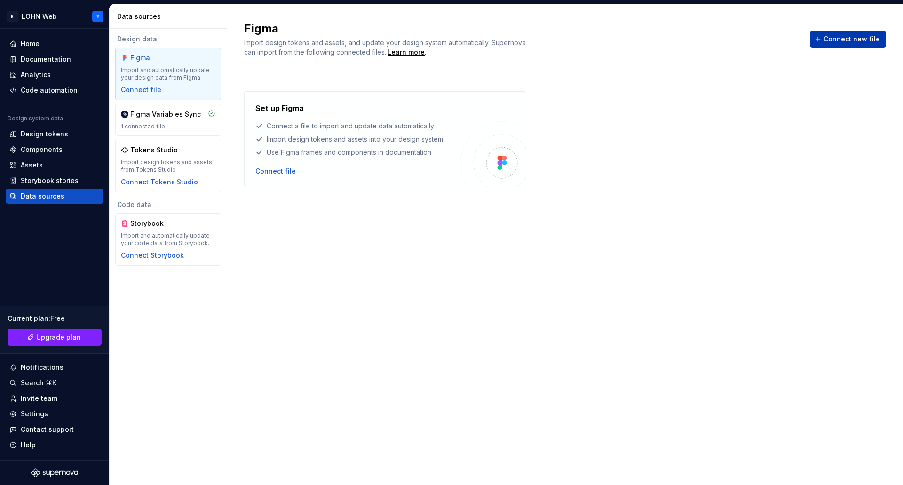
click at [842, 41] on span "Connect new file" at bounding box center [851, 38] width 56 height 9
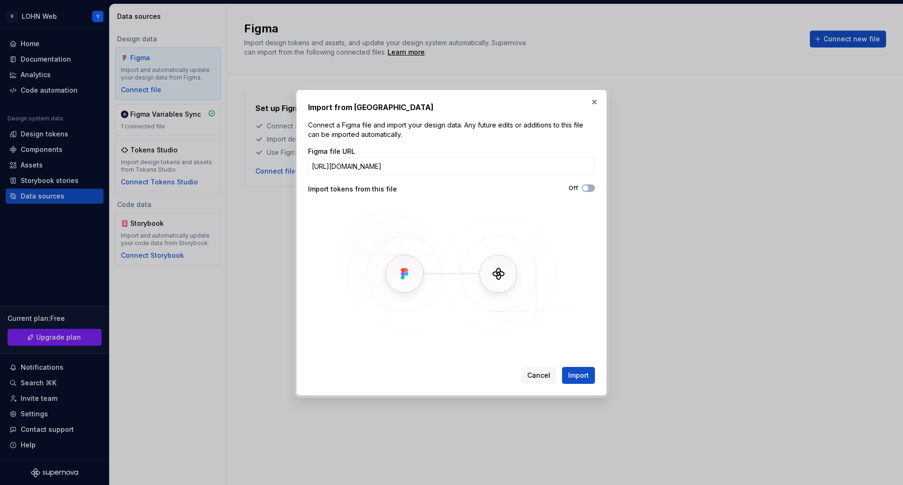
scroll to position [0, 251]
type input "[URL][DOMAIN_NAME]"
click at [583, 373] on span "Import" at bounding box center [578, 374] width 21 height 9
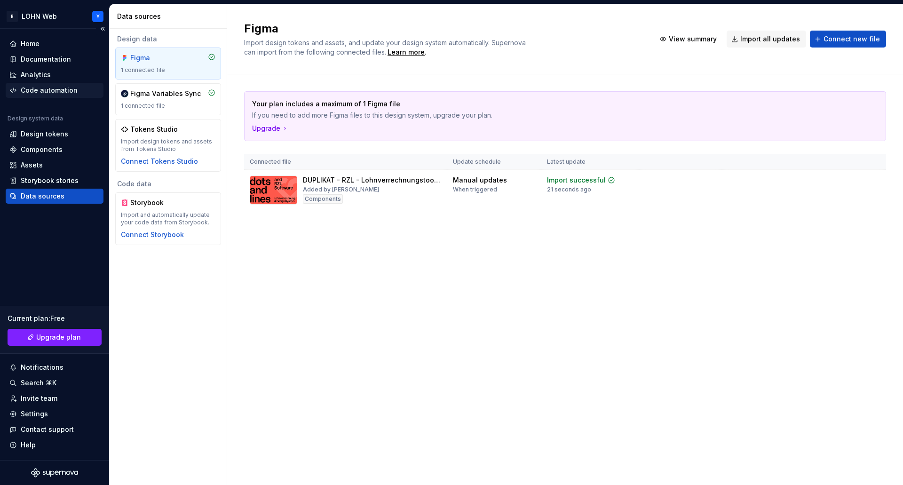
click at [47, 92] on div "Code automation" at bounding box center [49, 90] width 57 height 9
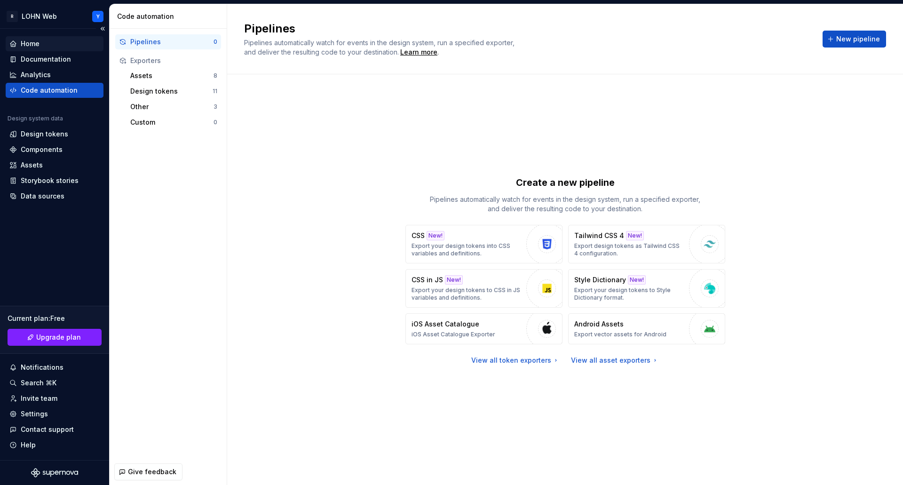
click at [34, 45] on div "Home" at bounding box center [30, 43] width 19 height 9
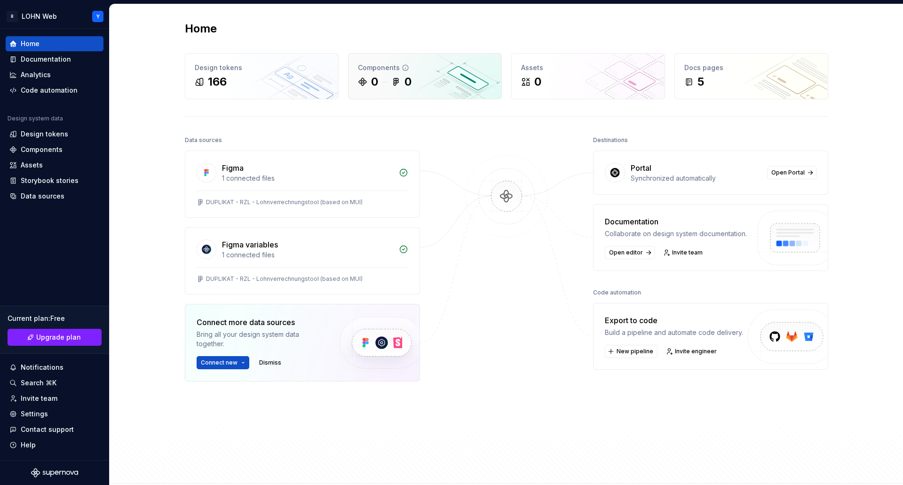
click at [379, 69] on div "Components" at bounding box center [425, 67] width 134 height 9
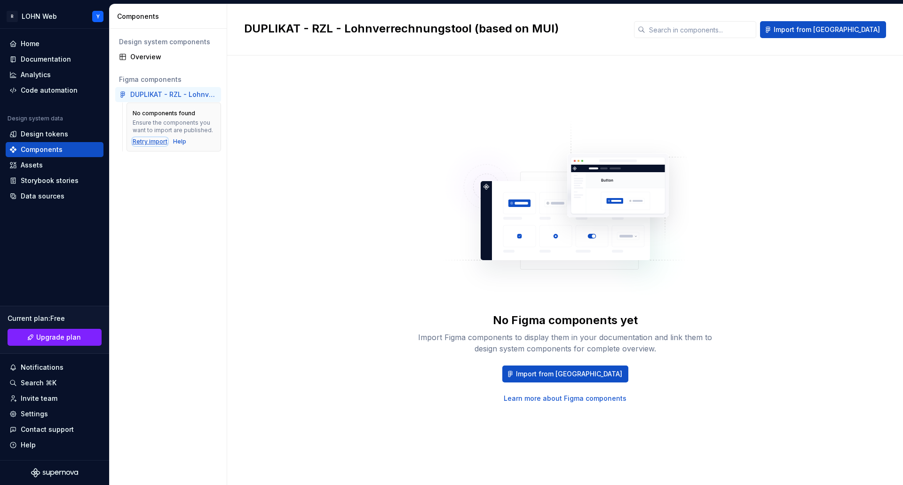
click at [142, 141] on div "Retry import" at bounding box center [150, 142] width 35 height 8
click at [34, 40] on div "Home" at bounding box center [30, 43] width 19 height 9
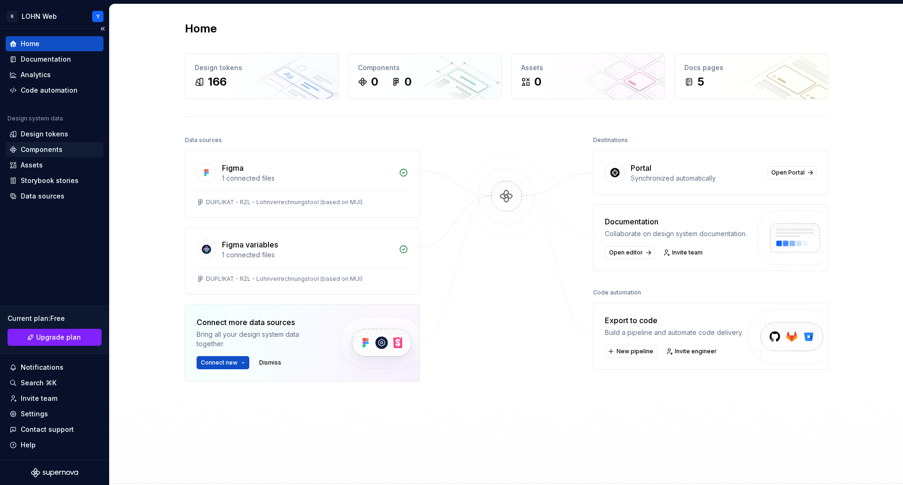
click at [38, 149] on div "Components" at bounding box center [42, 149] width 42 height 9
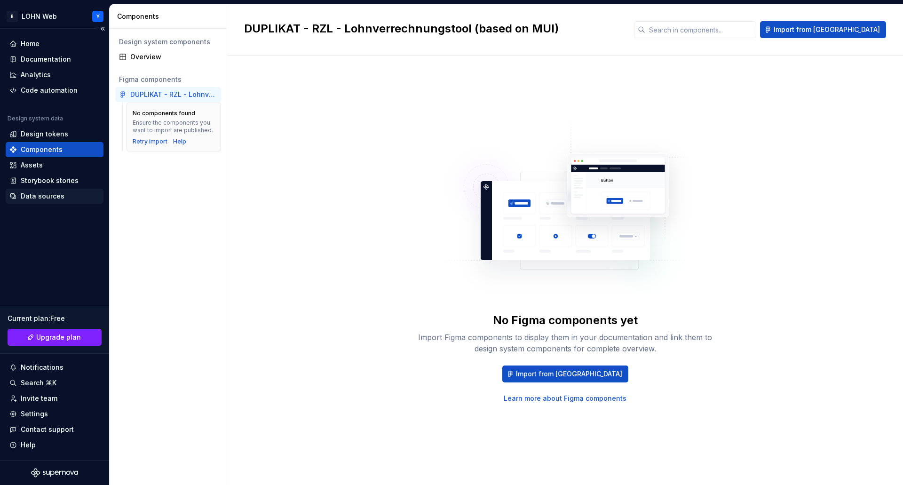
click at [37, 194] on div "Data sources" at bounding box center [43, 195] width 44 height 9
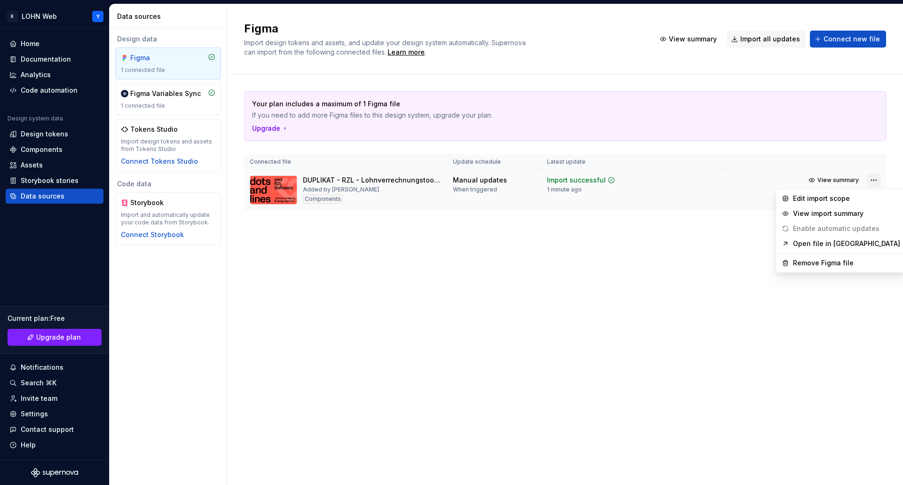
click at [873, 181] on html "R LOHN Web Y Home Documentation Analytics Code automation Design system data De…" at bounding box center [451, 242] width 903 height 485
click at [821, 267] on div "Remove Figma file" at bounding box center [846, 262] width 107 height 9
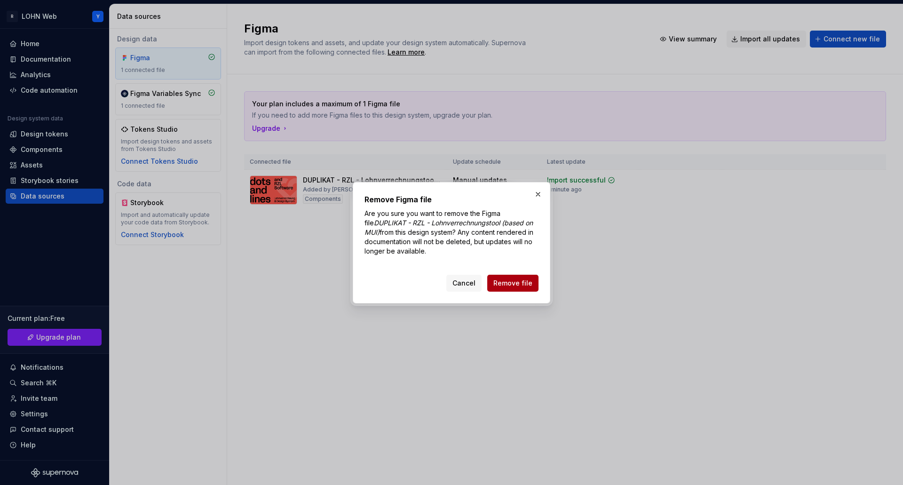
click at [516, 287] on span "Remove file" at bounding box center [512, 282] width 39 height 9
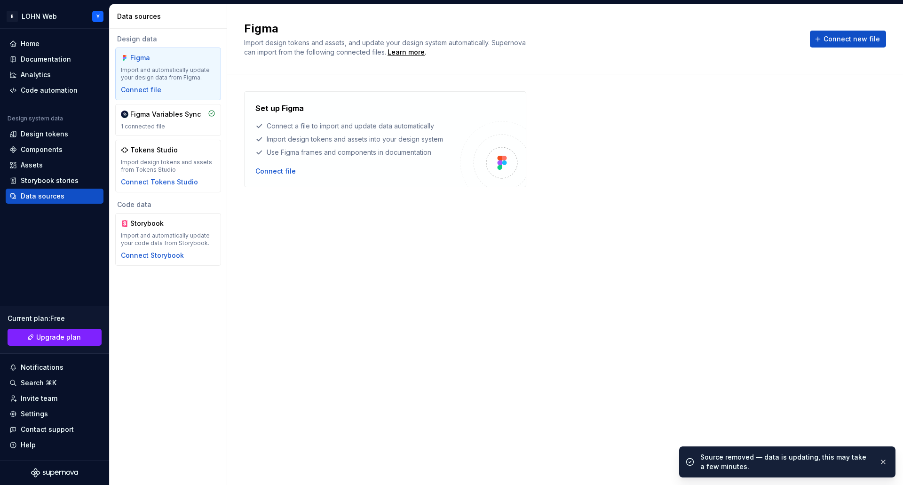
click at [841, 29] on div "Figma Import design tokens and assets, and update your design system automatica…" at bounding box center [565, 39] width 642 height 36
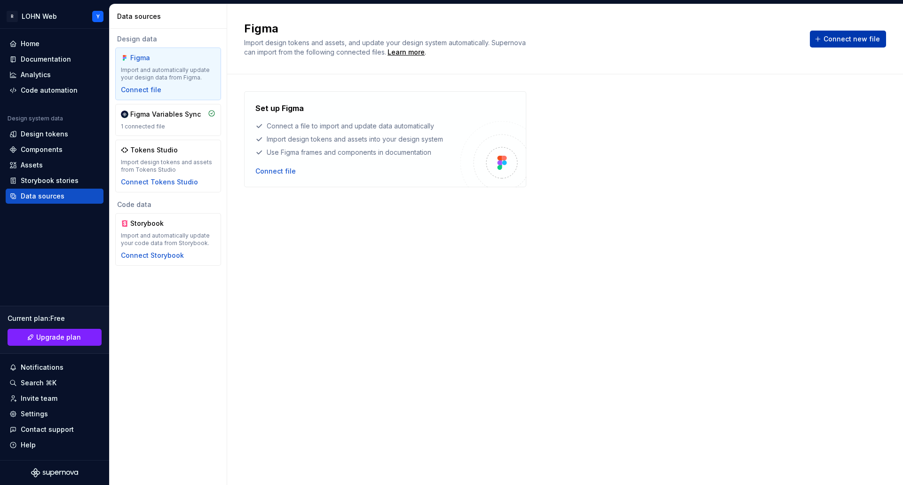
click at [840, 35] on span "Connect new file" at bounding box center [851, 38] width 56 height 9
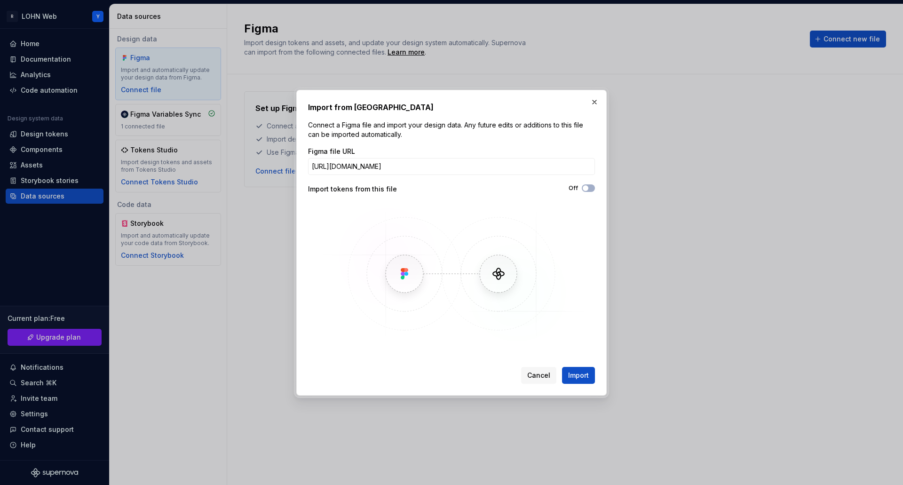
scroll to position [0, 134]
type input "[URL][DOMAIN_NAME]"
click at [575, 374] on span "Import" at bounding box center [578, 374] width 21 height 9
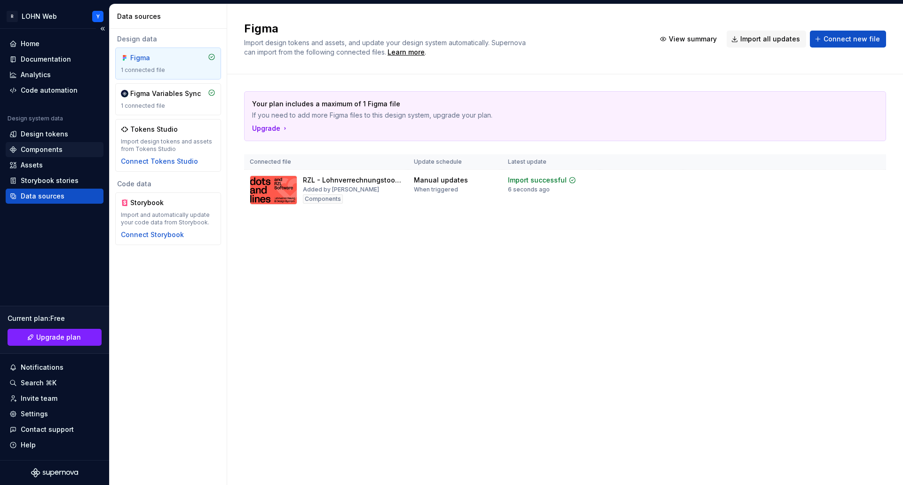
click at [58, 146] on div "Components" at bounding box center [42, 149] width 42 height 9
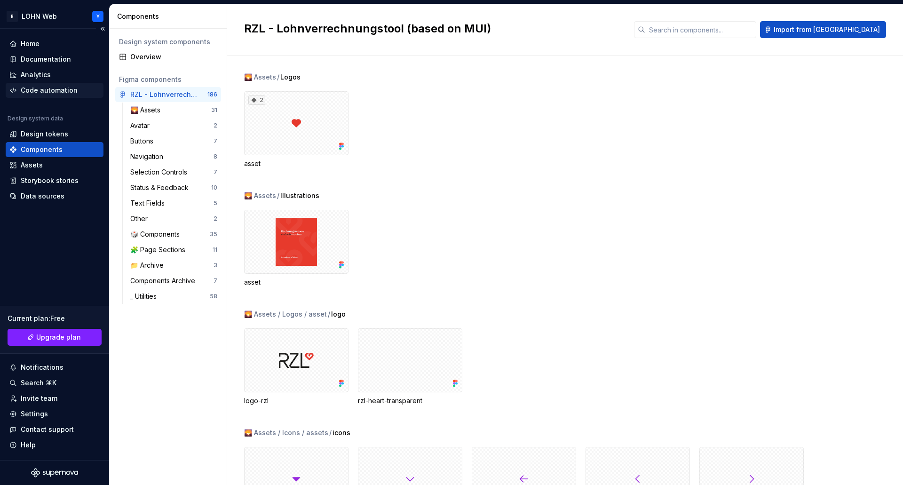
click at [41, 87] on div "Code automation" at bounding box center [49, 90] width 57 height 9
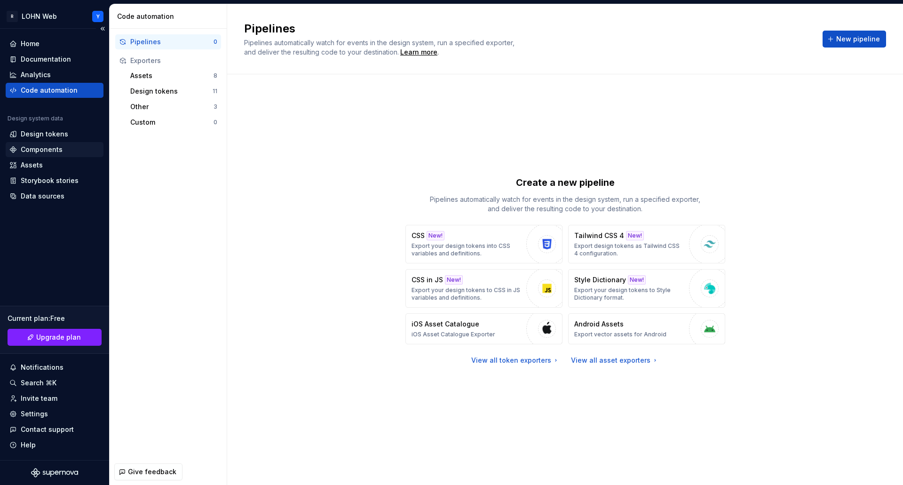
click at [47, 149] on div "Components" at bounding box center [42, 149] width 42 height 9
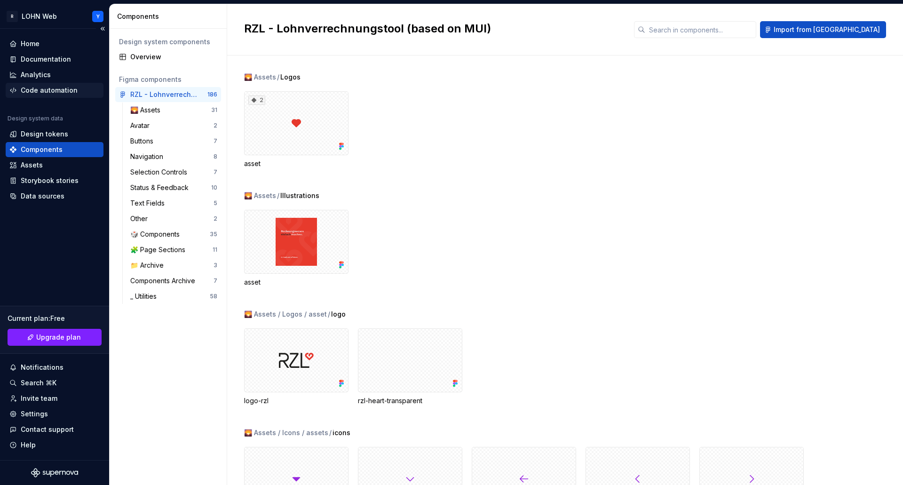
click at [53, 91] on div "Code automation" at bounding box center [49, 90] width 57 height 9
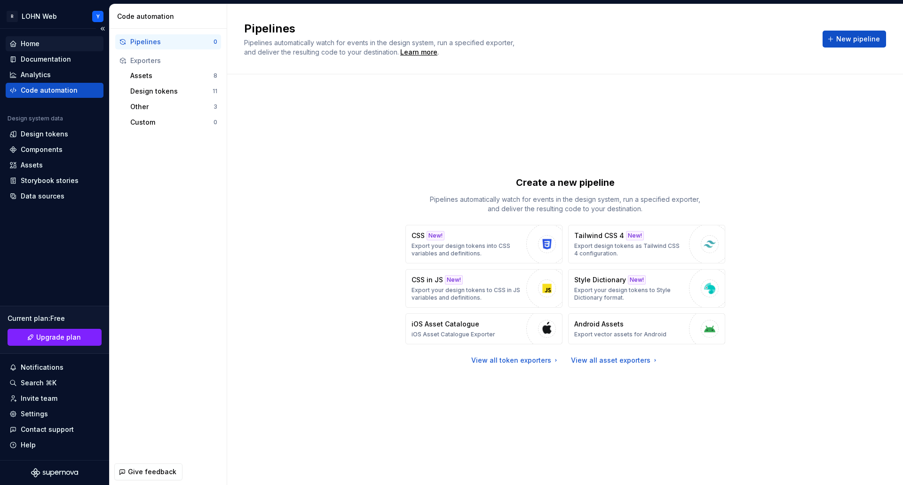
click at [38, 42] on div "Home" at bounding box center [30, 43] width 19 height 9
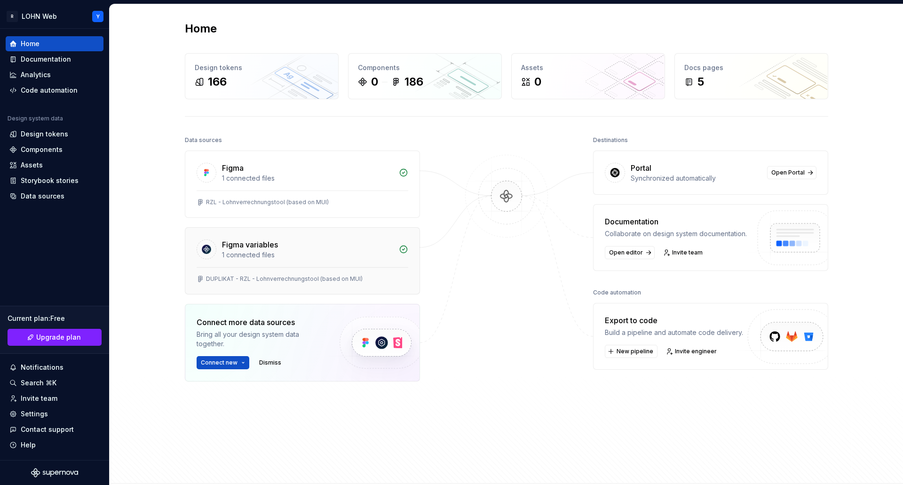
click at [290, 255] on div "1 connected files" at bounding box center [307, 254] width 171 height 9
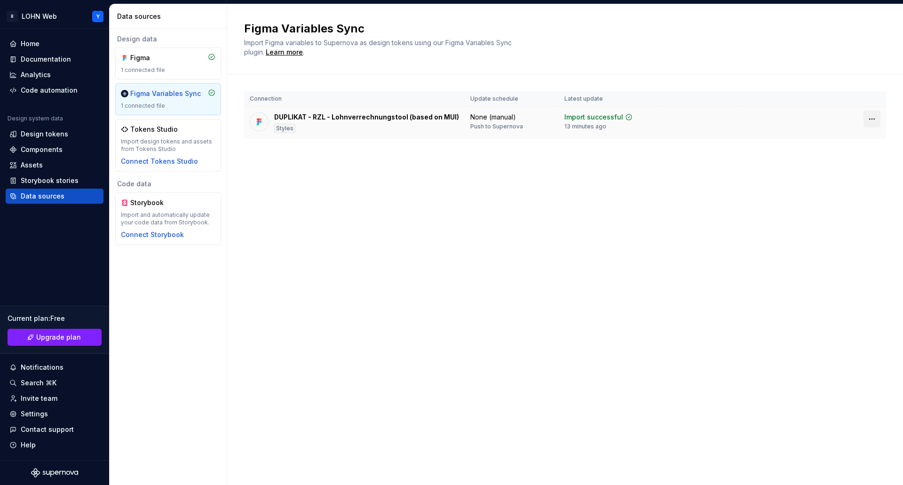
click at [871, 120] on html "R LOHN Web Y Home Documentation Analytics Code automation Design system data De…" at bounding box center [451, 242] width 903 height 485
click at [864, 138] on div "Disconnect plugin" at bounding box center [865, 138] width 61 height 9
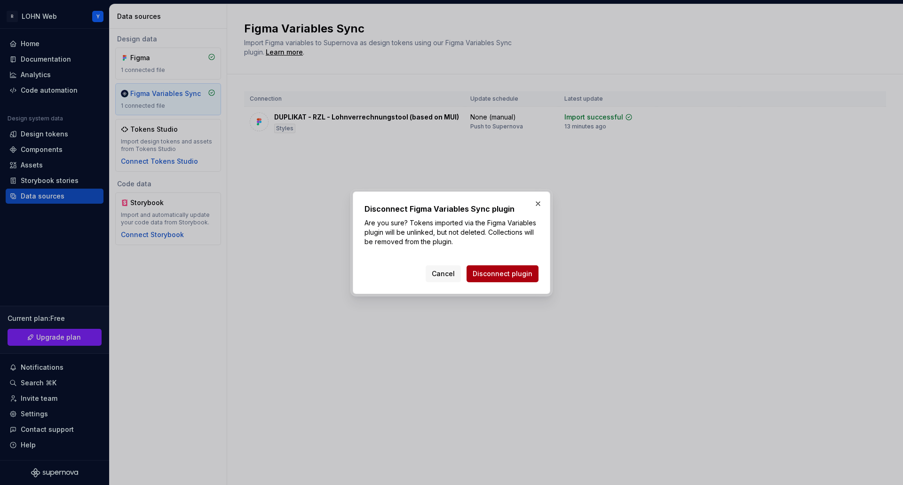
click at [498, 273] on span "Disconnect plugin" at bounding box center [502, 273] width 60 height 9
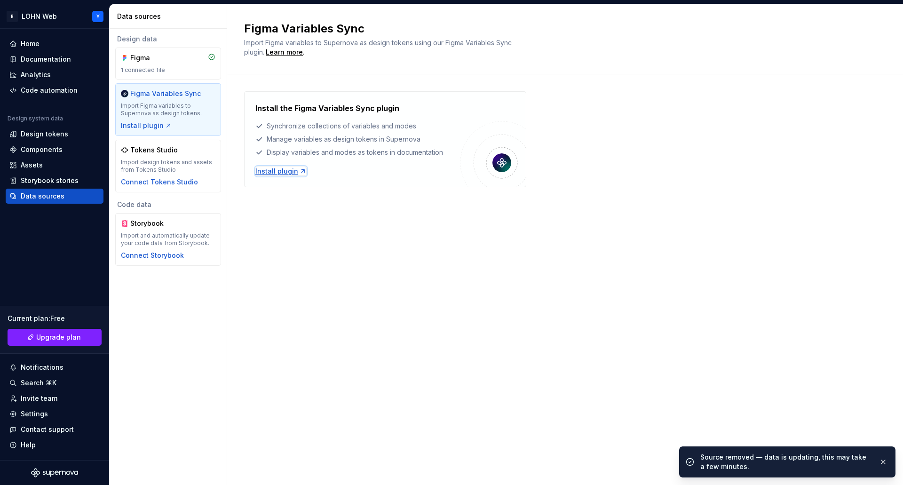
click at [282, 172] on div "Install plugin" at bounding box center [280, 170] width 51 height 9
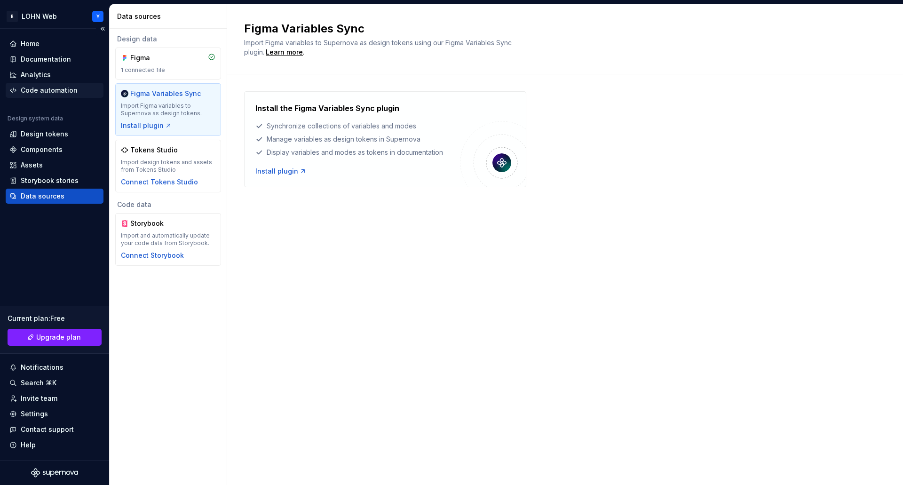
click at [53, 88] on div "Code automation" at bounding box center [49, 90] width 57 height 9
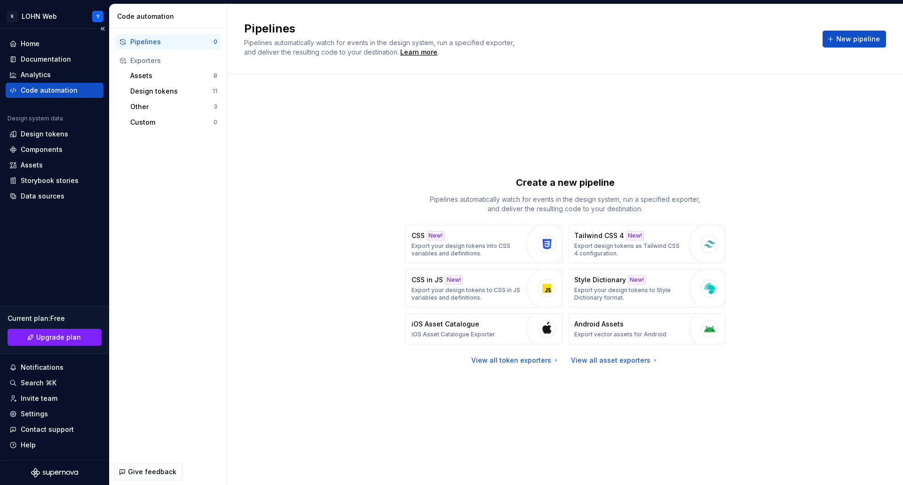
click at [45, 88] on div "Code automation" at bounding box center [49, 90] width 57 height 9
click at [140, 75] on div "Assets" at bounding box center [171, 75] width 83 height 9
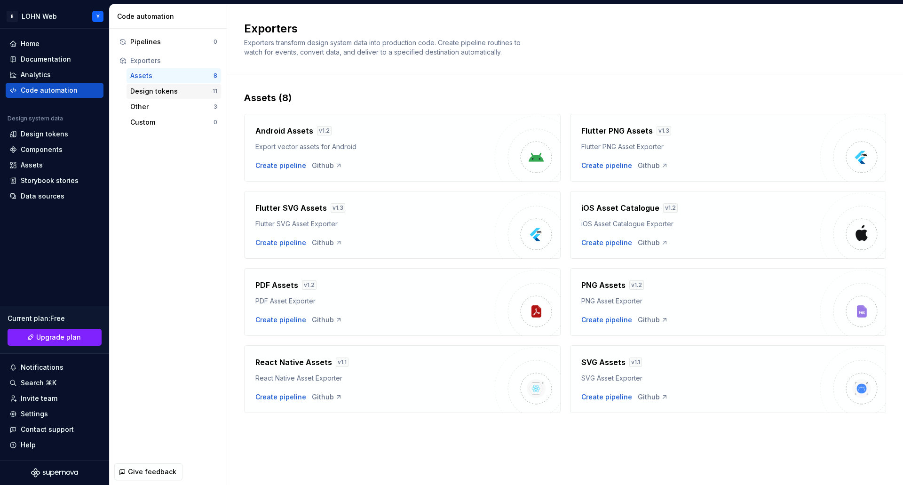
click at [142, 90] on div "Design tokens" at bounding box center [171, 91] width 82 height 9
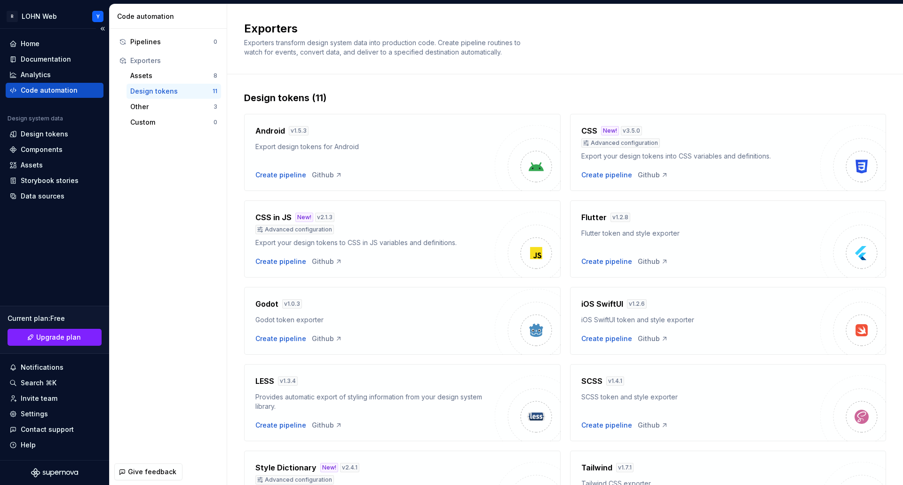
click at [56, 86] on div "Code automation" at bounding box center [49, 90] width 57 height 9
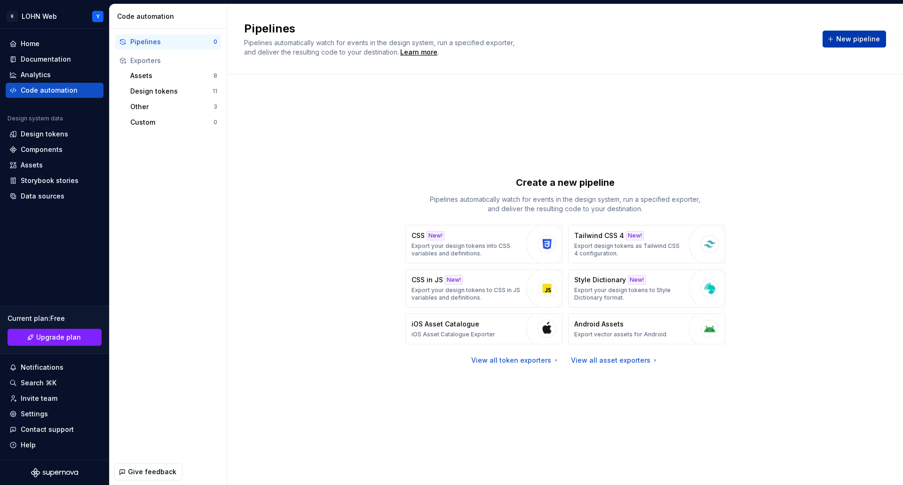
click at [843, 37] on span "New pipeline" at bounding box center [858, 38] width 44 height 9
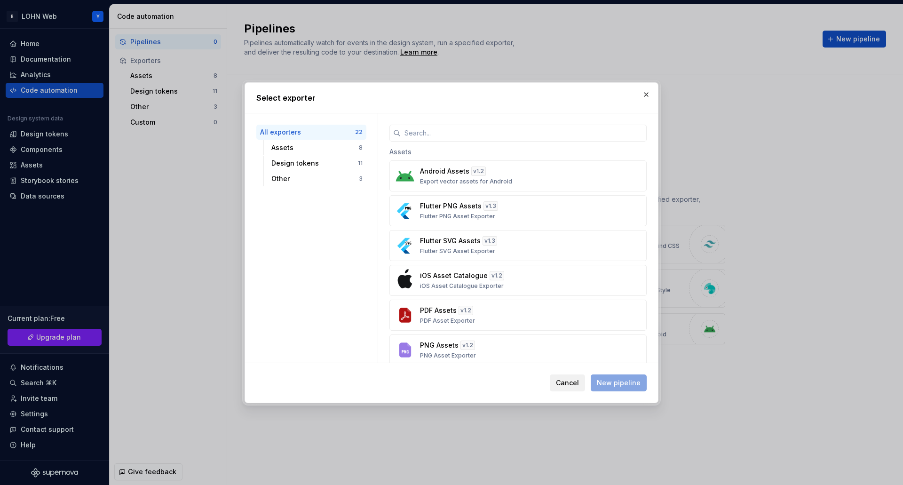
click at [563, 385] on span "Cancel" at bounding box center [567, 382] width 23 height 9
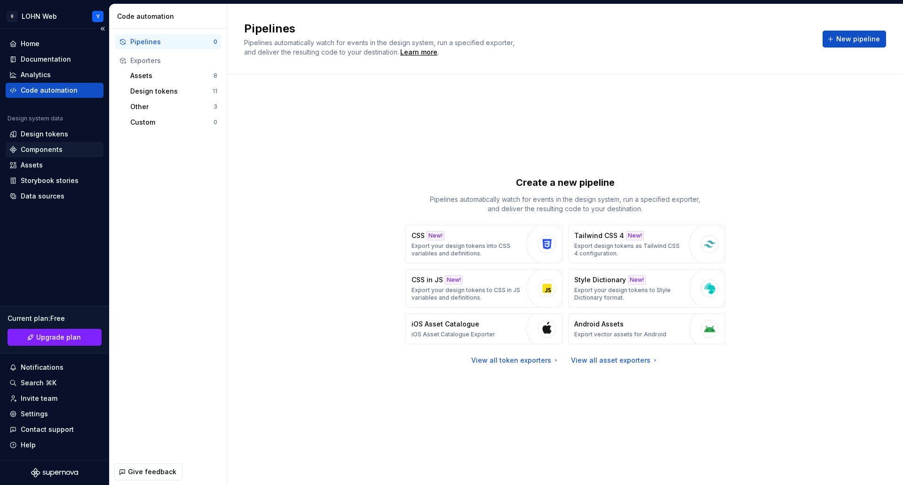
click at [56, 146] on div "Components" at bounding box center [42, 149] width 42 height 9
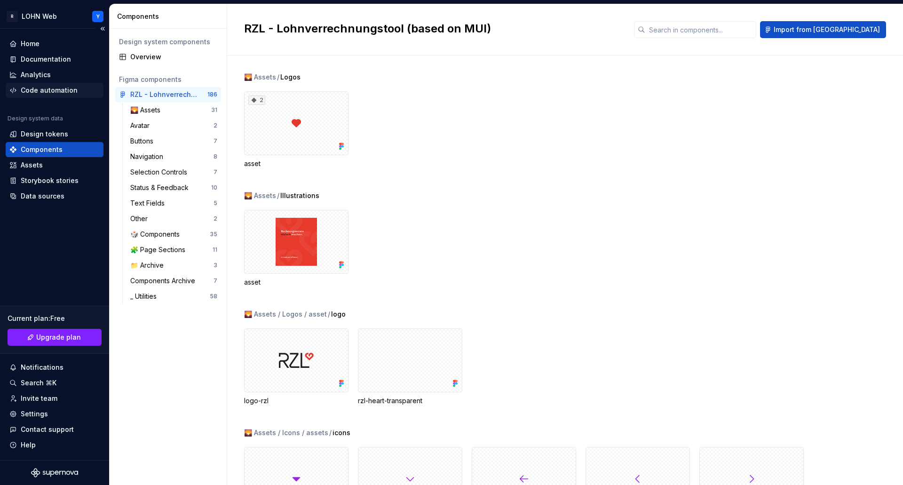
click at [44, 85] on div "Code automation" at bounding box center [55, 90] width 98 height 15
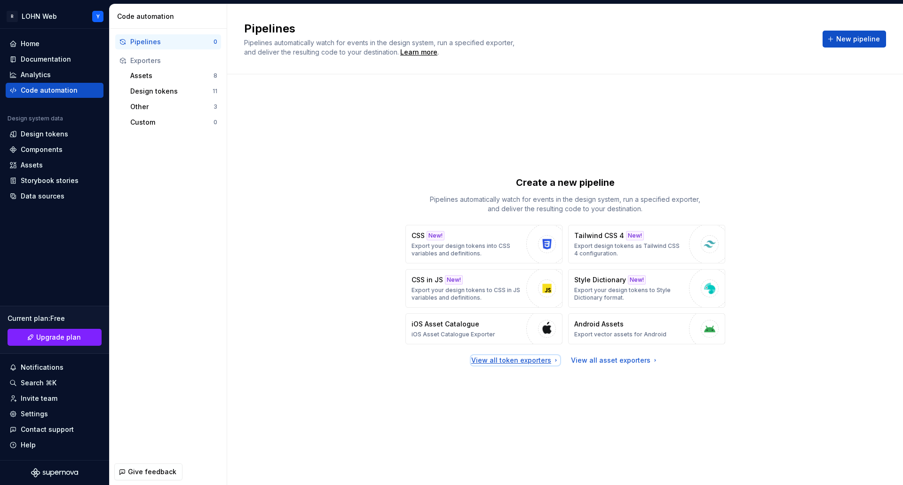
click at [505, 360] on div "View all token exporters" at bounding box center [515, 359] width 88 height 9
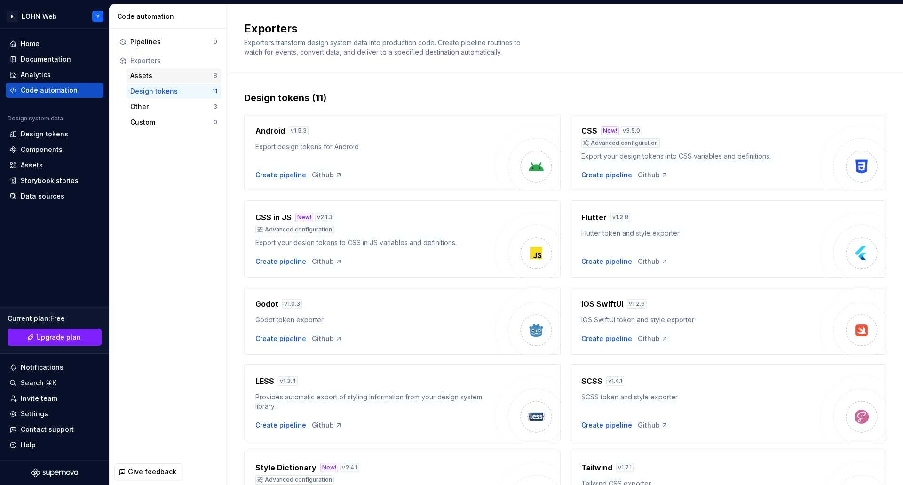
click at [145, 73] on div "Assets" at bounding box center [171, 75] width 83 height 9
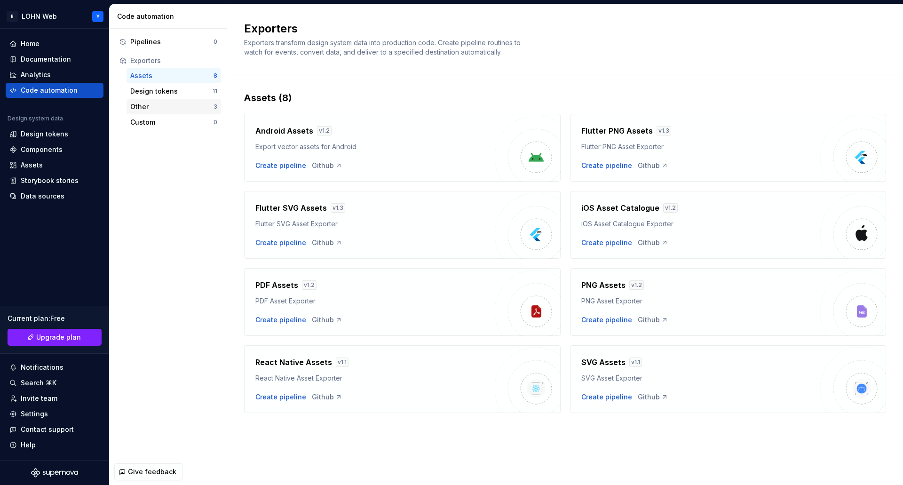
click at [138, 104] on div "Other" at bounding box center [171, 106] width 83 height 9
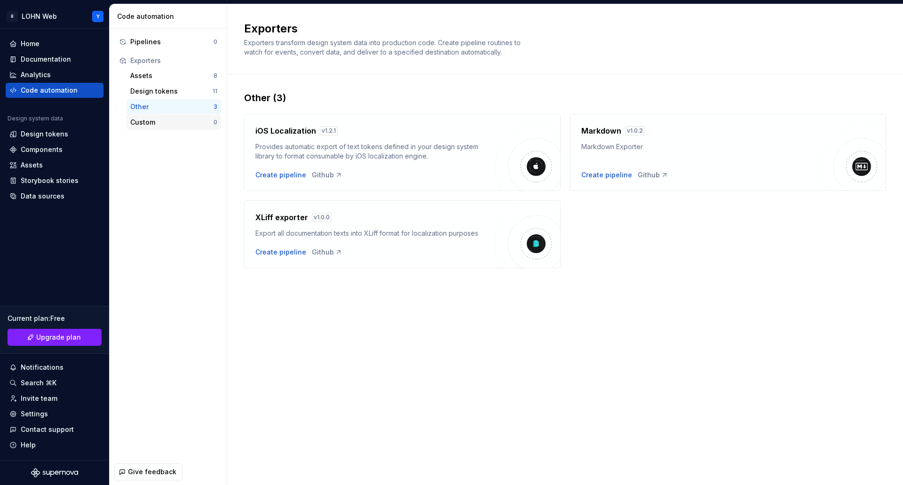
click at [147, 123] on div "Custom" at bounding box center [171, 122] width 83 height 9
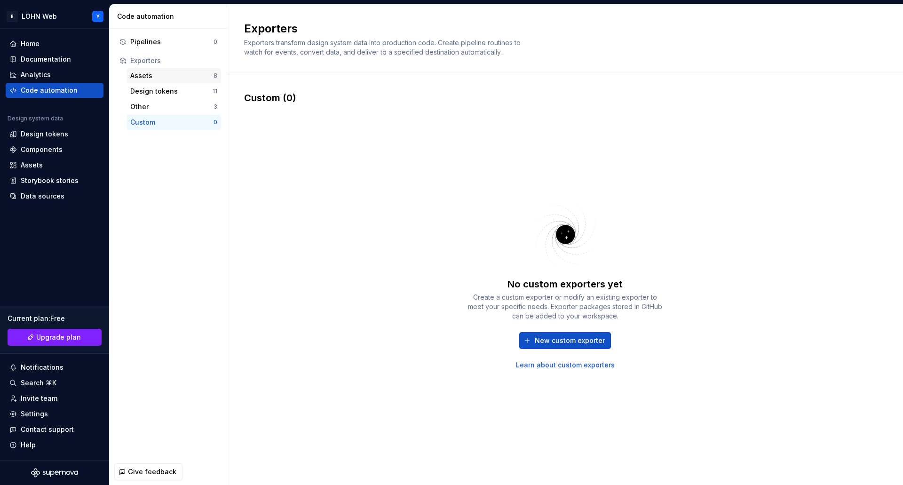
click at [140, 77] on div "Assets" at bounding box center [171, 75] width 83 height 9
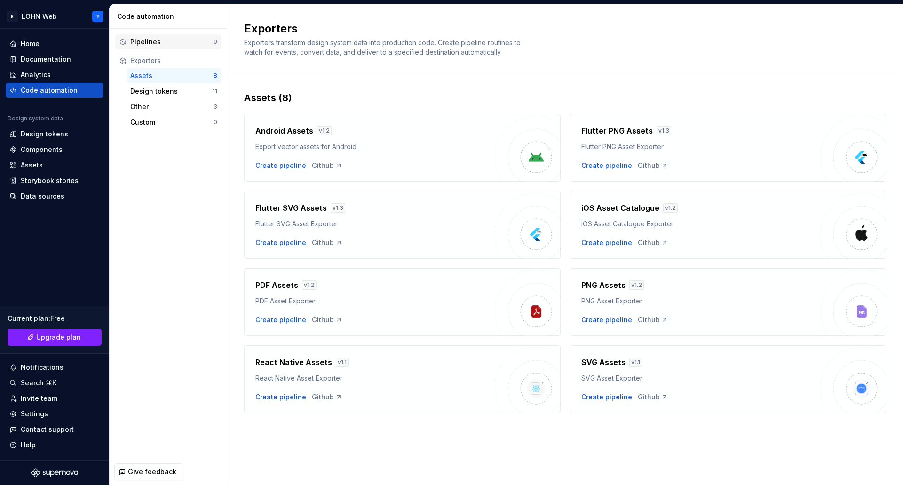
click at [153, 44] on div "Pipelines" at bounding box center [171, 41] width 83 height 9
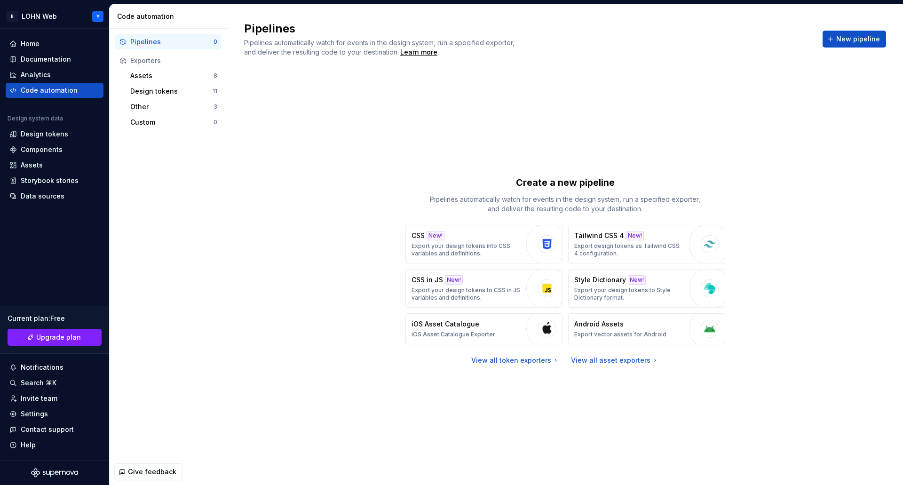
drag, startPoint x: 147, startPoint y: 147, endPoint x: 124, endPoint y: 148, distance: 23.5
click at [124, 148] on div "Pipelines 0 Exporters Assets 8 Design tokens 11 Other 3 Custom 0" at bounding box center [168, 244] width 117 height 430
click at [39, 147] on div "Components" at bounding box center [42, 149] width 42 height 9
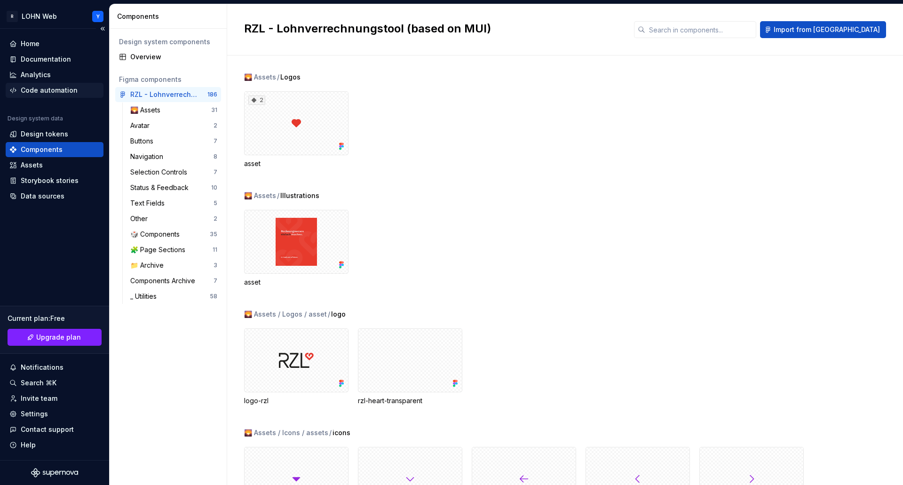
click at [47, 89] on div "Code automation" at bounding box center [49, 90] width 57 height 9
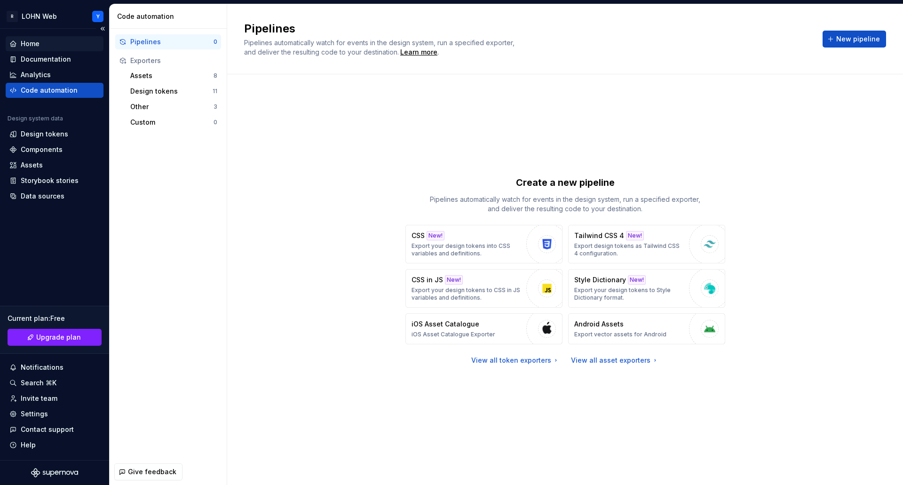
click at [30, 41] on div "Home" at bounding box center [30, 43] width 19 height 9
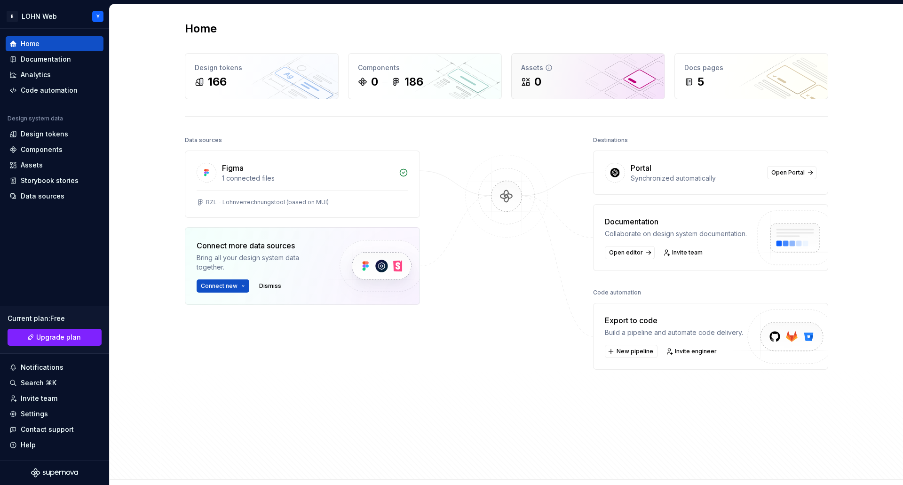
click at [534, 80] on div "0" at bounding box center [537, 81] width 7 height 15
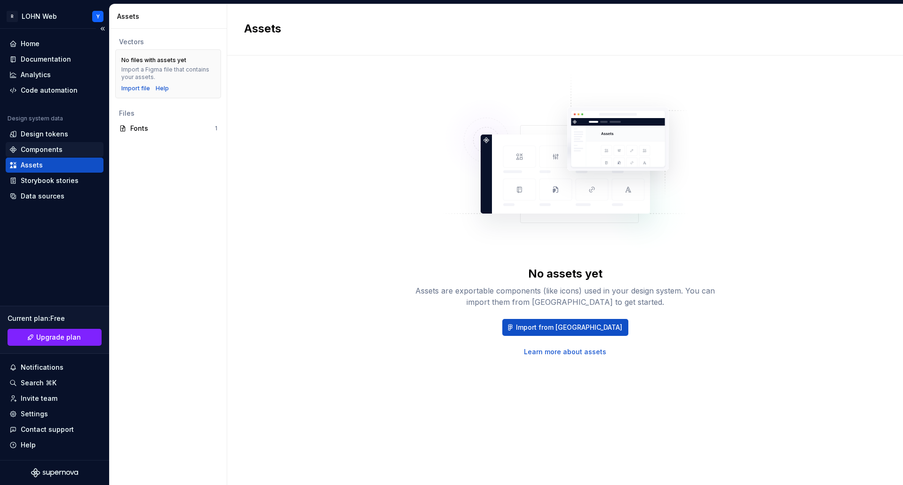
click at [41, 149] on div "Components" at bounding box center [42, 149] width 42 height 9
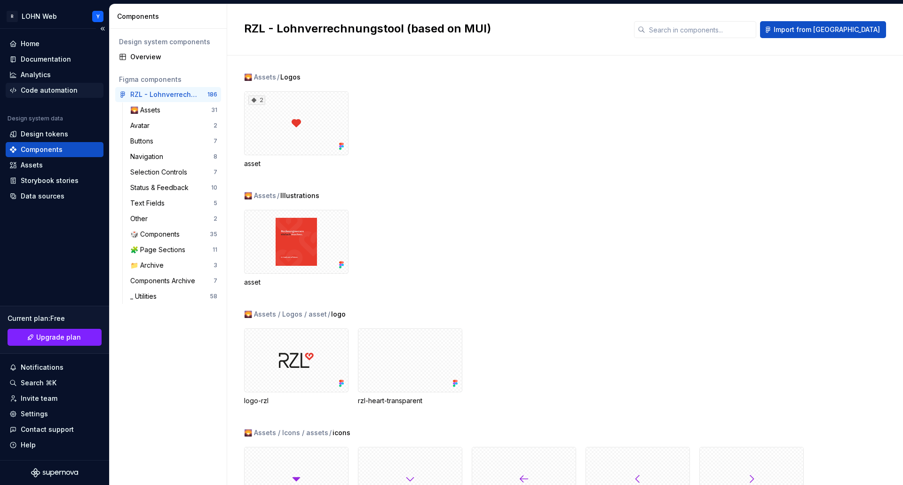
click at [51, 87] on div "Code automation" at bounding box center [49, 90] width 57 height 9
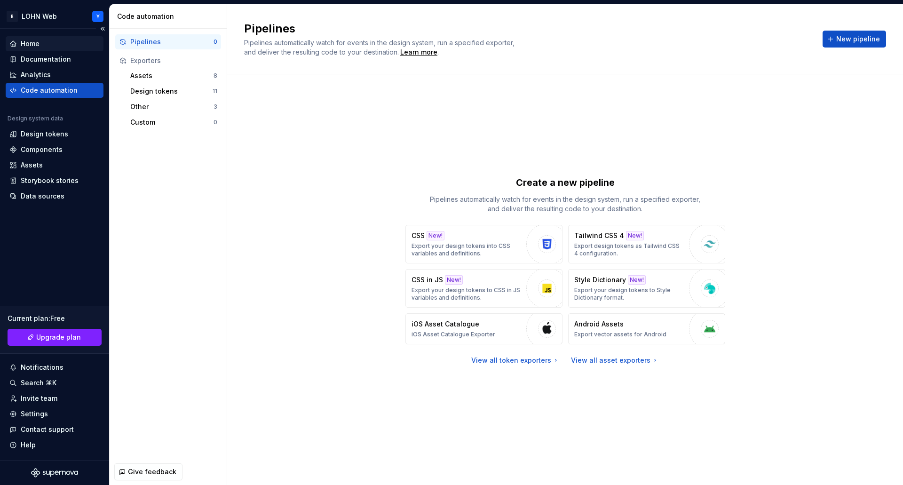
click at [42, 46] on div "Home" at bounding box center [54, 43] width 90 height 9
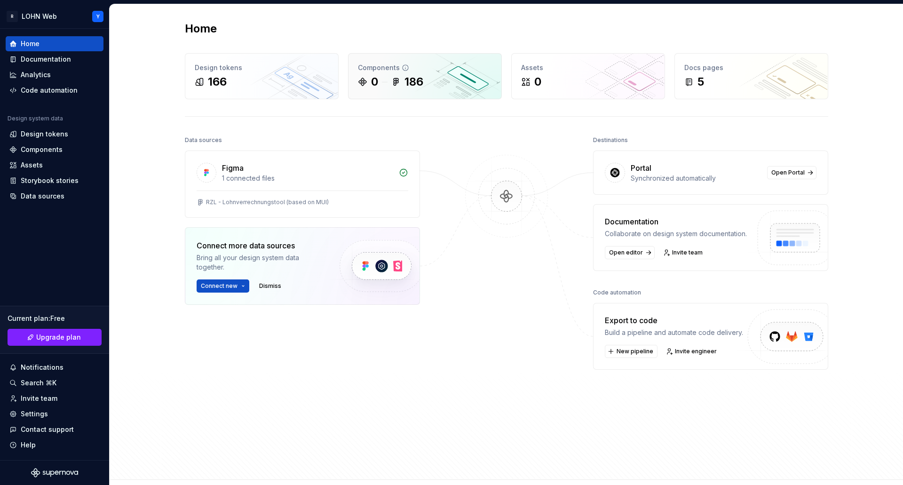
click at [395, 87] on div "186" at bounding box center [407, 81] width 32 height 15
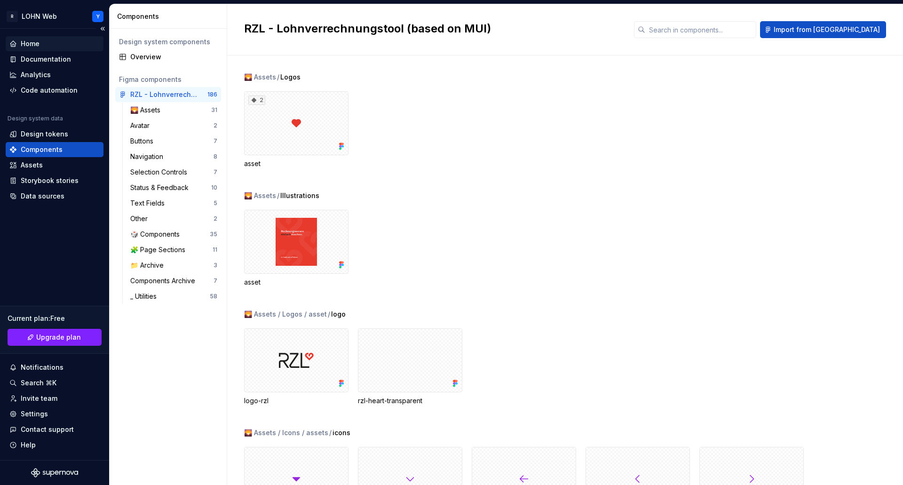
click at [39, 46] on div "Home" at bounding box center [30, 43] width 19 height 9
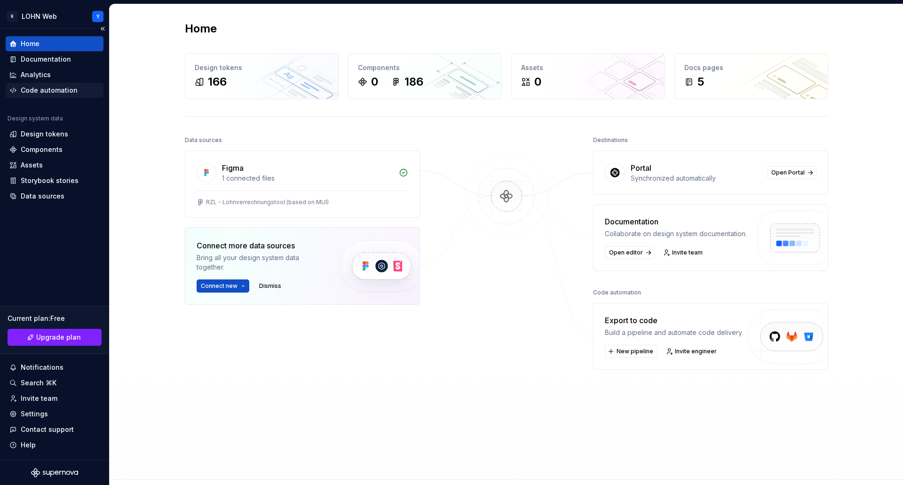
click at [56, 93] on div "Code automation" at bounding box center [49, 90] width 57 height 9
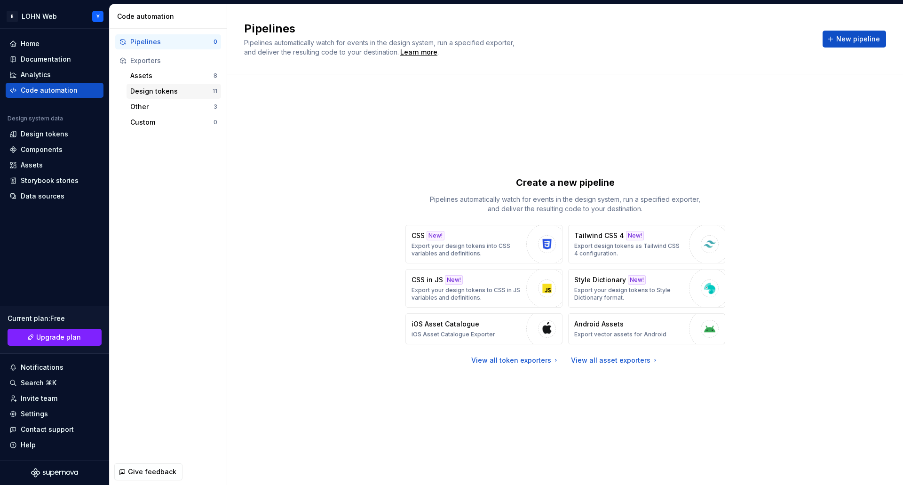
click at [163, 90] on div "Design tokens" at bounding box center [171, 91] width 82 height 9
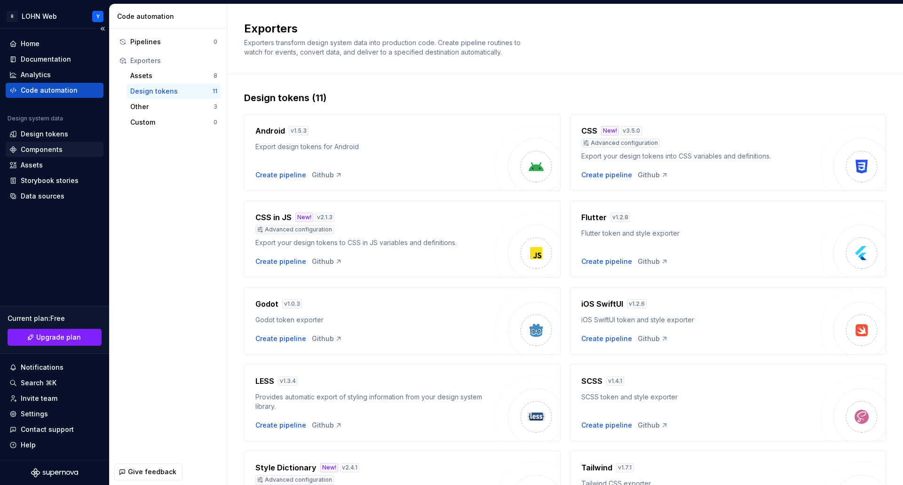
click at [57, 150] on div "Components" at bounding box center [42, 149] width 42 height 9
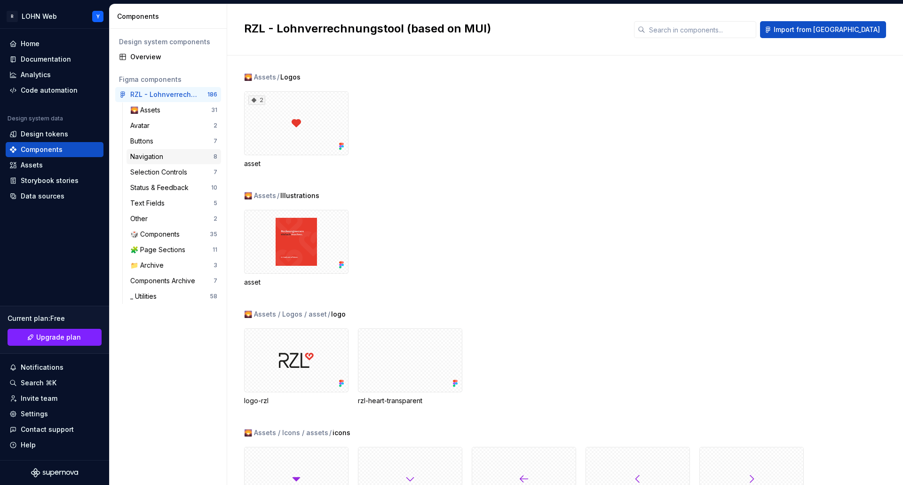
click at [158, 151] on div "Navigation 8" at bounding box center [173, 156] width 94 height 15
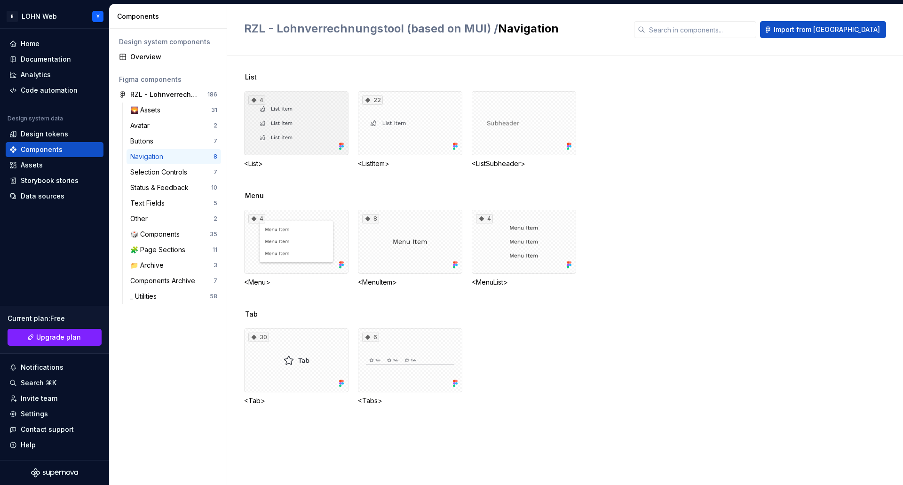
click at [308, 127] on div "4" at bounding box center [296, 123] width 104 height 64
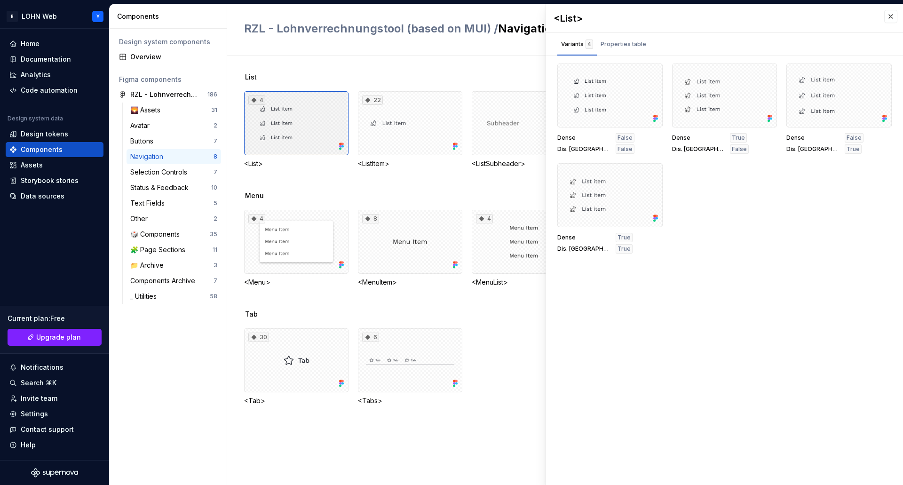
click at [329, 109] on div "4" at bounding box center [296, 123] width 104 height 64
click at [605, 100] on div at bounding box center [609, 95] width 105 height 64
click at [655, 73] on button "button" at bounding box center [651, 74] width 13 height 13
click at [512, 338] on div "30 <Tab> 6 <Tabs>" at bounding box center [573, 366] width 659 height 77
click at [890, 14] on button "button" at bounding box center [890, 16] width 13 height 13
